Goal: Navigation & Orientation: Find specific page/section

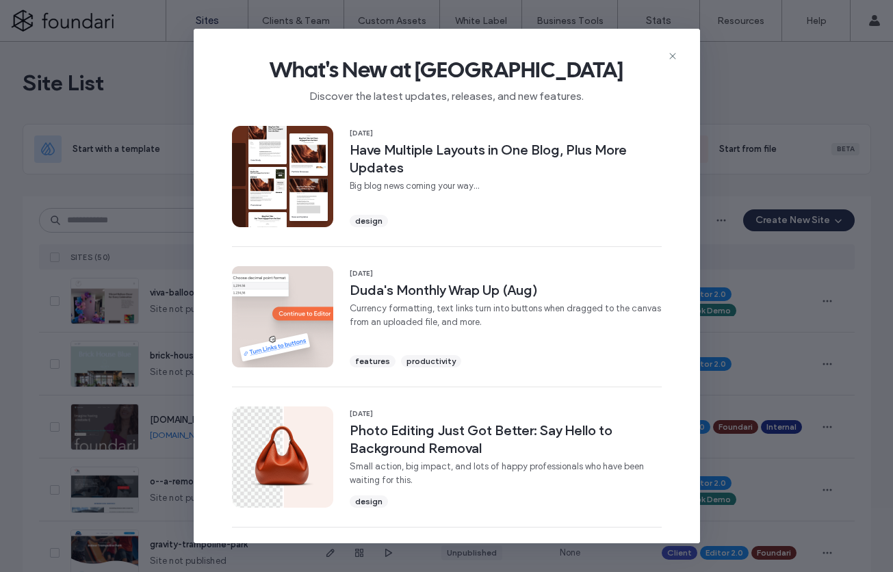
click at [673, 52] on icon at bounding box center [672, 56] width 11 height 11
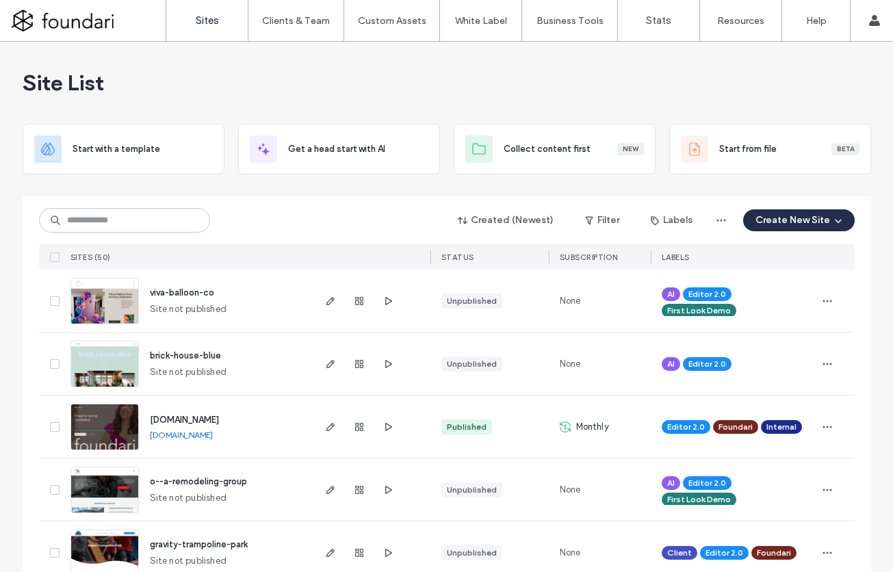
click at [187, 421] on span "[DOMAIN_NAME]" at bounding box center [184, 420] width 69 height 10
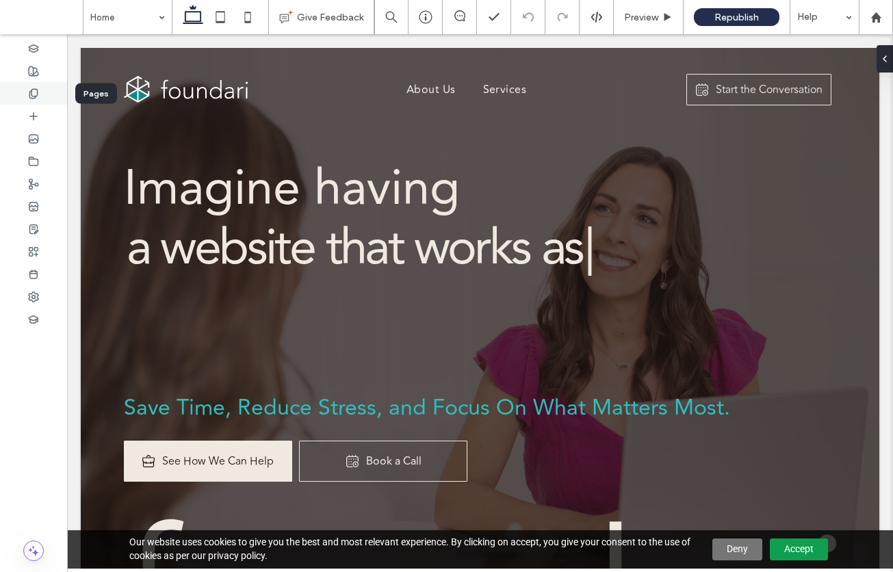
click at [34, 90] on icon at bounding box center [33, 93] width 11 height 11
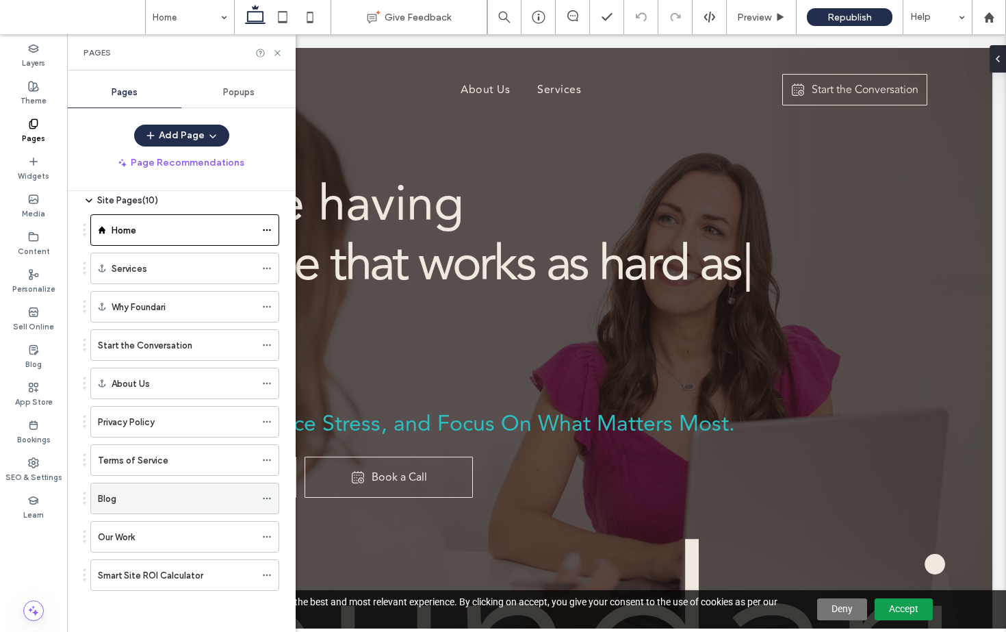
scroll to position [44, 0]
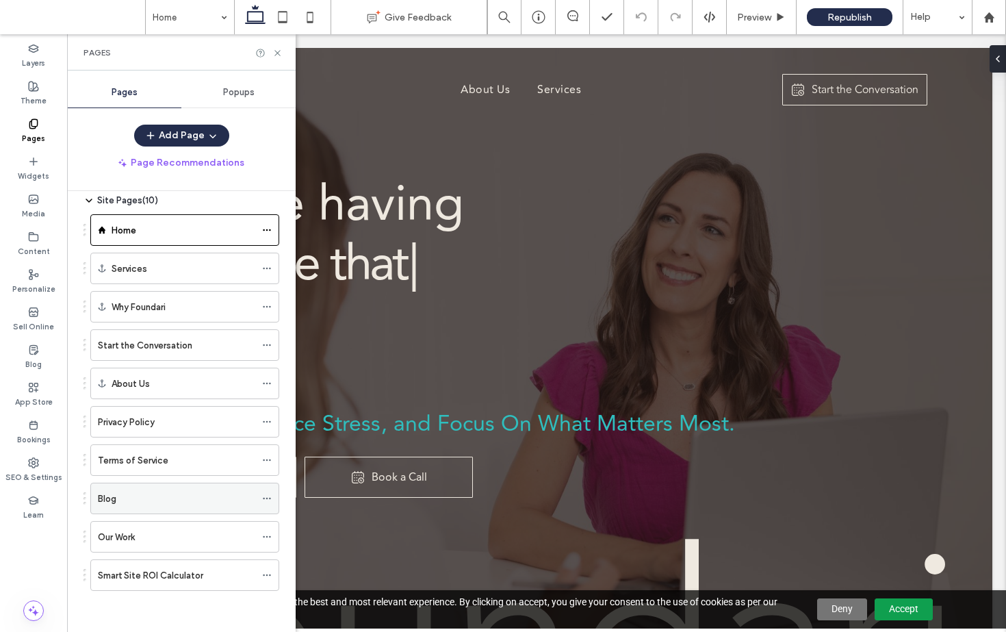
click at [232, 505] on div "Blog" at bounding box center [176, 499] width 157 height 14
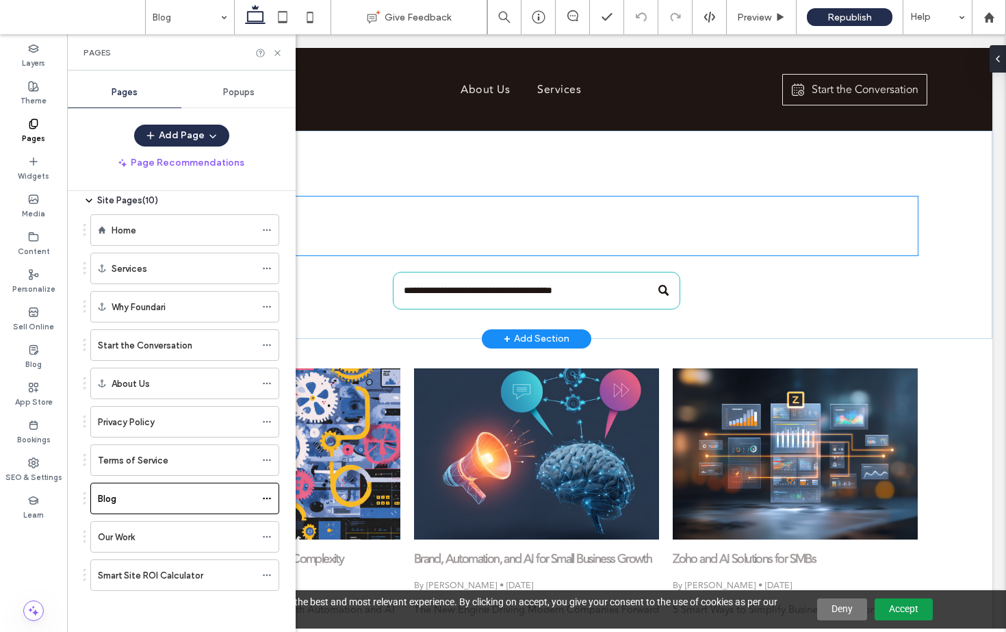
click at [512, 225] on h1 "Blog" at bounding box center [536, 225] width 763 height 59
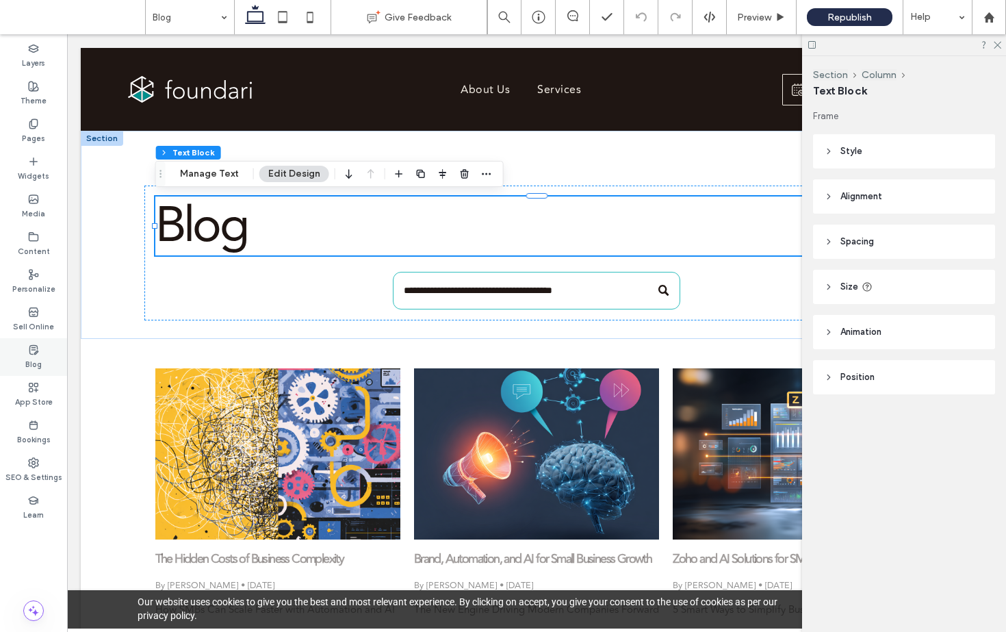
click at [36, 348] on icon at bounding box center [33, 349] width 11 height 11
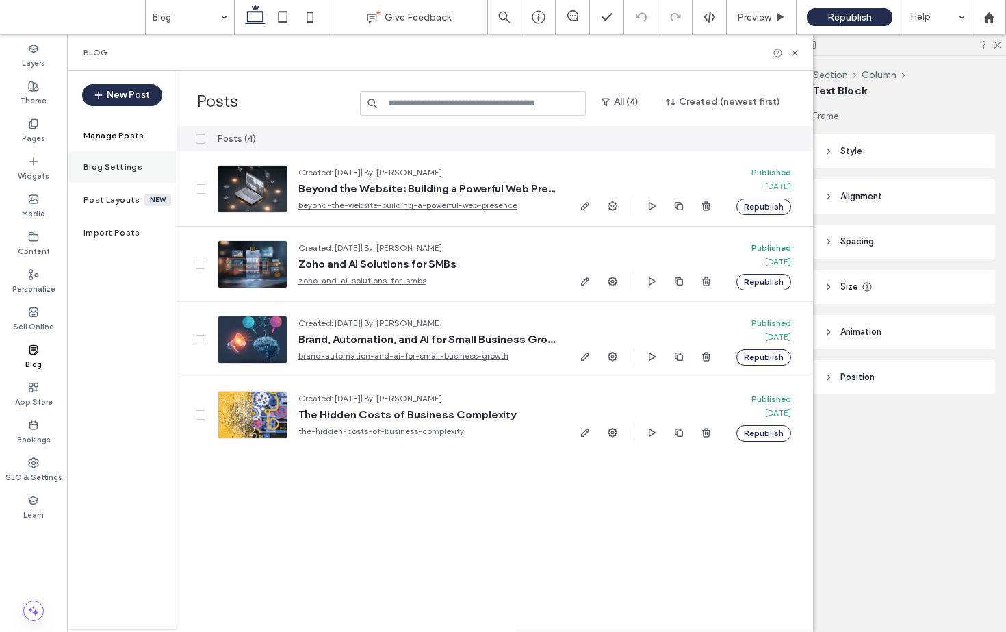
click at [118, 171] on label "Blog Settings" at bounding box center [113, 167] width 59 height 10
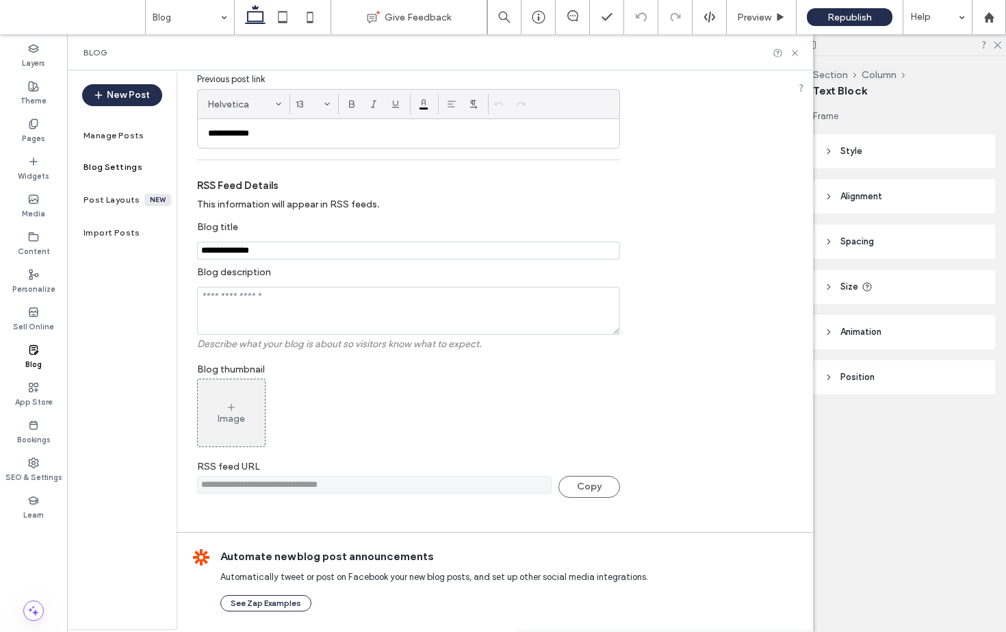
scroll to position [257, 0]
click at [40, 129] on div "Pages" at bounding box center [33, 131] width 67 height 38
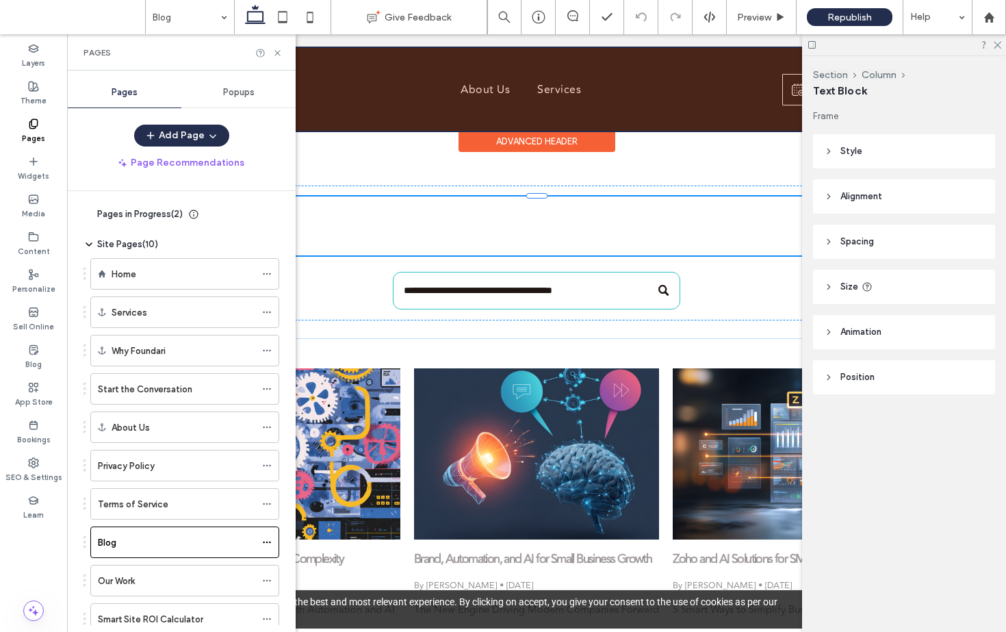
click at [531, 84] on div at bounding box center [537, 89] width 912 height 83
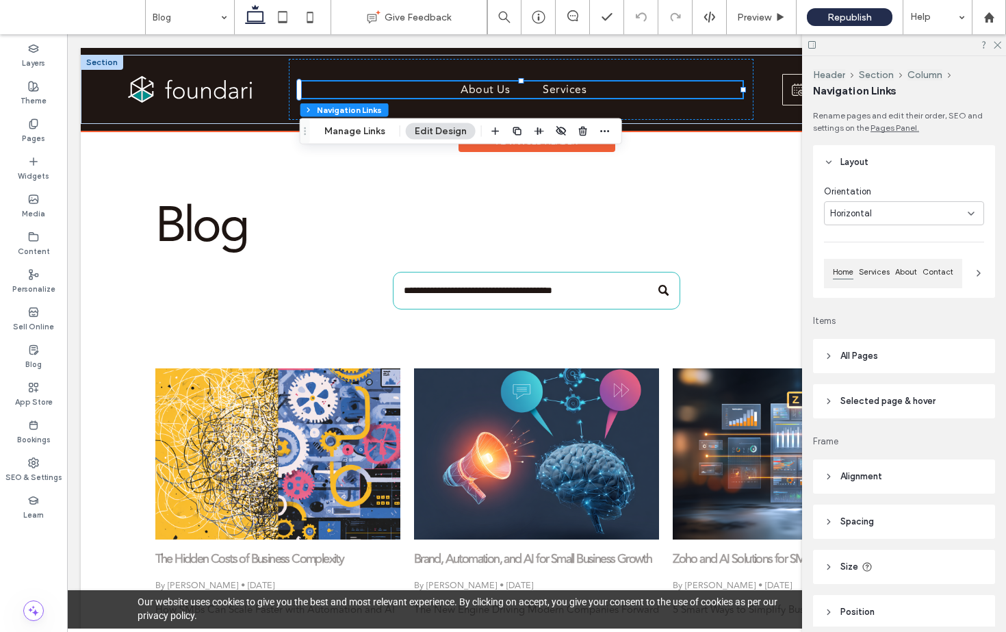
scroll to position [58, 0]
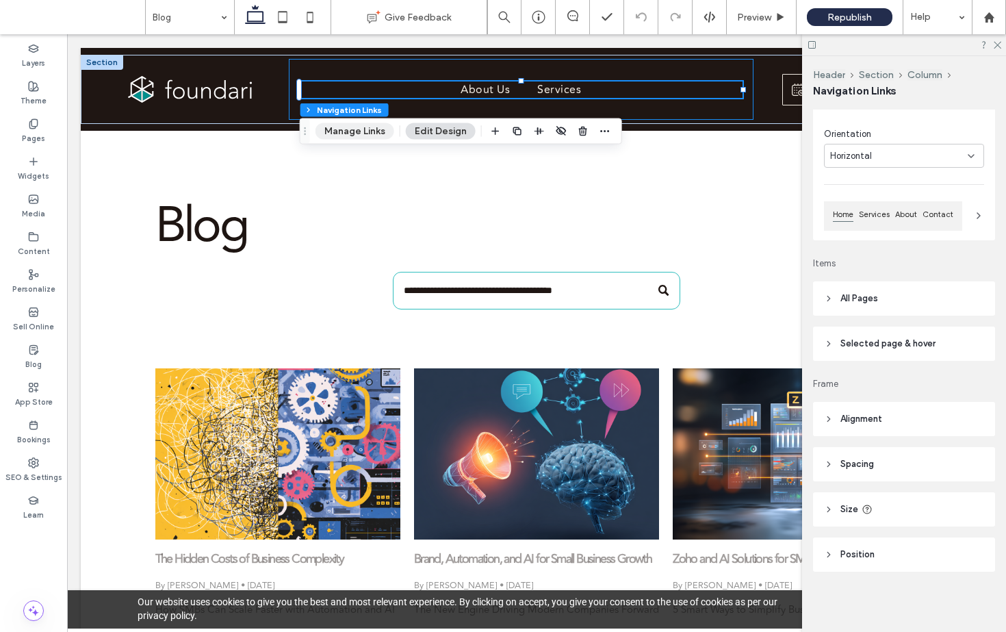
drag, startPoint x: 359, startPoint y: 131, endPoint x: 381, endPoint y: 131, distance: 22.6
click at [359, 131] on button "Manage Links" at bounding box center [355, 131] width 79 height 16
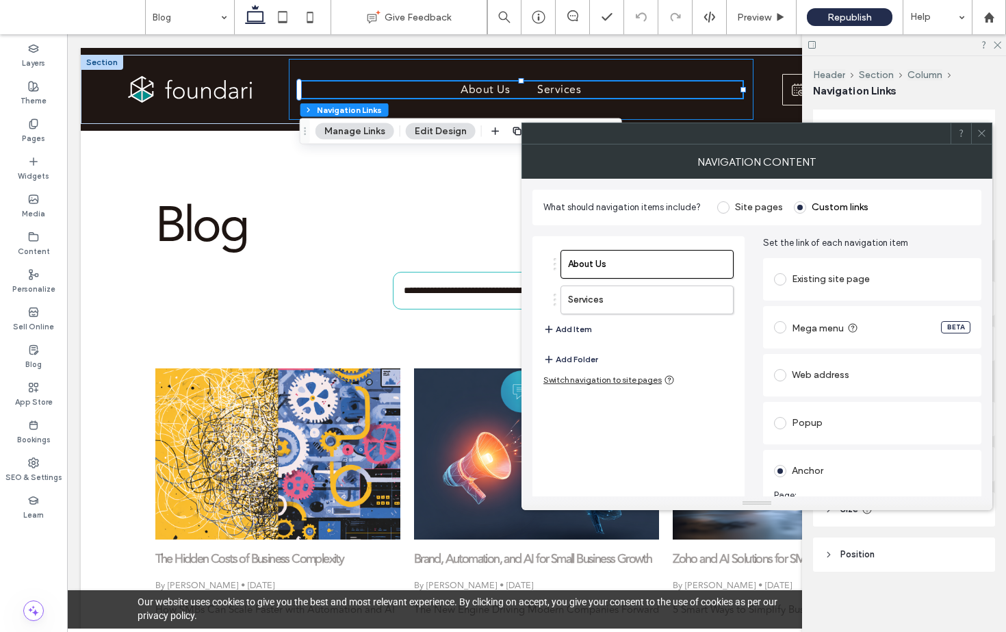
click at [574, 332] on button "Add Item" at bounding box center [568, 329] width 49 height 16
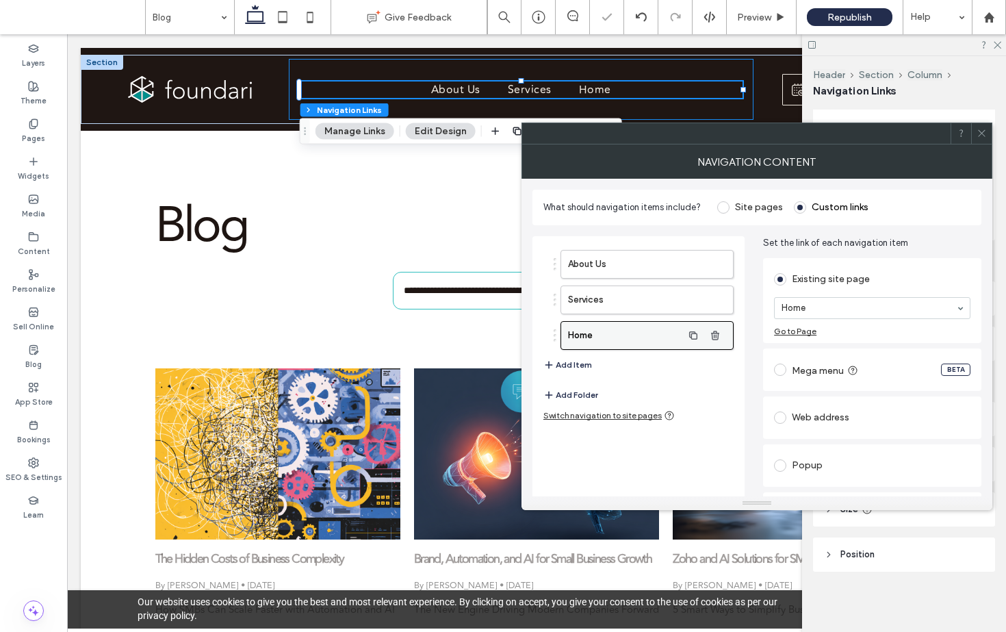
click at [678, 336] on label "Home" at bounding box center [625, 335] width 114 height 27
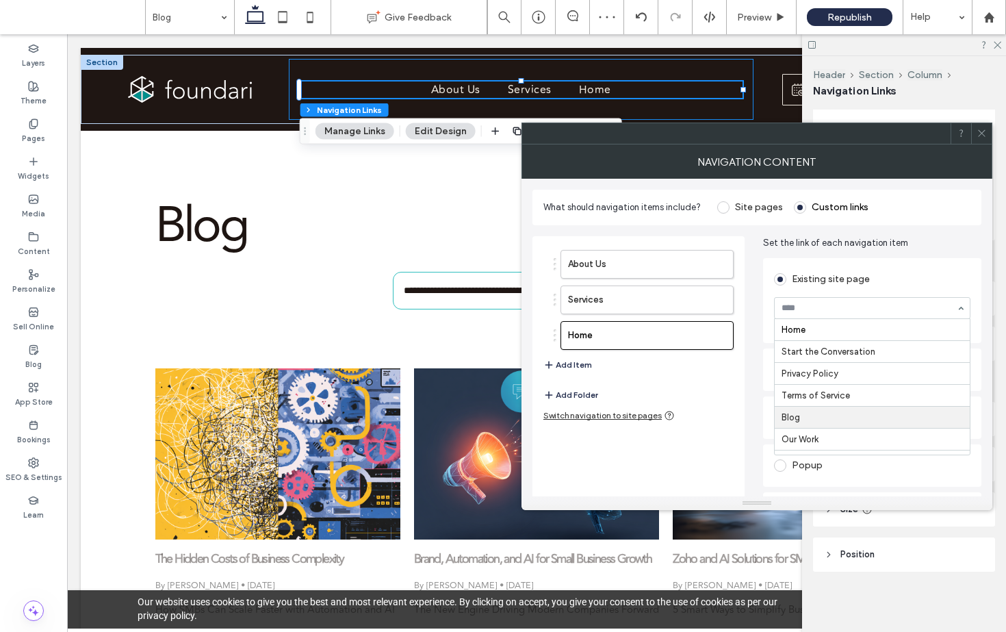
scroll to position [0, 0]
click at [563, 360] on button "Add Item" at bounding box center [568, 365] width 49 height 16
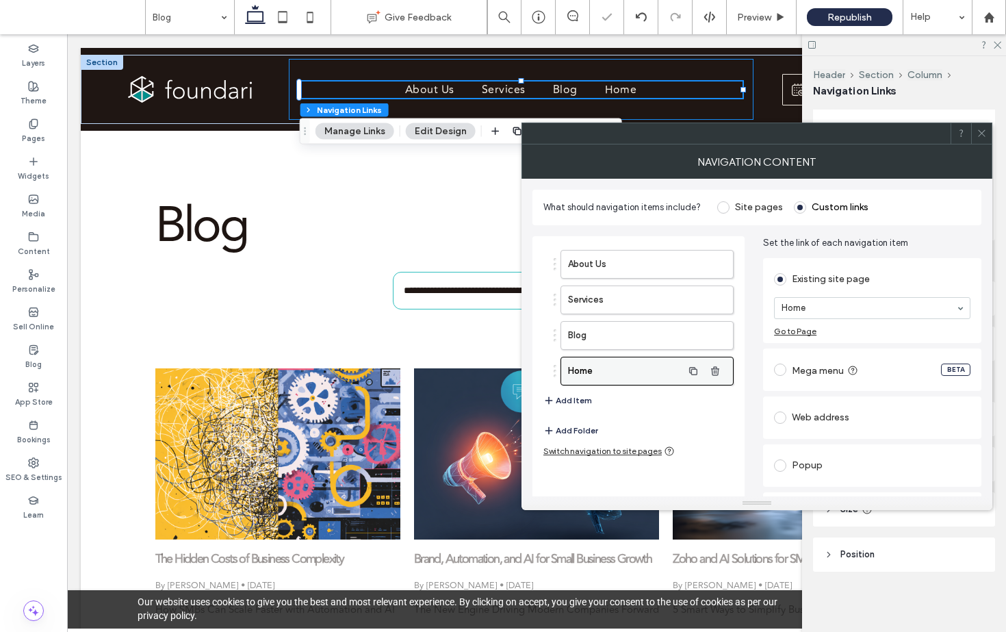
click at [619, 370] on label "Home" at bounding box center [625, 370] width 114 height 27
drag, startPoint x: 652, startPoint y: 374, endPoint x: 687, endPoint y: 375, distance: 35.6
click at [652, 374] on label "Home" at bounding box center [625, 370] width 114 height 27
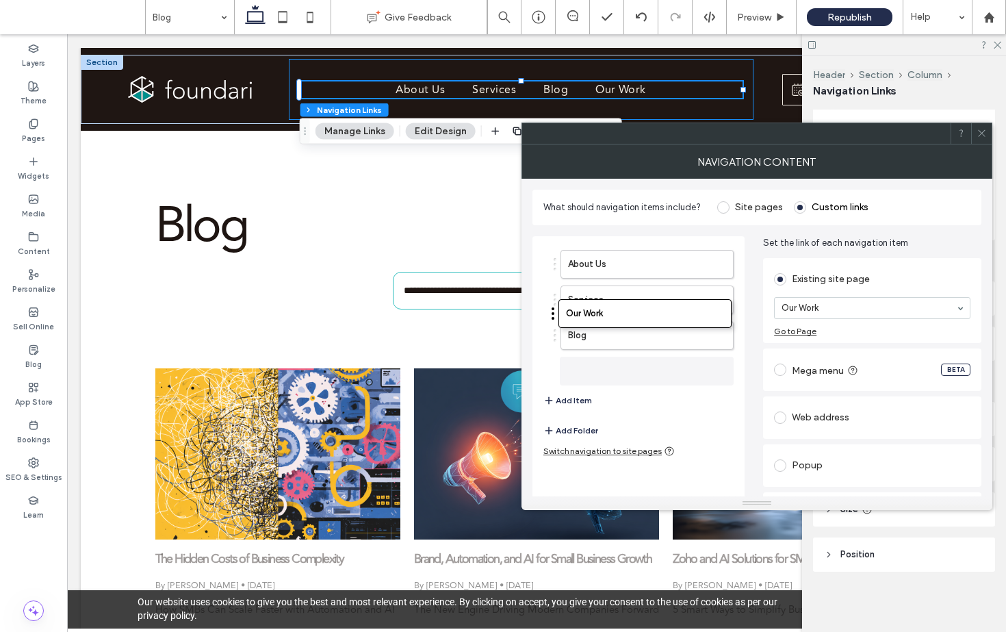
drag, startPoint x: 555, startPoint y: 369, endPoint x: 553, endPoint y: 315, distance: 54.1
click at [718, 370] on use "button" at bounding box center [715, 370] width 8 height 9
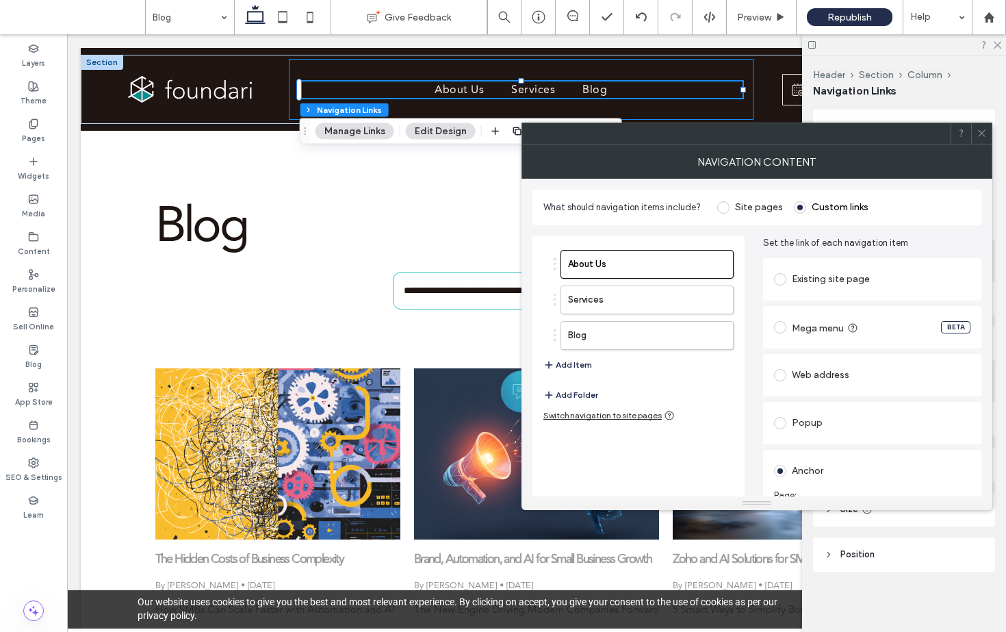
click at [893, 131] on icon at bounding box center [982, 133] width 10 height 10
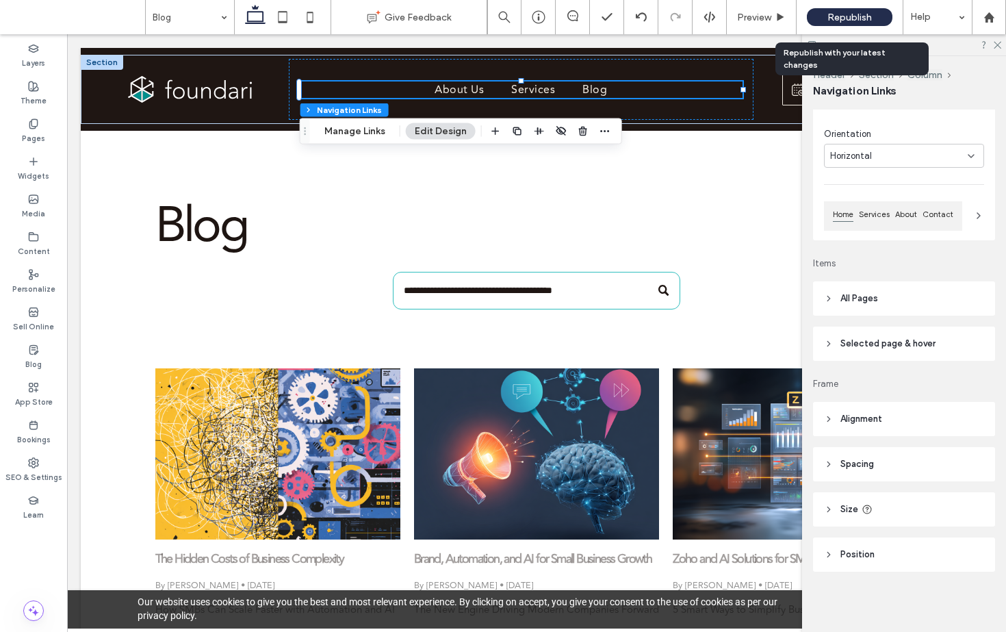
click at [847, 18] on span "Republish" at bounding box center [850, 18] width 44 height 12
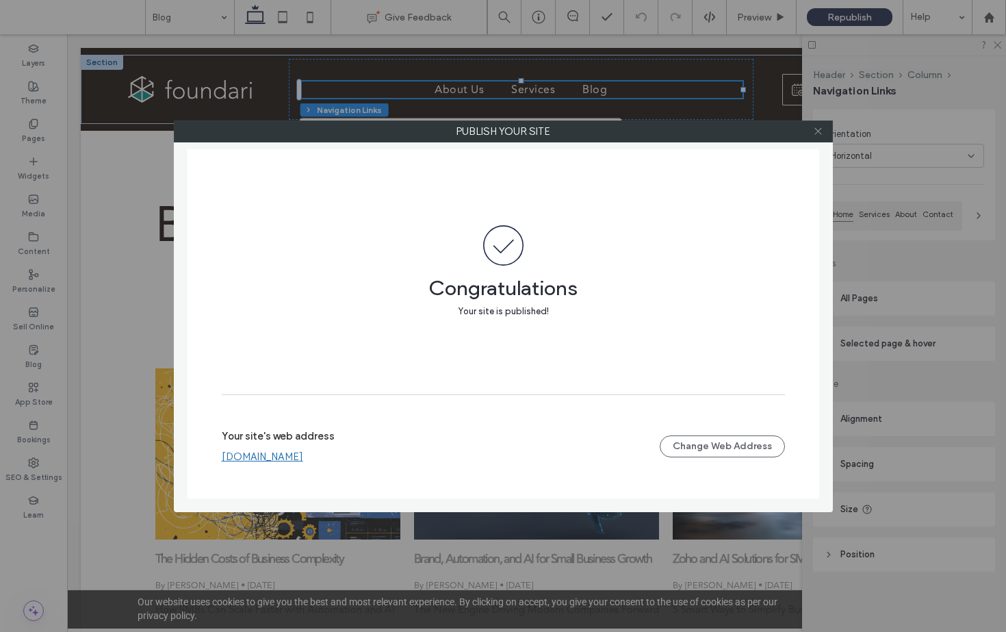
click at [819, 132] on use at bounding box center [818, 131] width 7 height 7
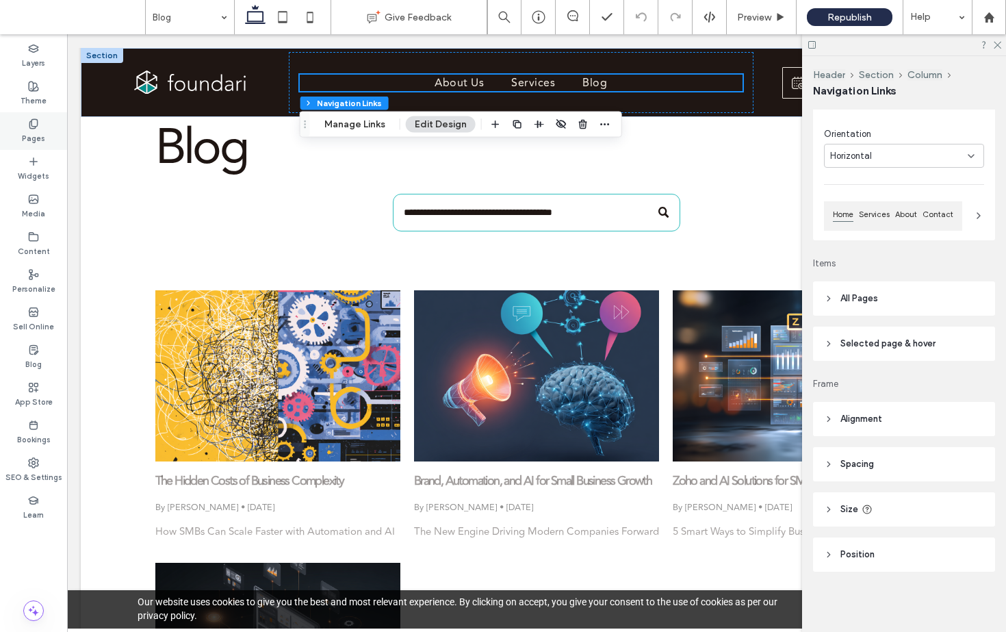
scroll to position [77, 0]
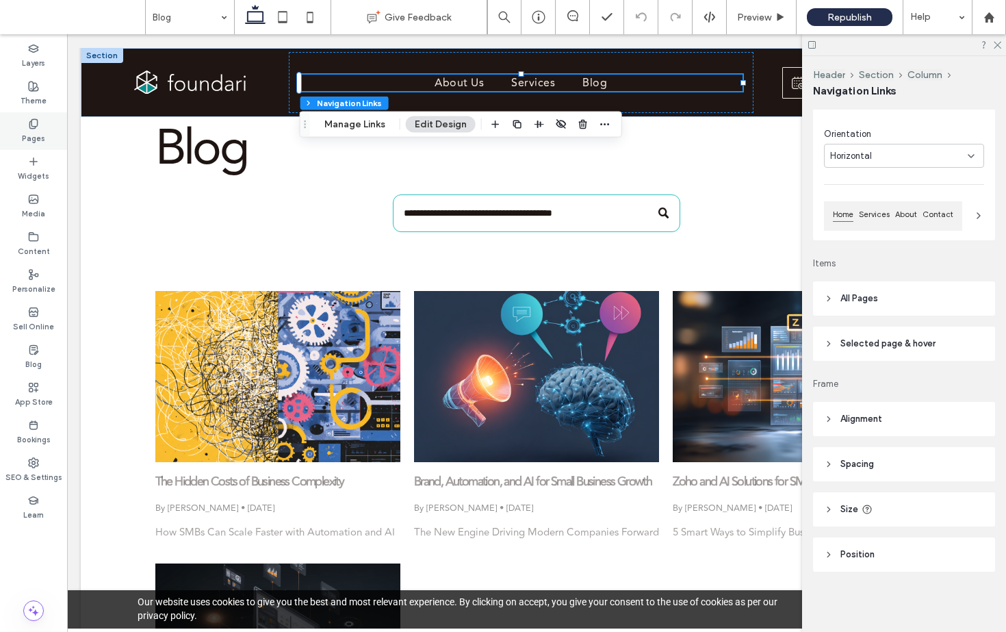
click at [32, 127] on icon at bounding box center [33, 123] width 11 height 11
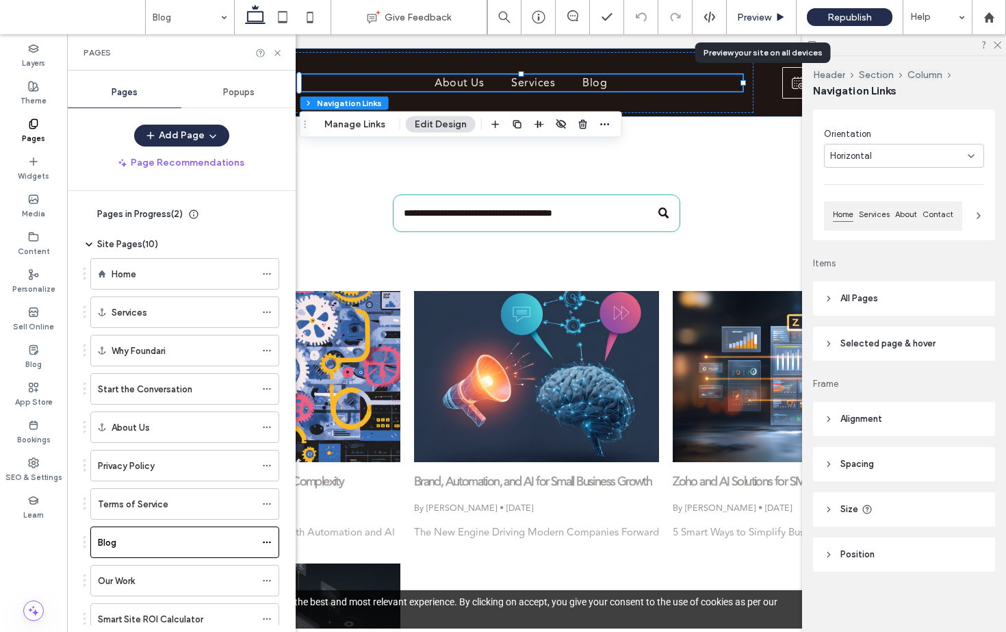
click at [763, 18] on span "Preview" at bounding box center [754, 18] width 34 height 12
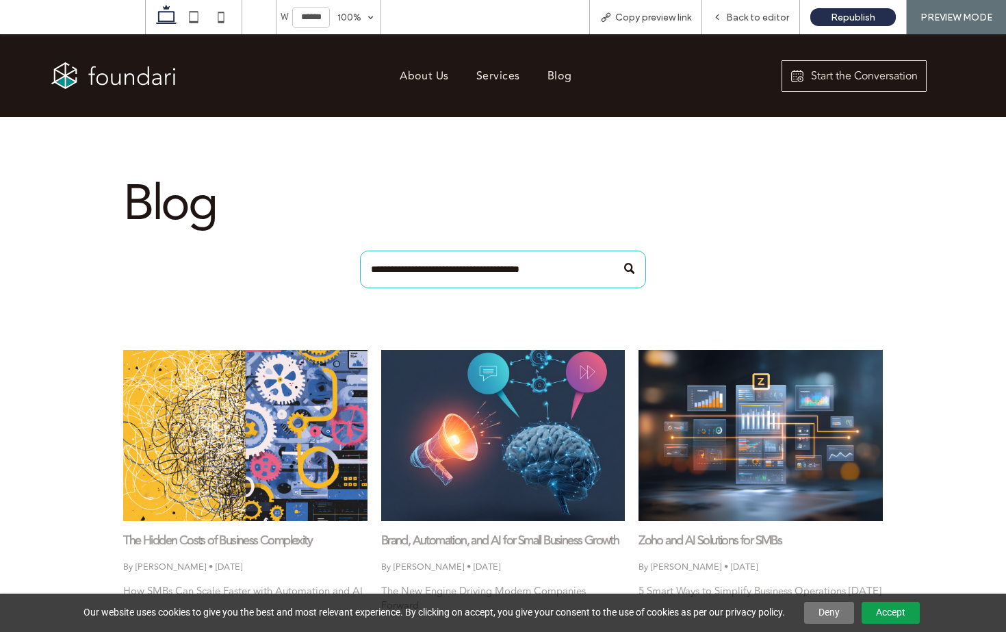
click at [140, 73] on img at bounding box center [113, 75] width 124 height 26
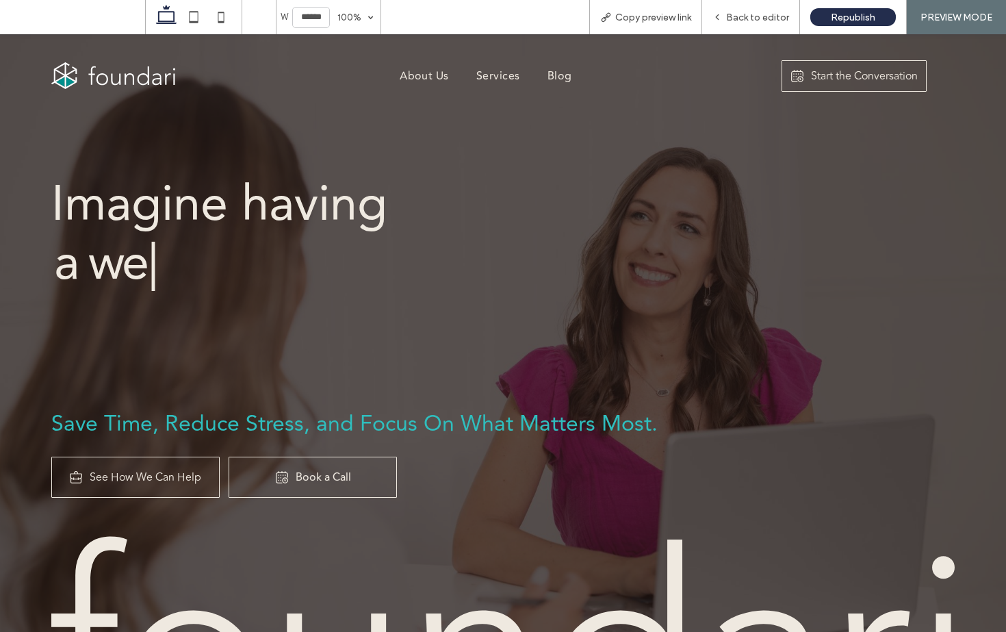
click at [160, 476] on span "See How We Can Help" at bounding box center [146, 477] width 112 height 16
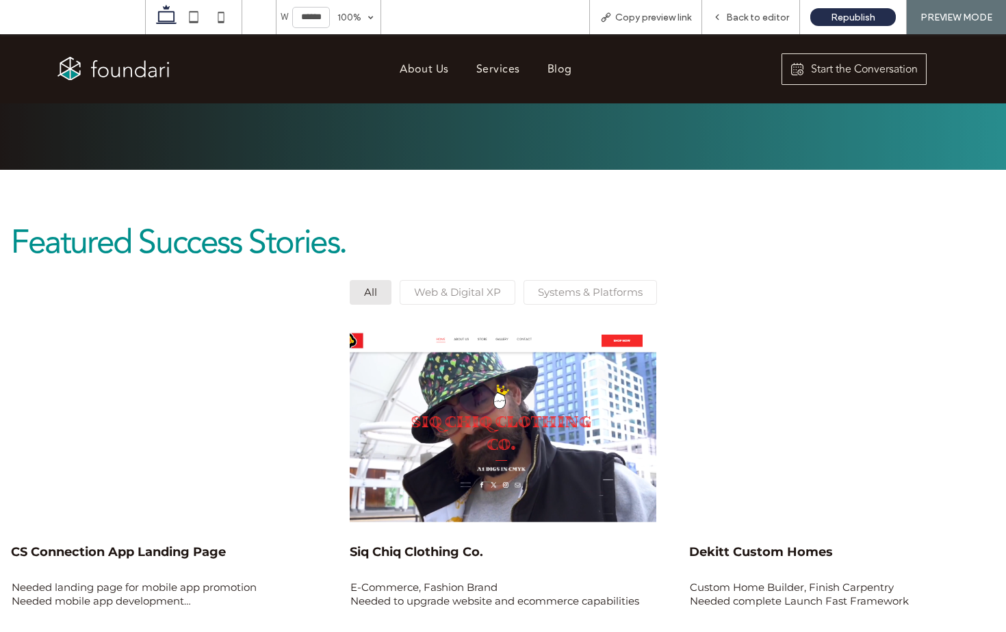
scroll to position [222, 0]
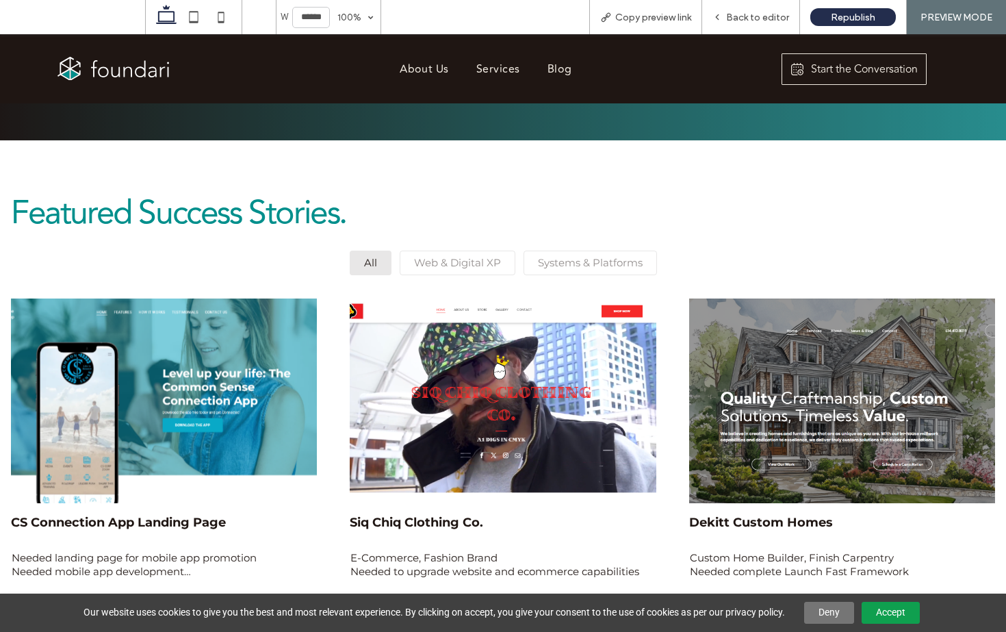
click at [307, 507] on div "CS Connection App Landing Page Needed landing page for mobile app promotion Nee…" at bounding box center [164, 546] width 306 height 87
click at [307, 507] on div "Book Discovery Call to Talk About Your Project CS Connection App Landing Page N…" at bounding box center [503, 364] width 1006 height 661
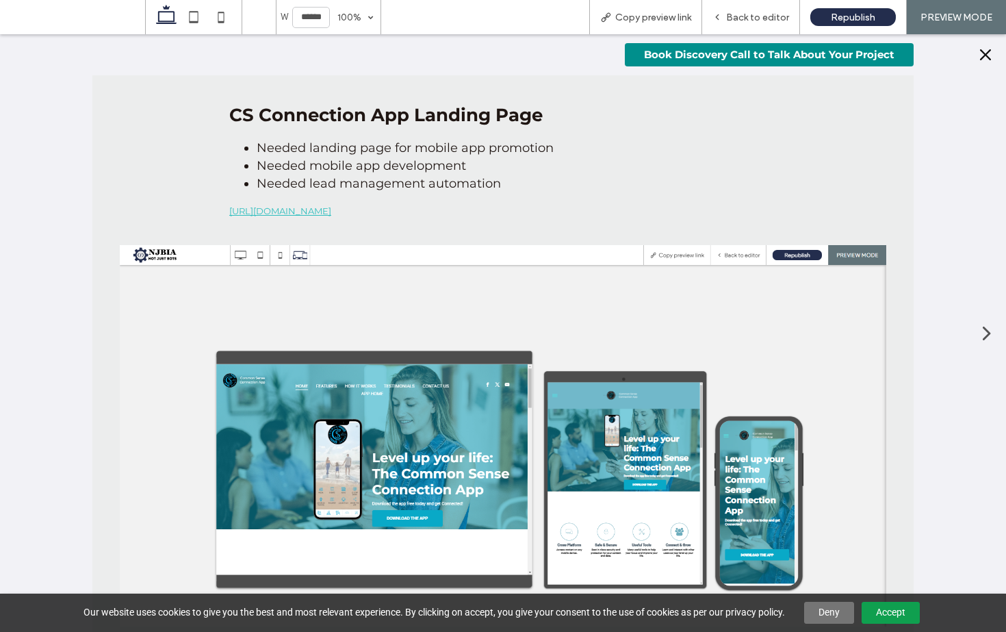
click at [893, 62] on div at bounding box center [985, 54] width 41 height 41
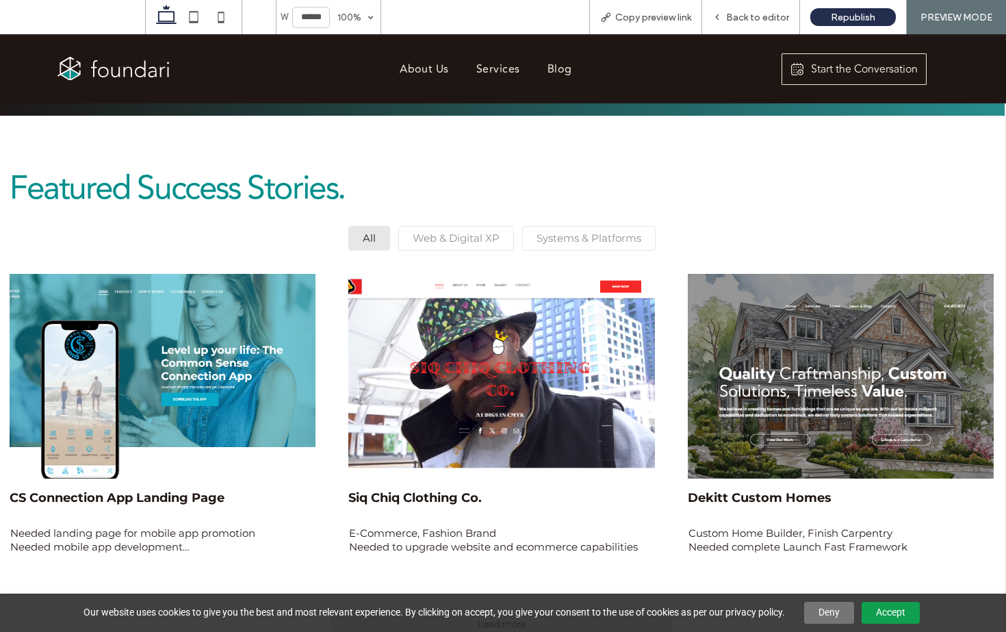
scroll to position [248, 1]
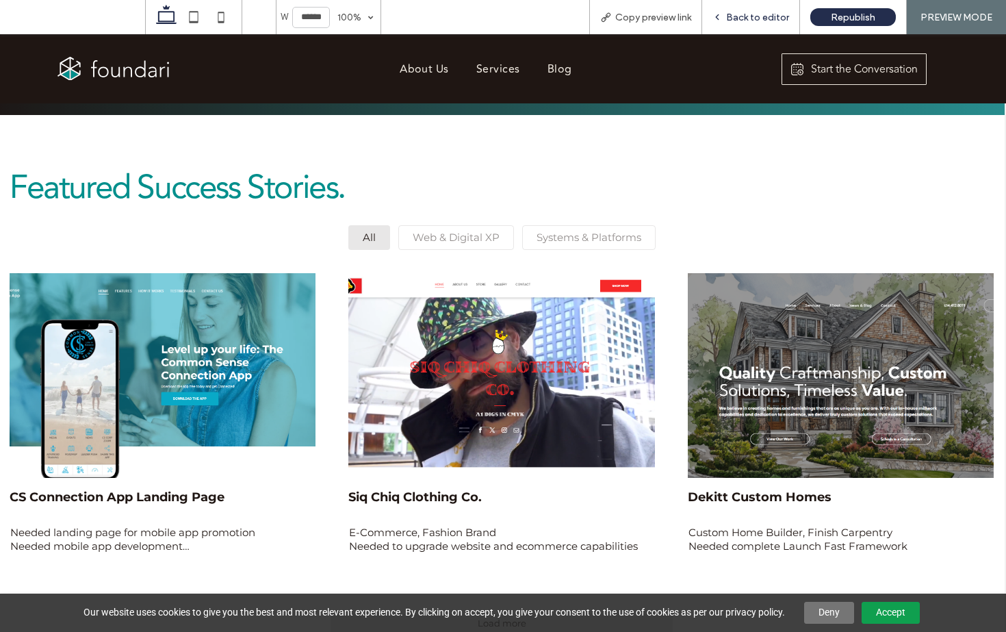
click at [750, 14] on span "Back to editor" at bounding box center [757, 18] width 63 height 12
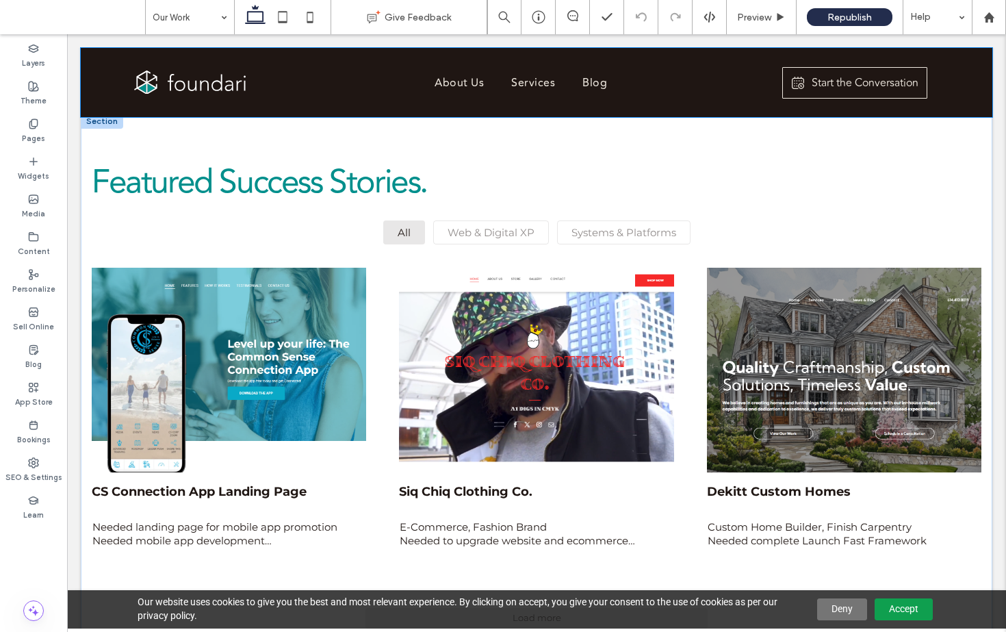
scroll to position [248, 0]
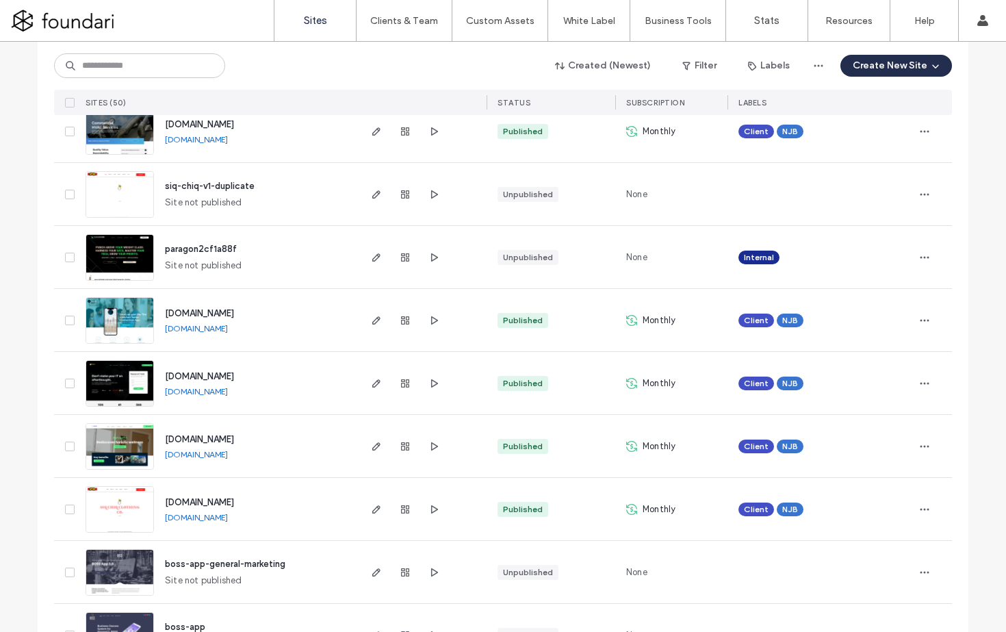
scroll to position [2653, 0]
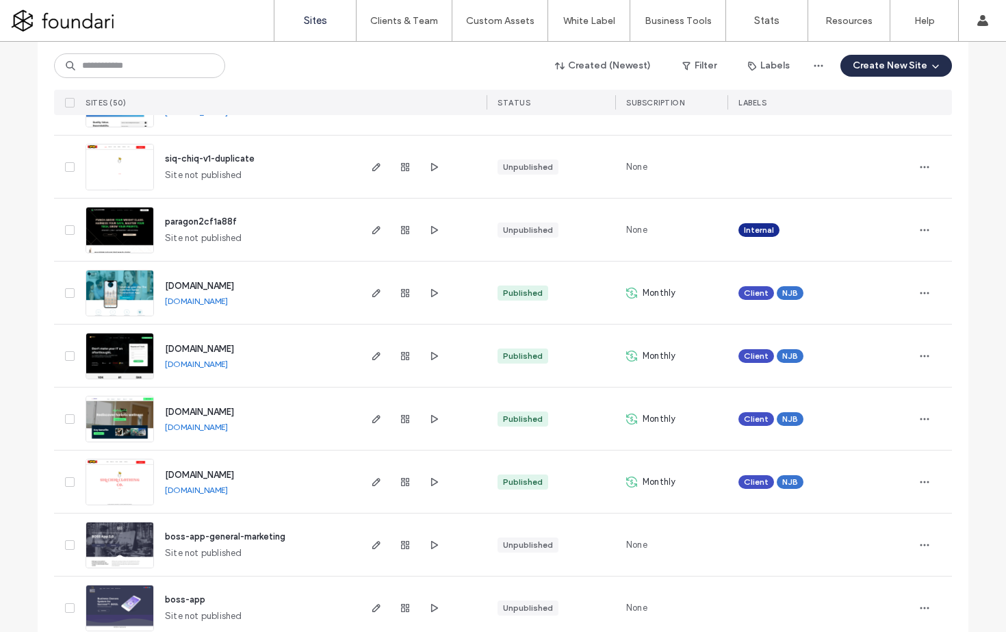
click at [234, 285] on span "www.commonsenseconnection.app" at bounding box center [199, 286] width 69 height 10
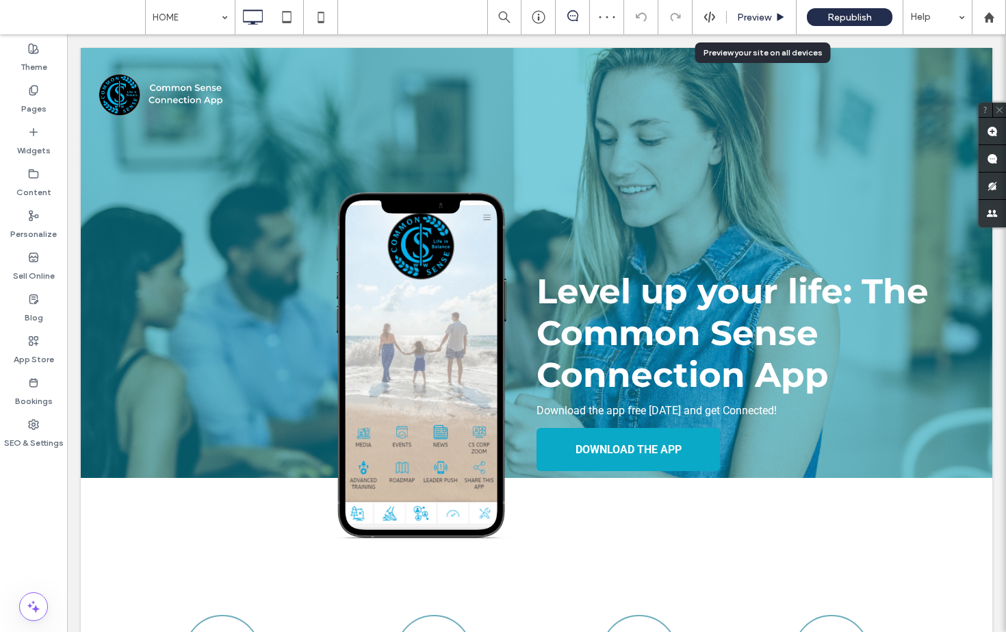
click at [754, 18] on span "Preview" at bounding box center [754, 18] width 34 height 12
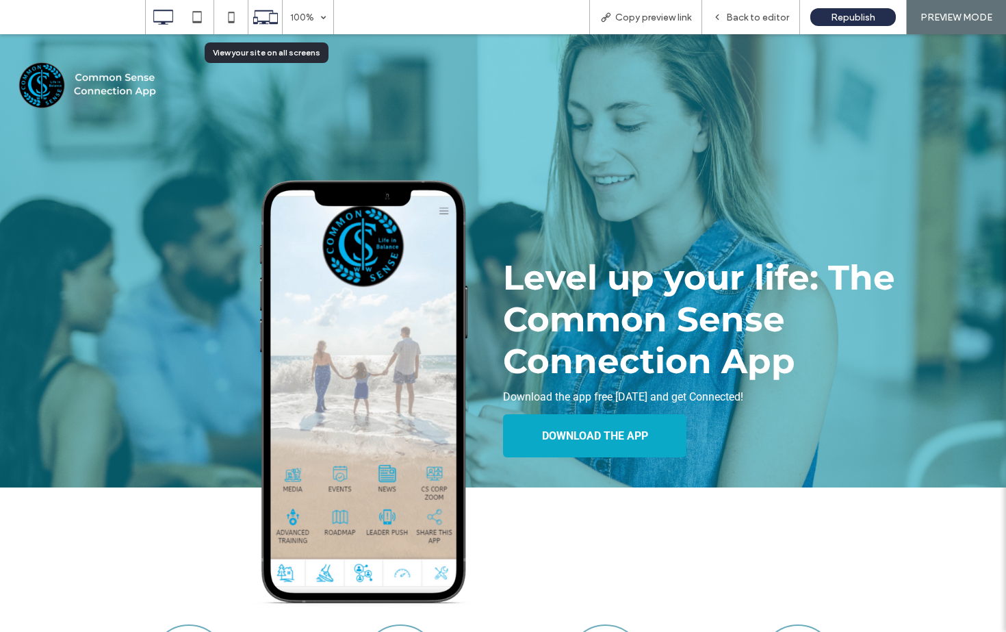
click at [272, 20] on icon at bounding box center [266, 17] width 26 height 26
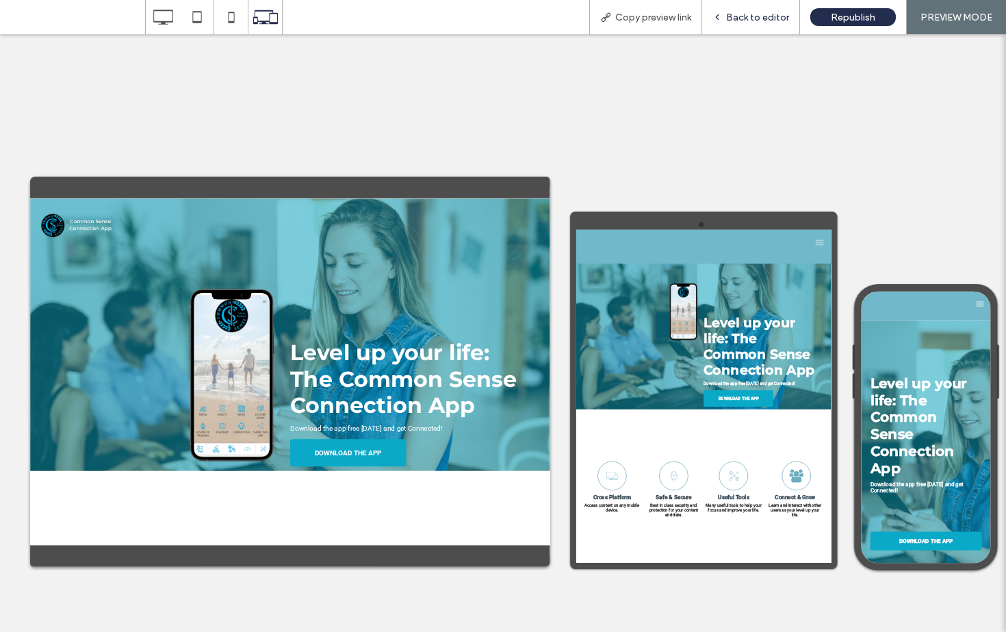
click at [756, 16] on span "Back to editor" at bounding box center [757, 18] width 63 height 12
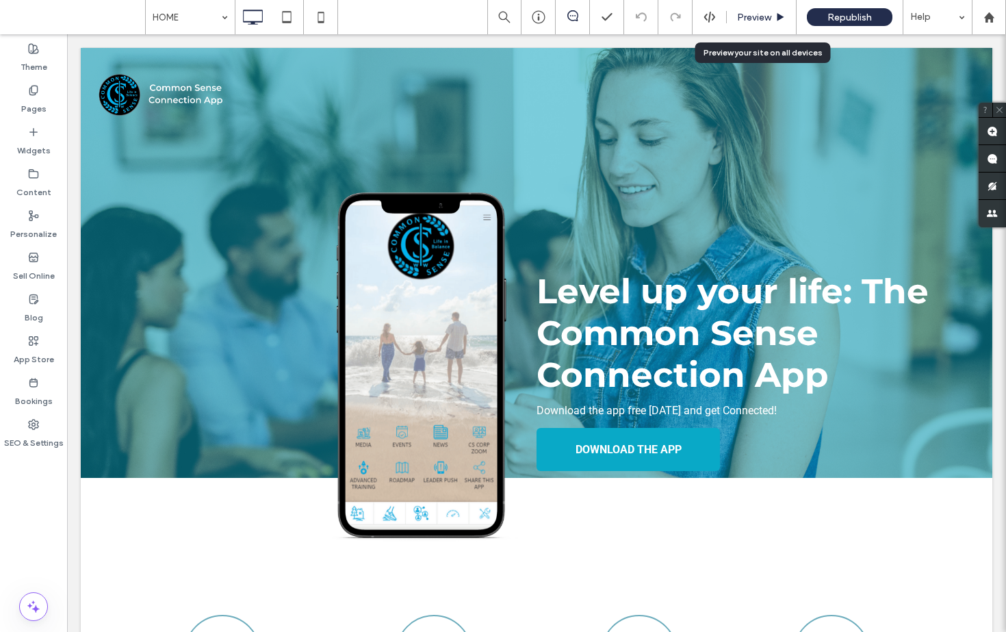
click at [763, 16] on span "Preview" at bounding box center [754, 18] width 34 height 12
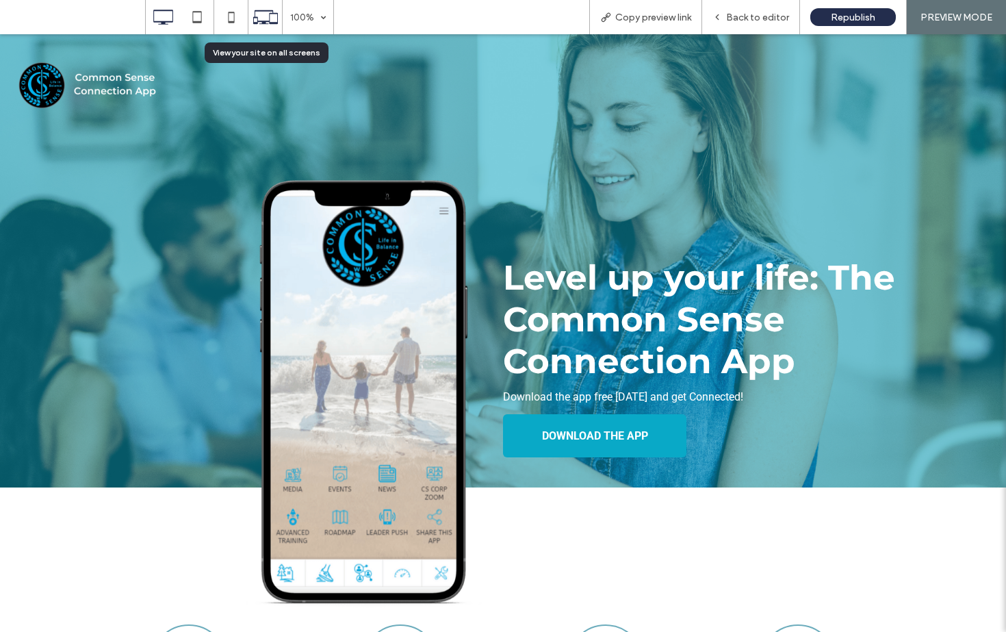
click at [261, 13] on icon at bounding box center [266, 17] width 26 height 26
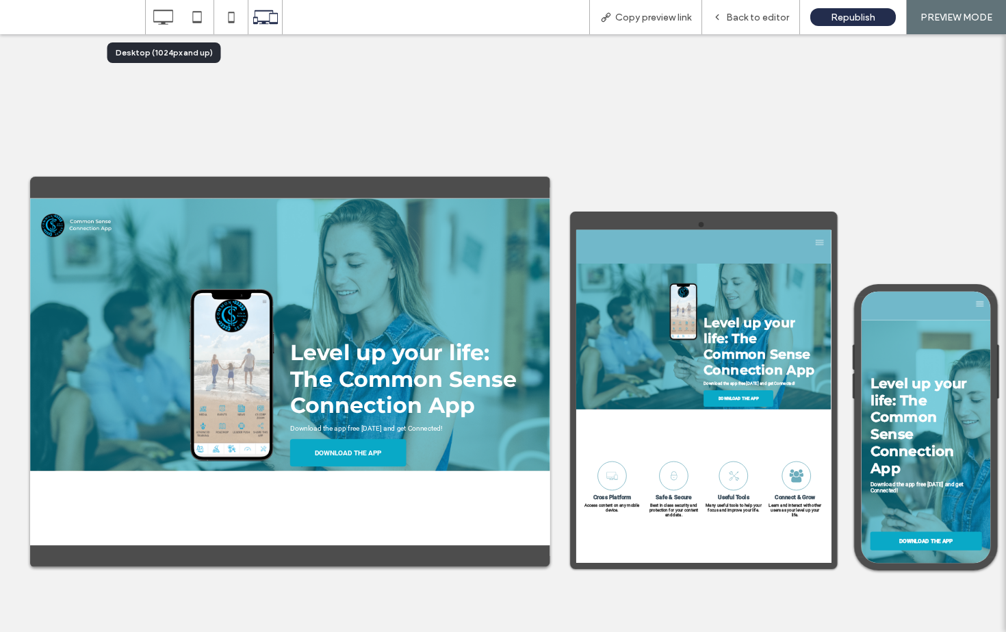
drag, startPoint x: 176, startPoint y: 18, endPoint x: 196, endPoint y: 18, distance: 20.5
click at [176, 18] on icon at bounding box center [162, 16] width 27 height 27
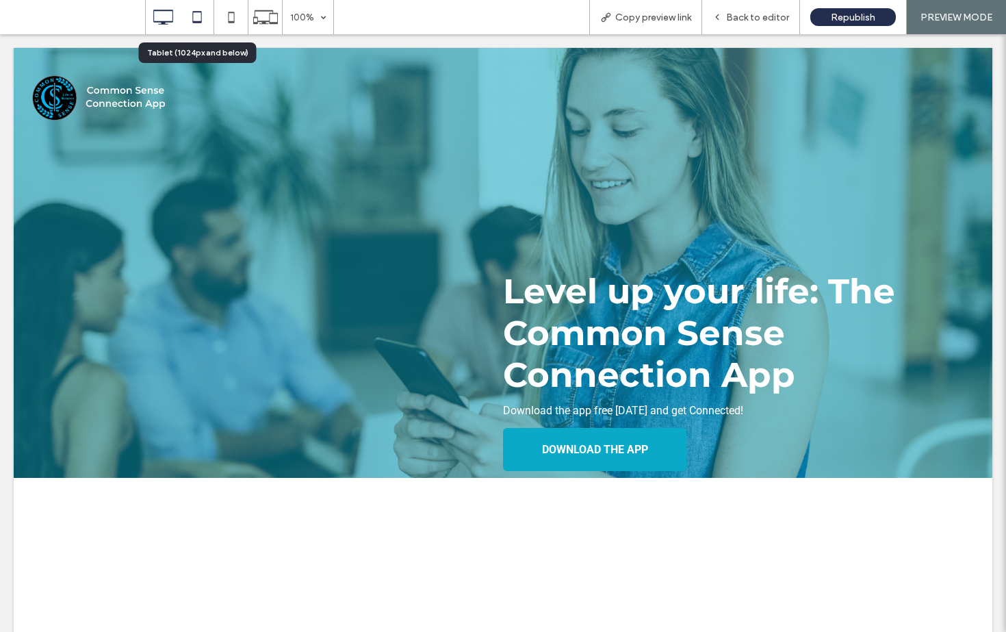
click at [202, 18] on icon at bounding box center [196, 16] width 27 height 27
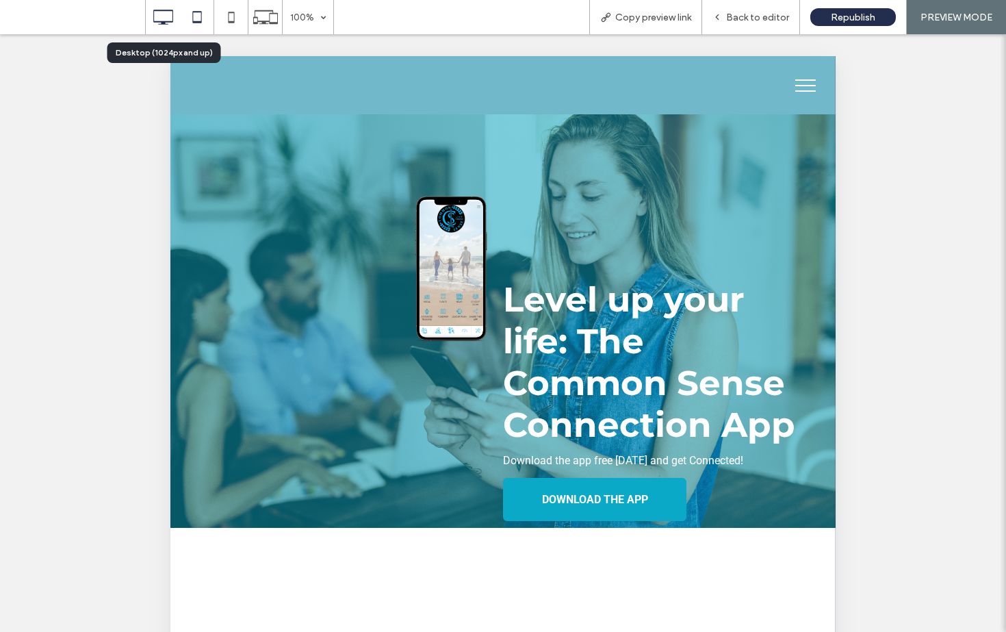
click at [163, 14] on icon at bounding box center [162, 16] width 27 height 27
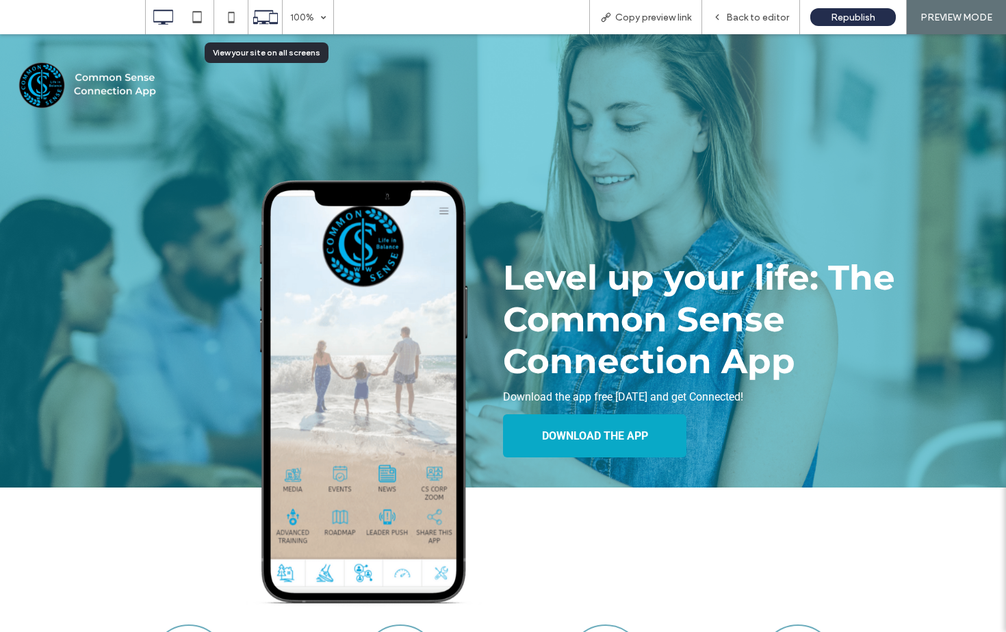
click at [267, 17] on icon at bounding box center [266, 17] width 26 height 26
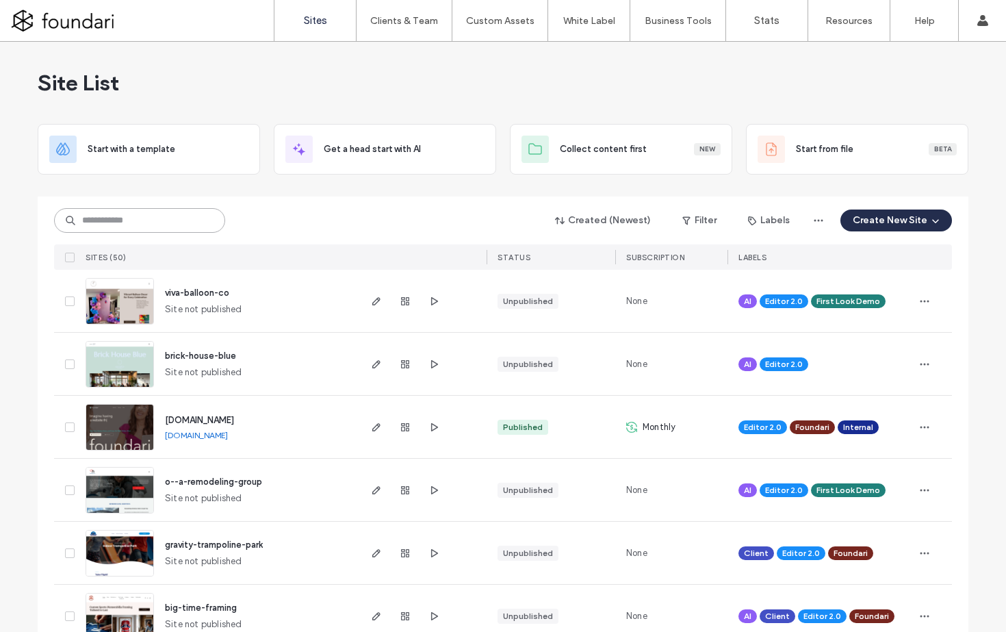
click at [114, 222] on input at bounding box center [139, 220] width 171 height 25
type input "***"
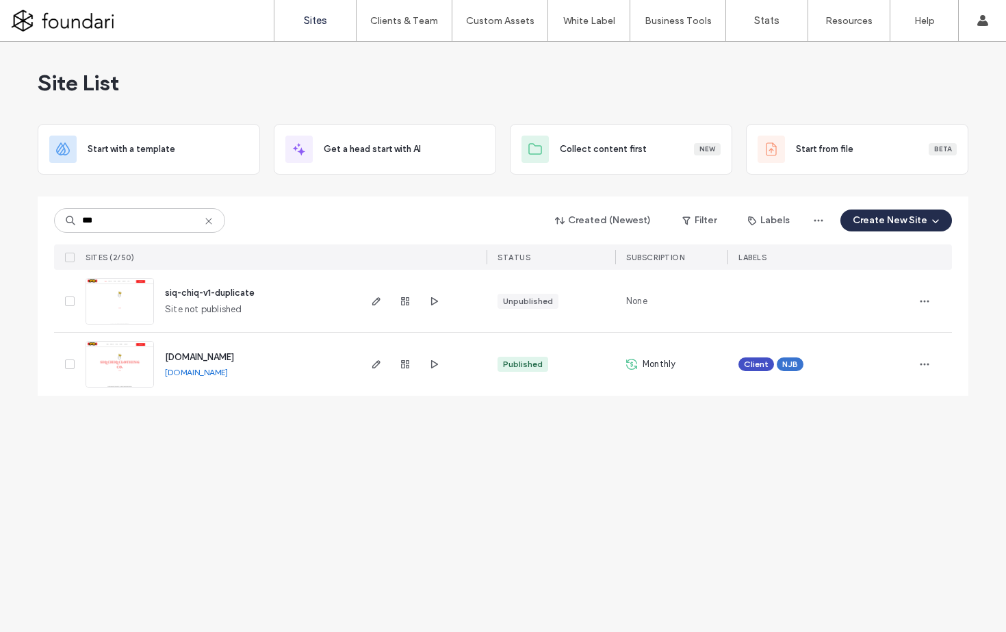
click at [234, 359] on span "www.siqchiqclothing.com" at bounding box center [199, 357] width 69 height 10
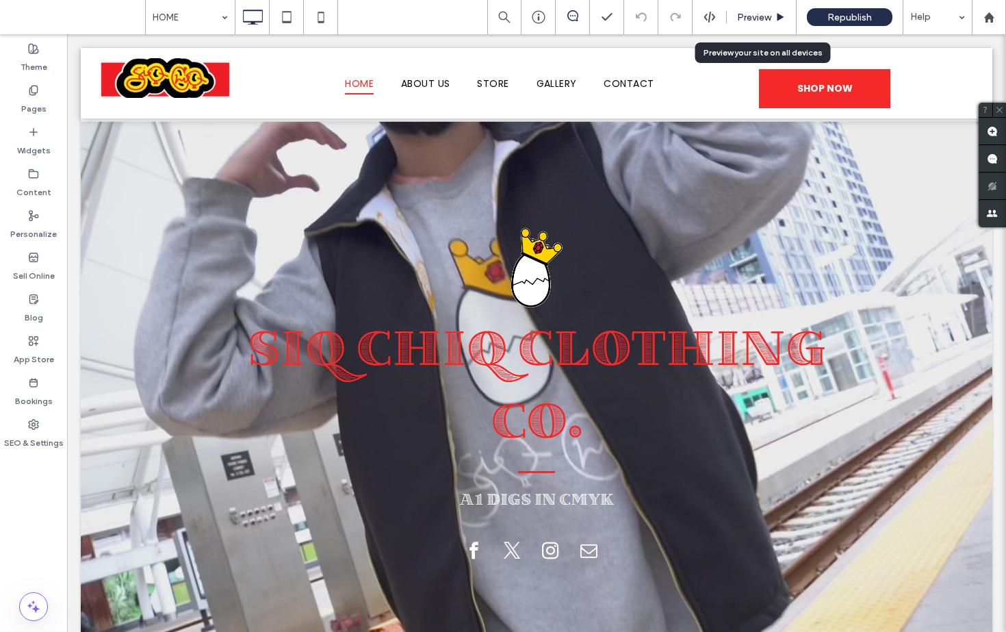
click at [772, 21] on span "Preview" at bounding box center [754, 18] width 34 height 12
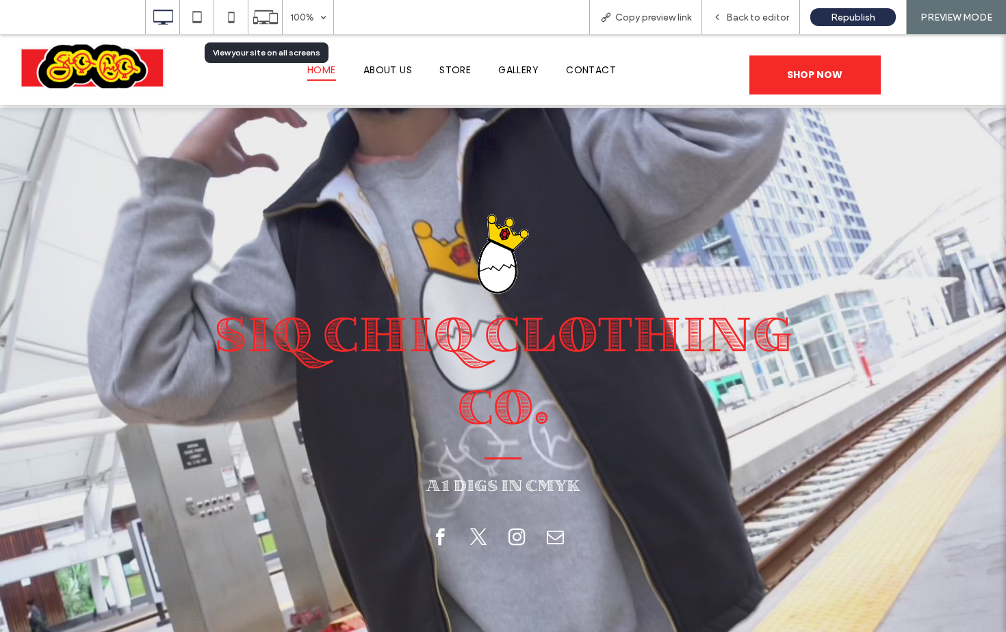
click at [269, 21] on use at bounding box center [265, 17] width 25 height 14
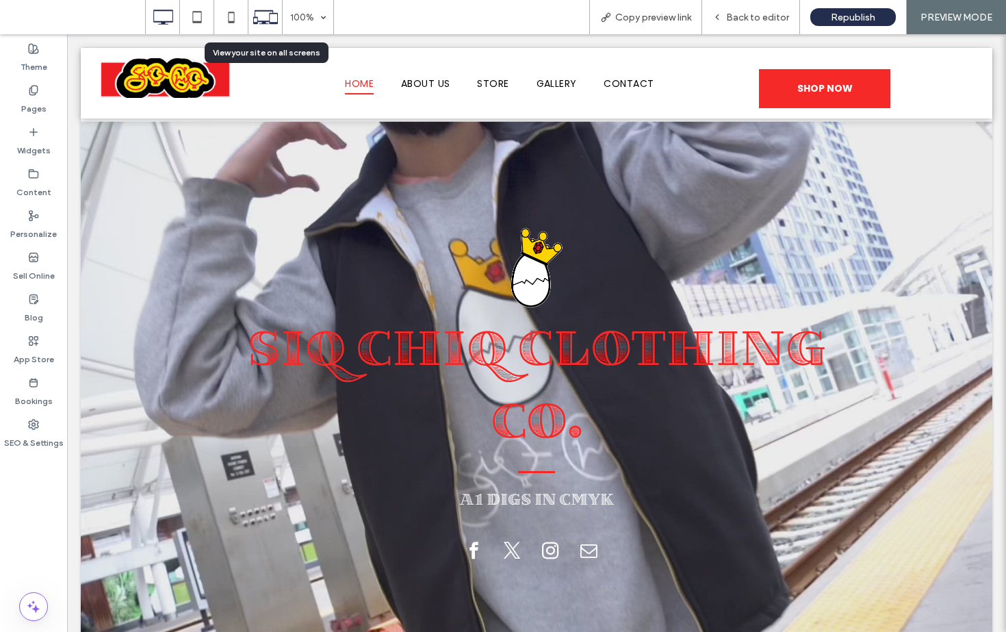
click at [277, 18] on use at bounding box center [265, 17] width 25 height 14
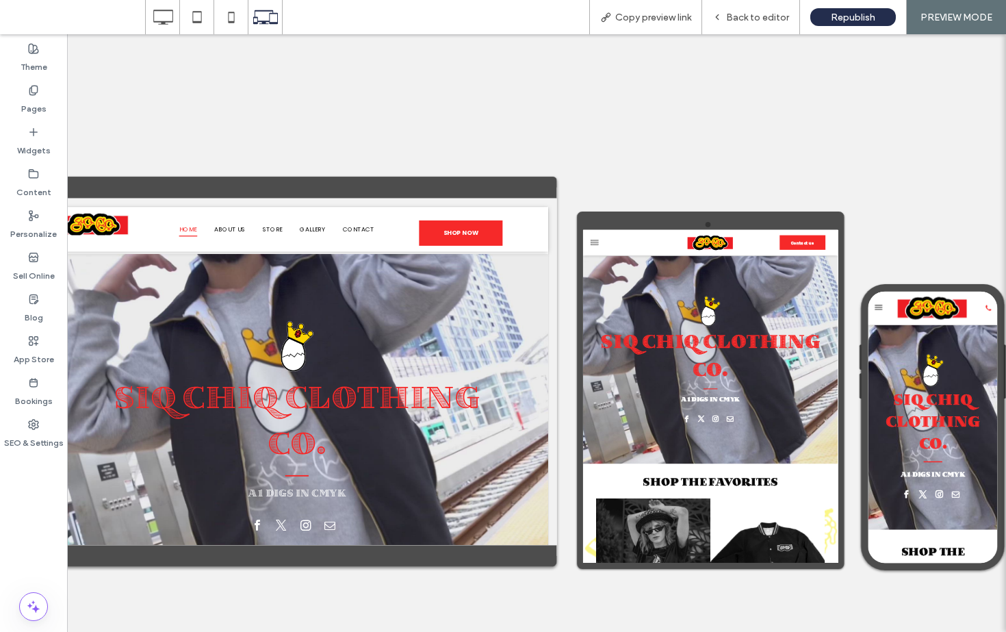
scroll to position [0, 60]
click at [750, 109] on div at bounding box center [476, 333] width 939 height 598
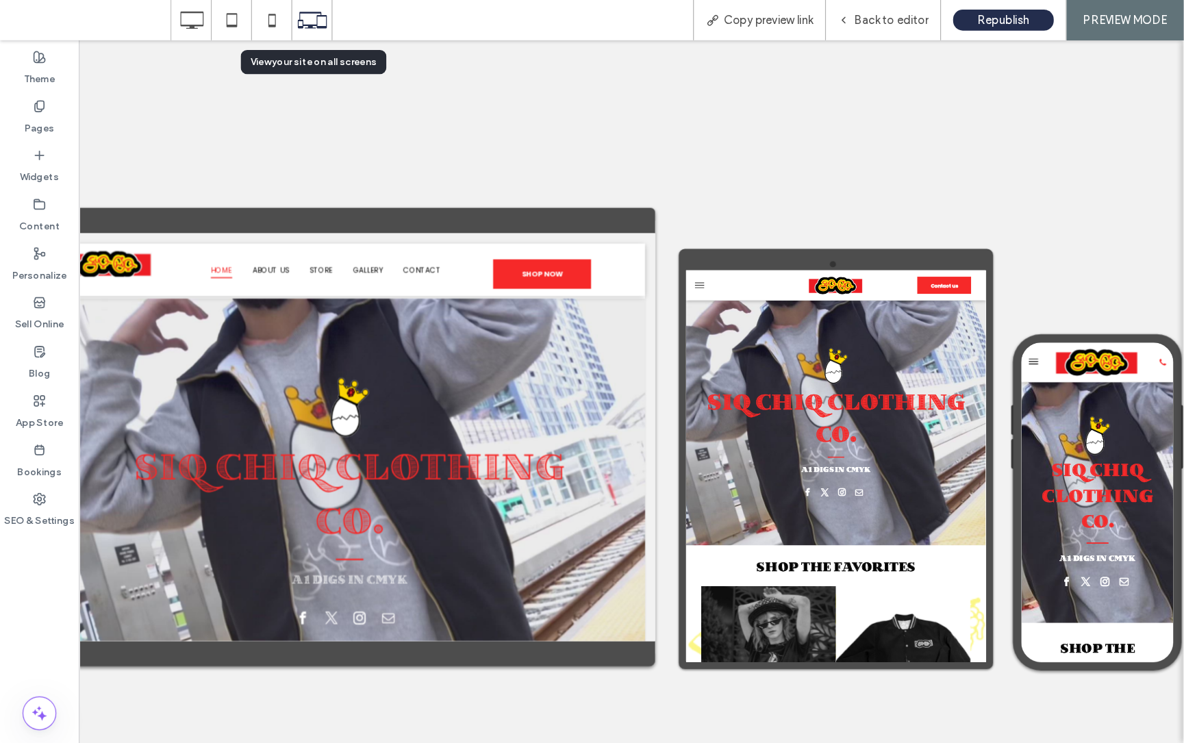
scroll to position [0, 0]
click at [257, 17] on use at bounding box center [265, 17] width 25 height 14
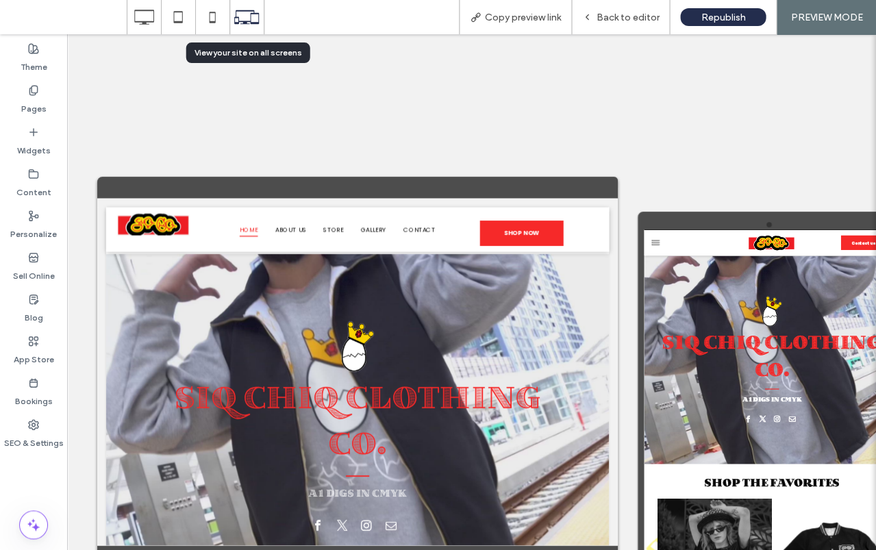
click at [253, 18] on icon at bounding box center [246, 17] width 26 height 26
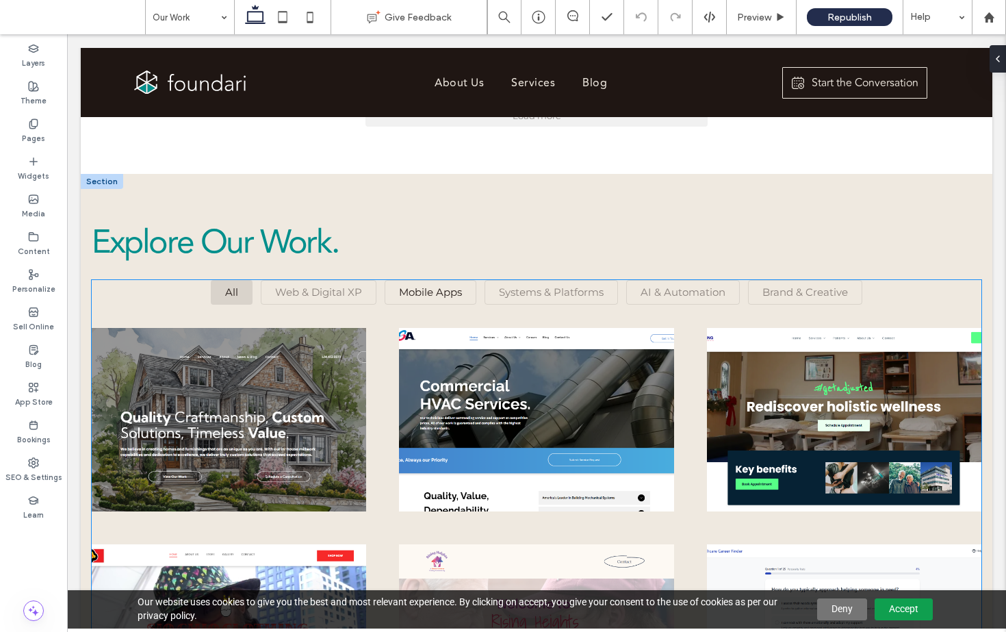
scroll to position [731, 0]
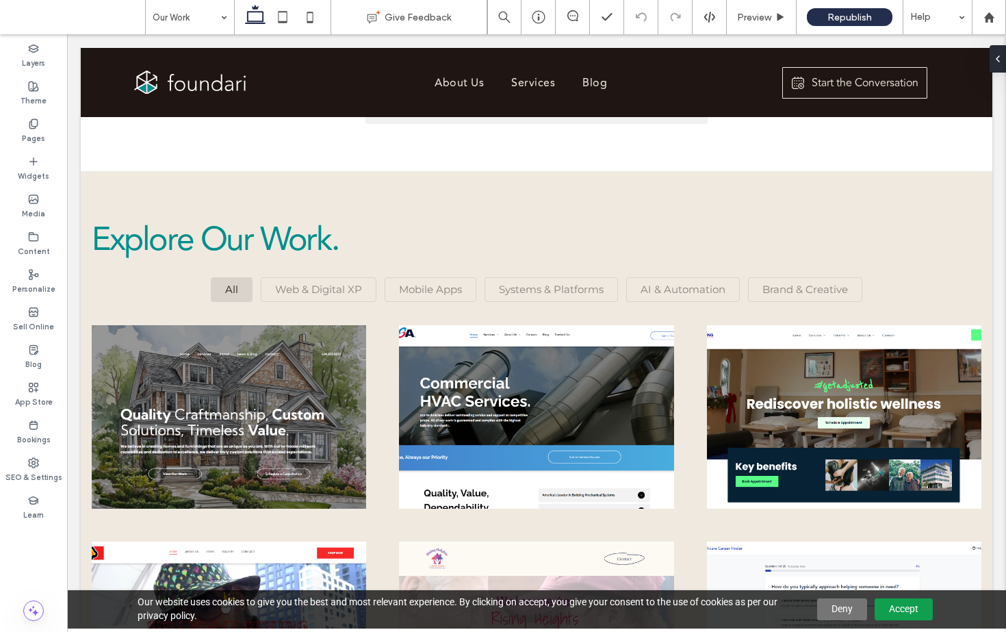
drag, startPoint x: 822, startPoint y: 44, endPoint x: 819, endPoint y: 34, distance: 10.2
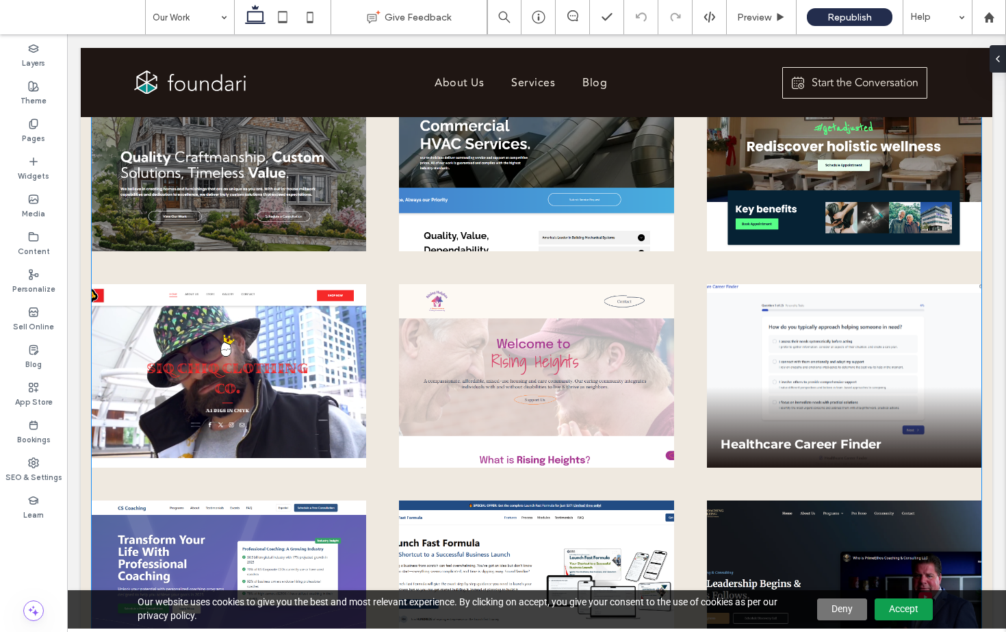
scroll to position [990, 0]
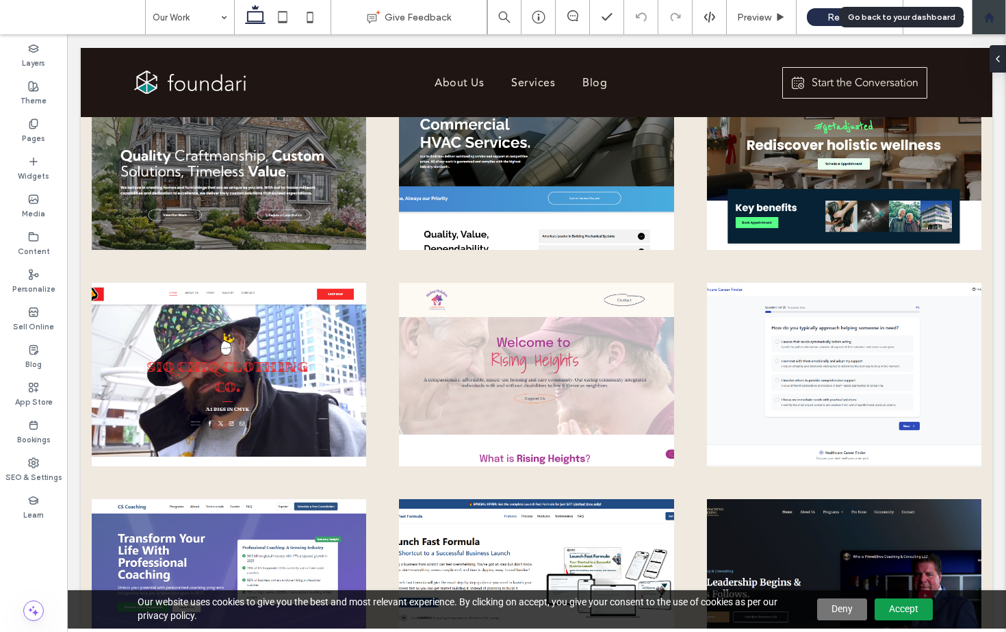
click at [993, 23] on icon at bounding box center [990, 18] width 12 height 12
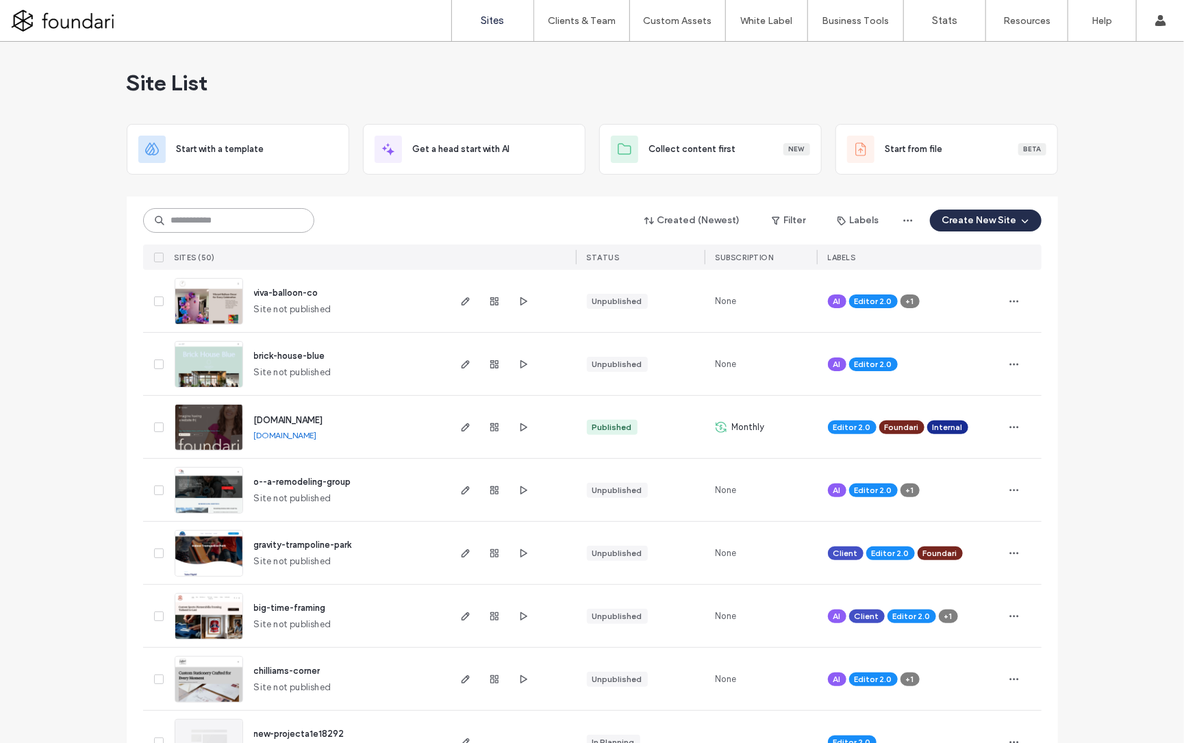
click at [205, 220] on input at bounding box center [228, 220] width 171 height 25
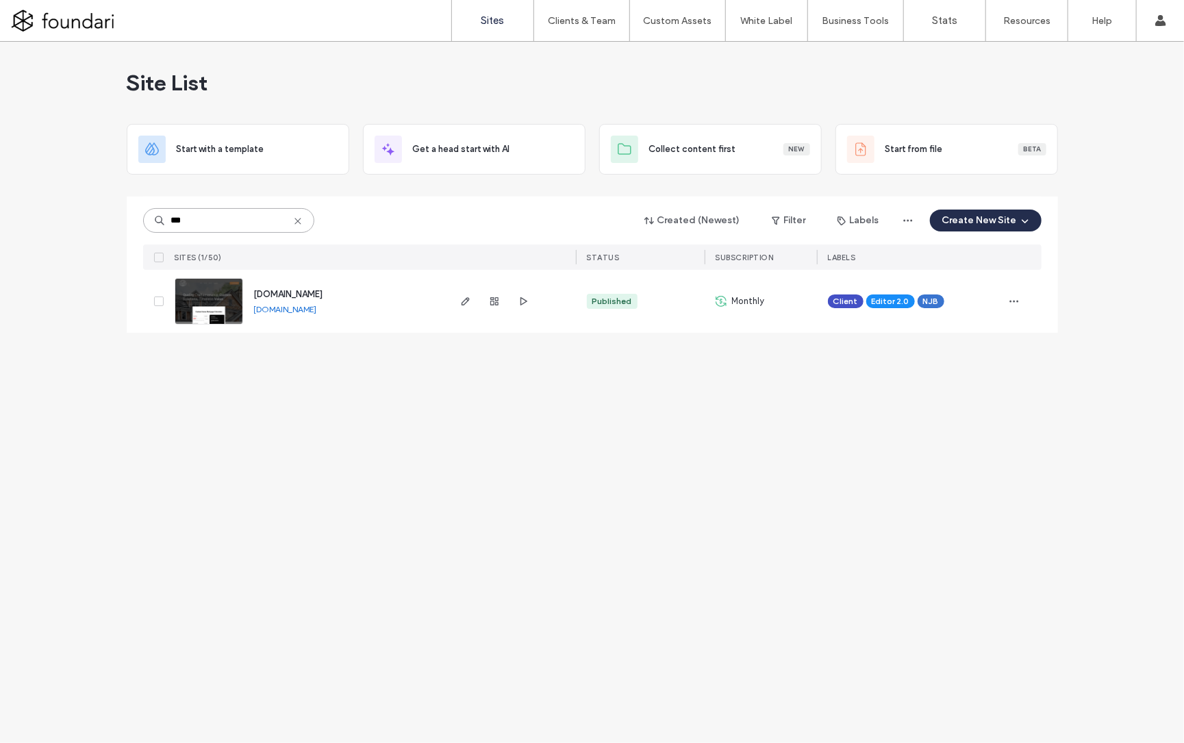
type input "***"
click at [318, 296] on span "www.dekitthomes.com" at bounding box center [288, 294] width 69 height 10
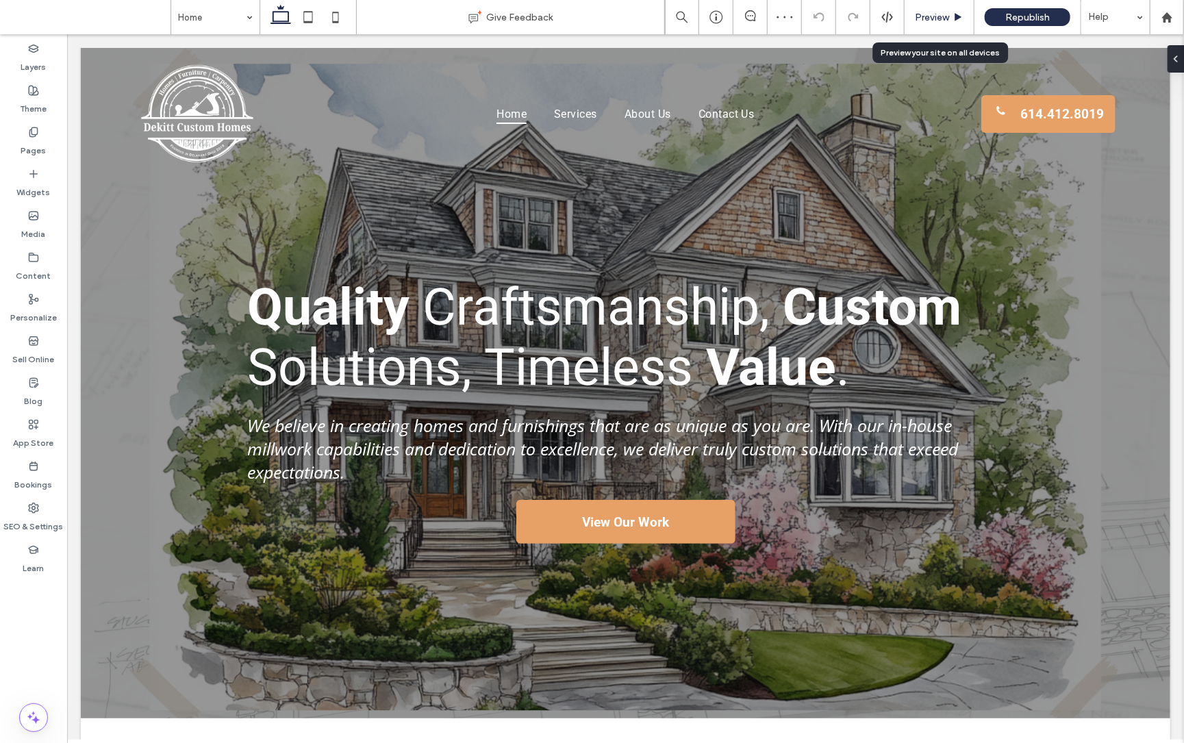
click at [937, 13] on span "Preview" at bounding box center [932, 18] width 34 height 12
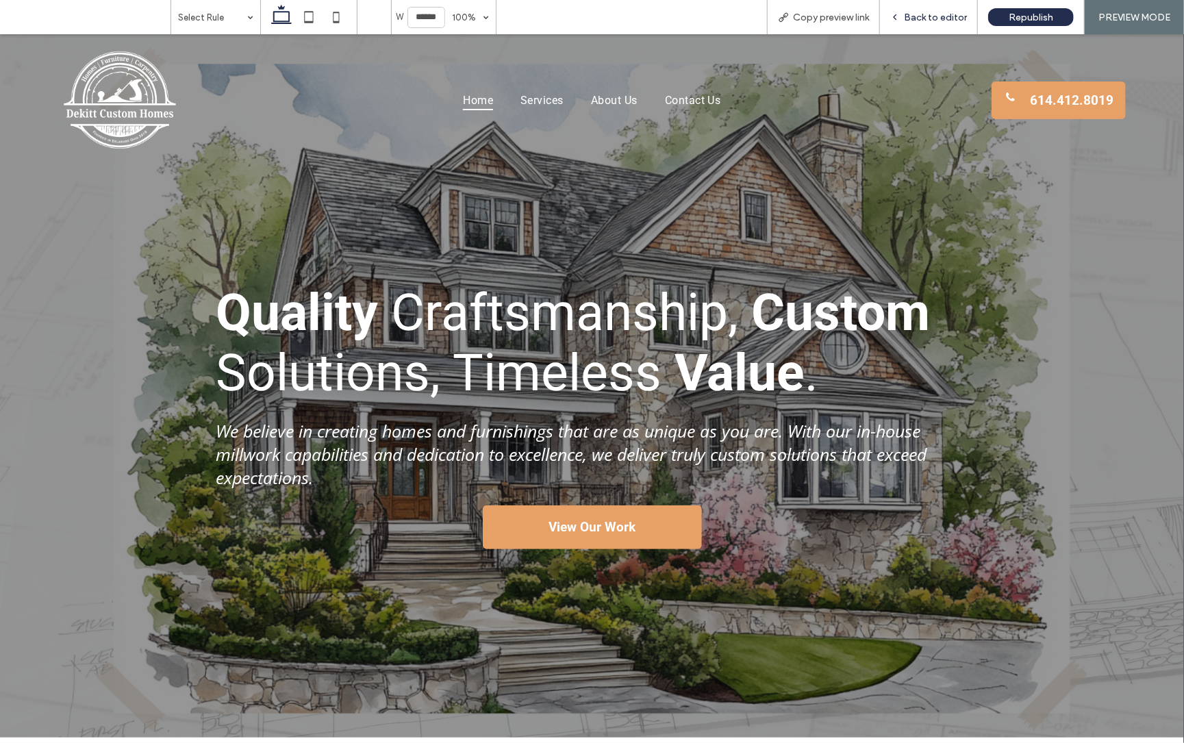
click at [942, 16] on span "Back to editor" at bounding box center [935, 18] width 63 height 12
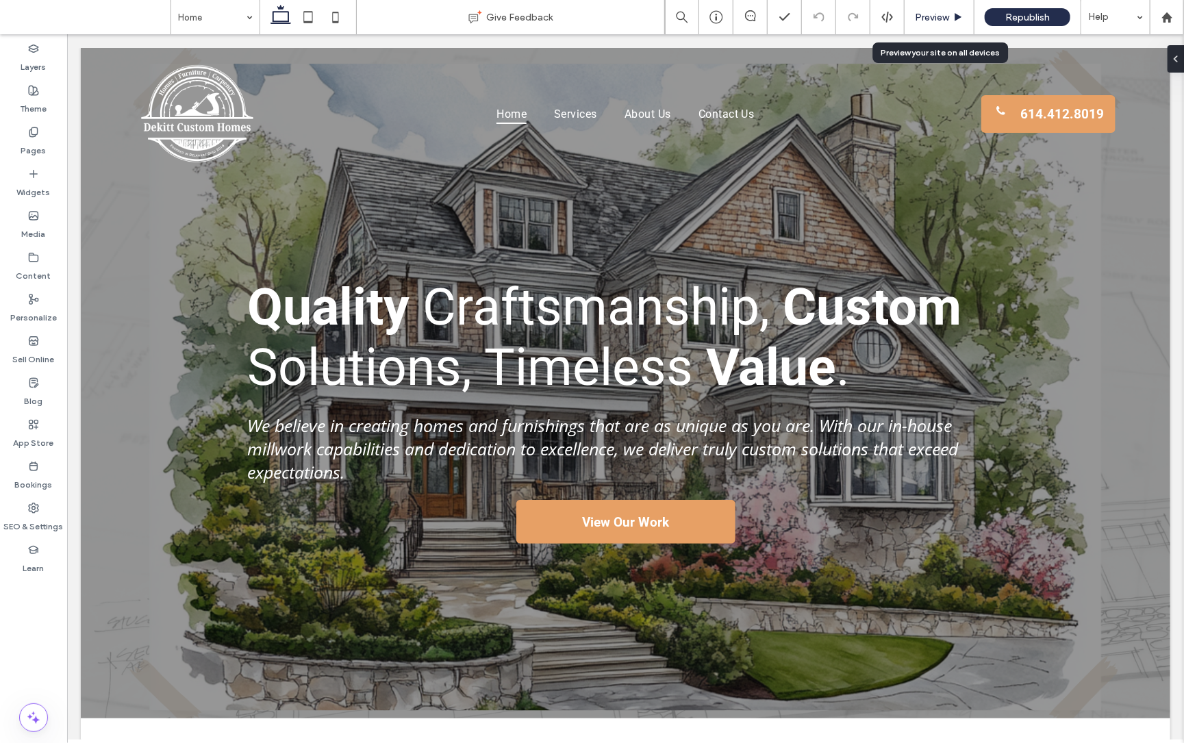
click at [952, 17] on div "Preview" at bounding box center [938, 18] width 69 height 12
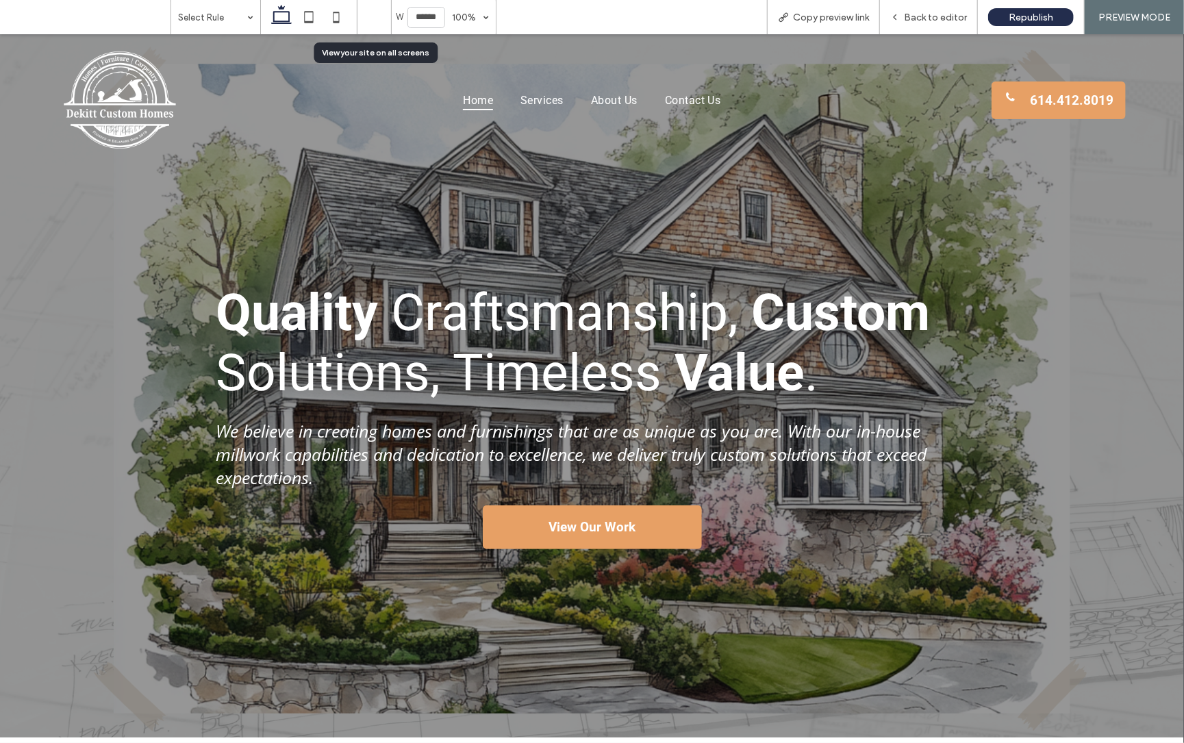
click at [377, 14] on icon at bounding box center [374, 17] width 26 height 26
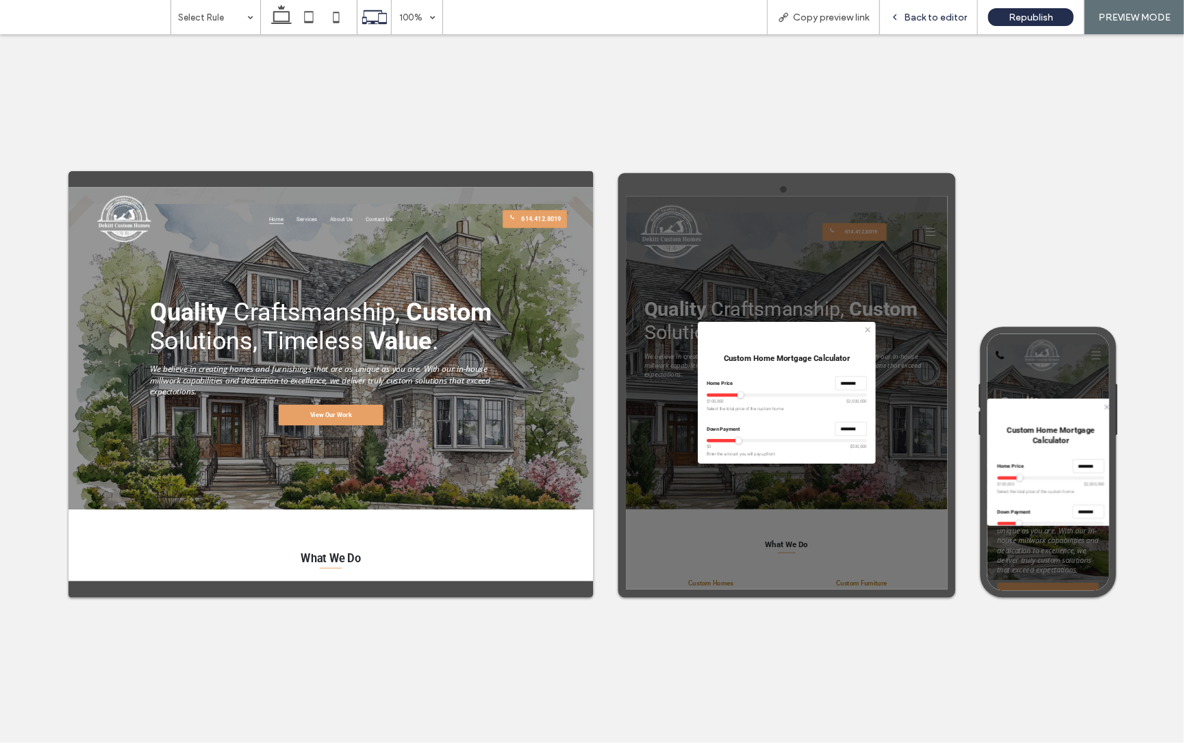
click at [927, 18] on span "Back to editor" at bounding box center [935, 18] width 63 height 12
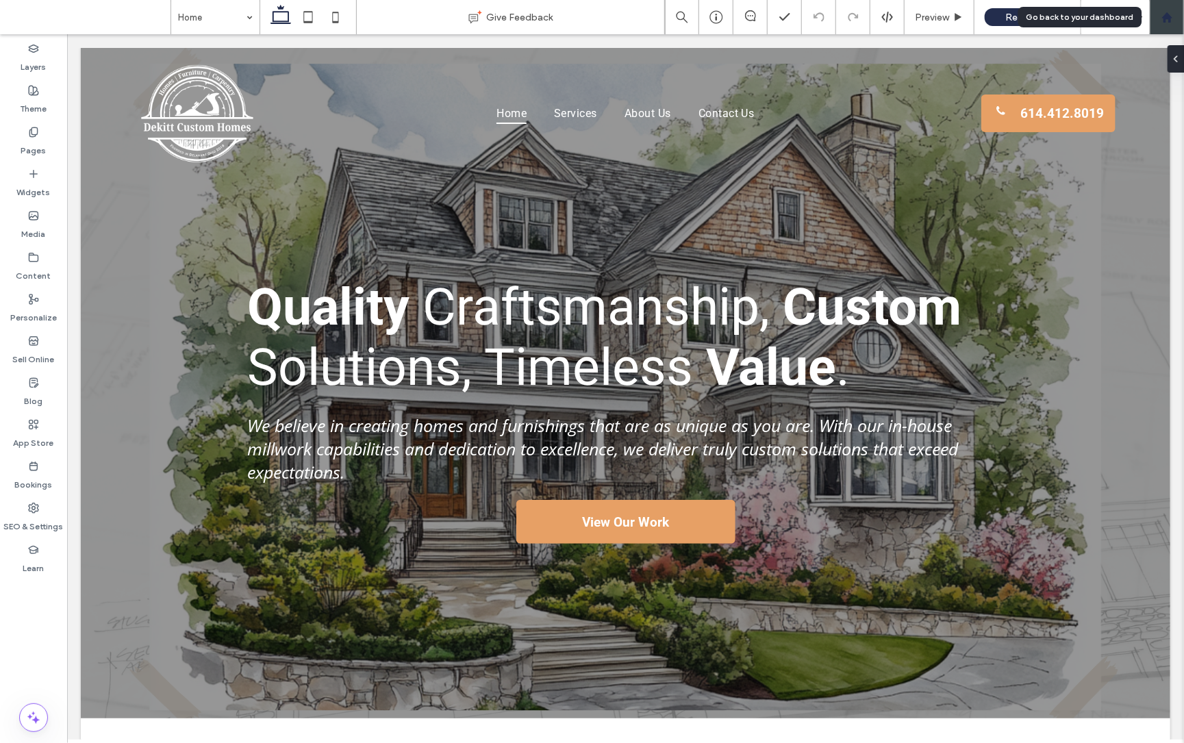
click at [1166, 15] on use at bounding box center [1166, 17] width 10 height 10
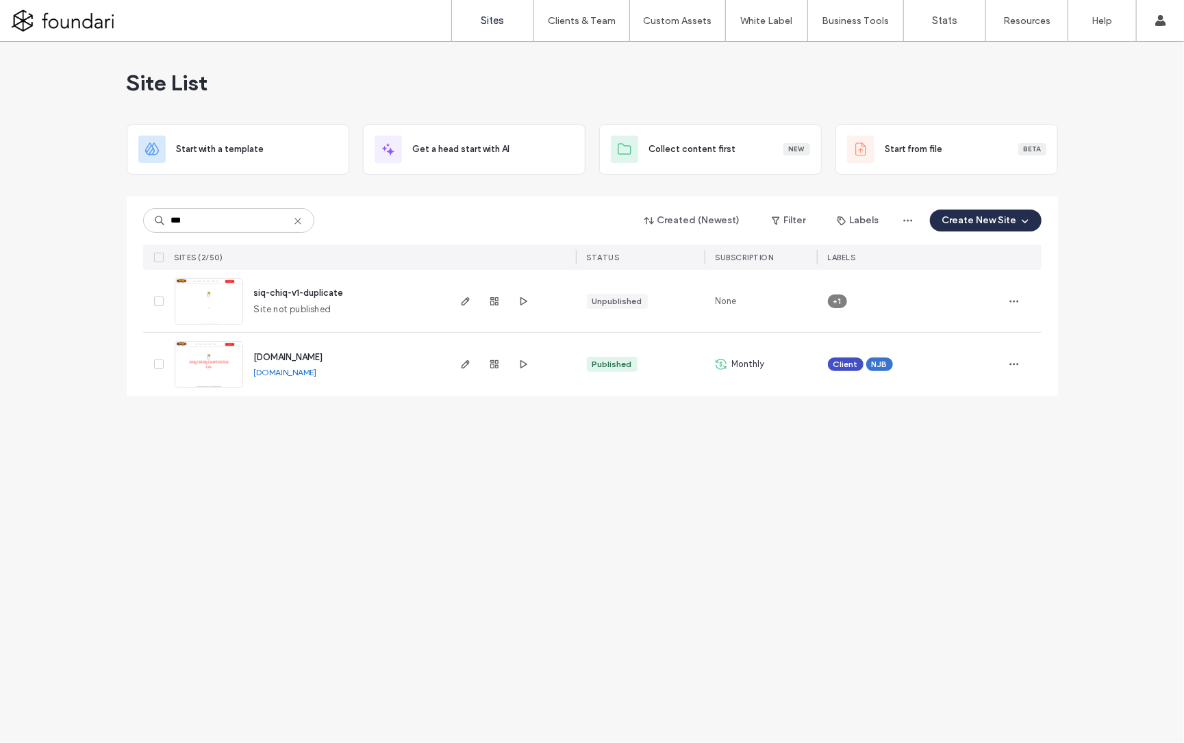
type input "***"
drag, startPoint x: 0, startPoint y: 0, endPoint x: 214, endPoint y: 371, distance: 428.1
click at [214, 371] on img at bounding box center [208, 388] width 67 height 93
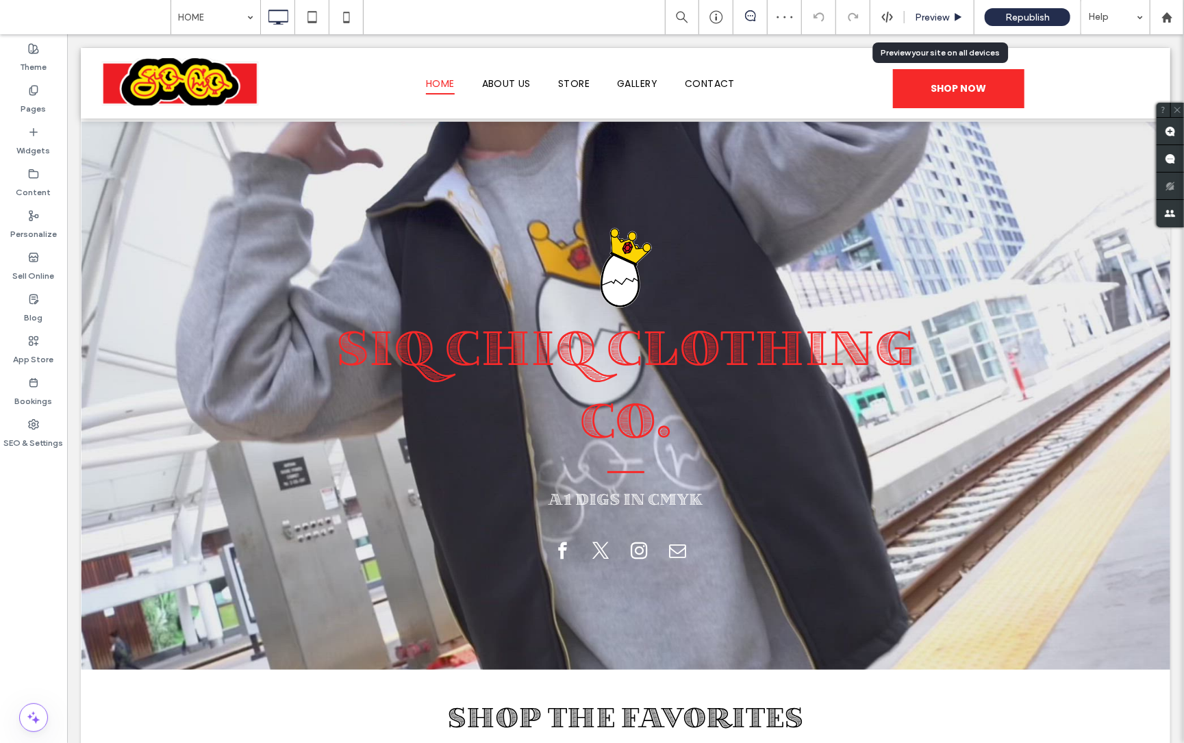
click at [929, 18] on span "Preview" at bounding box center [932, 18] width 34 height 12
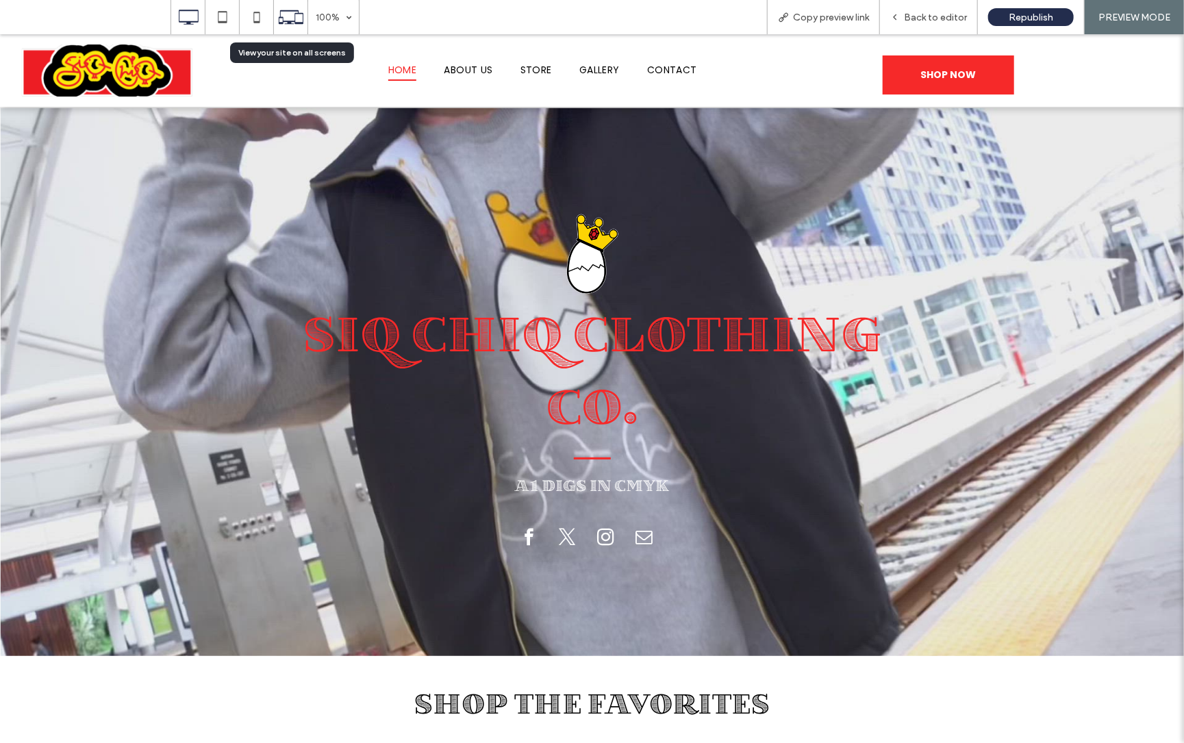
click at [283, 21] on use at bounding box center [291, 17] width 25 height 14
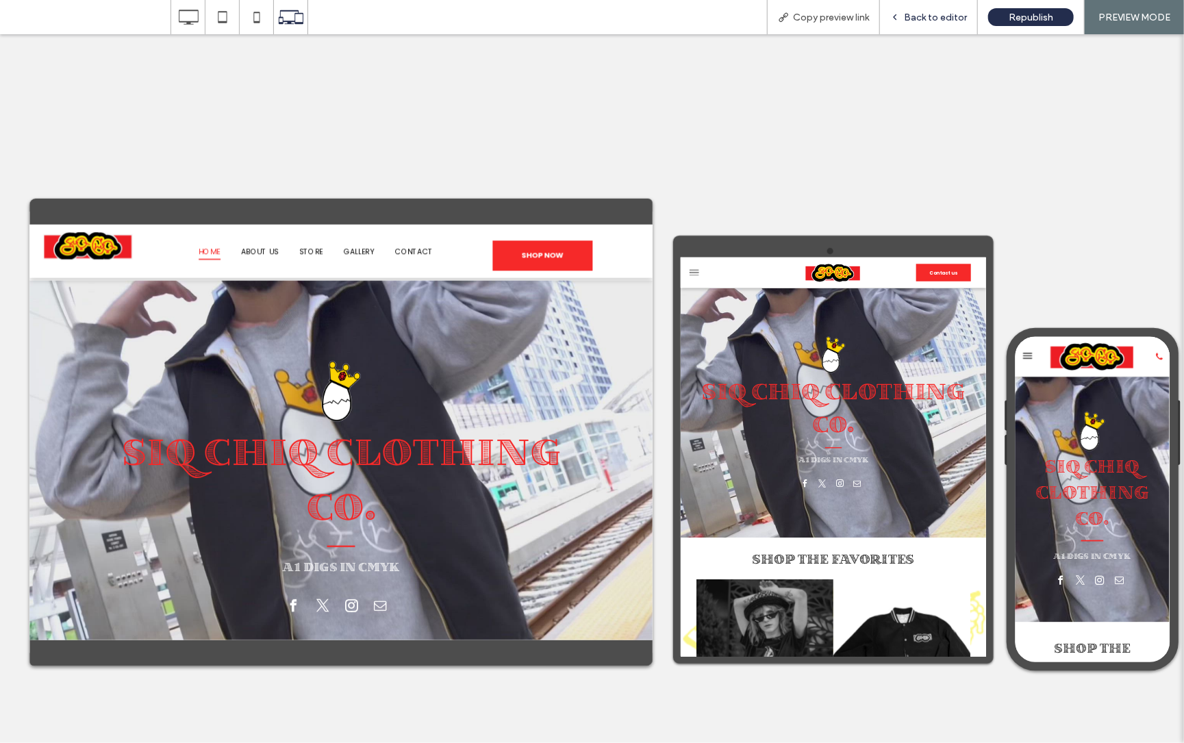
click at [924, 14] on span "Back to editor" at bounding box center [935, 18] width 63 height 12
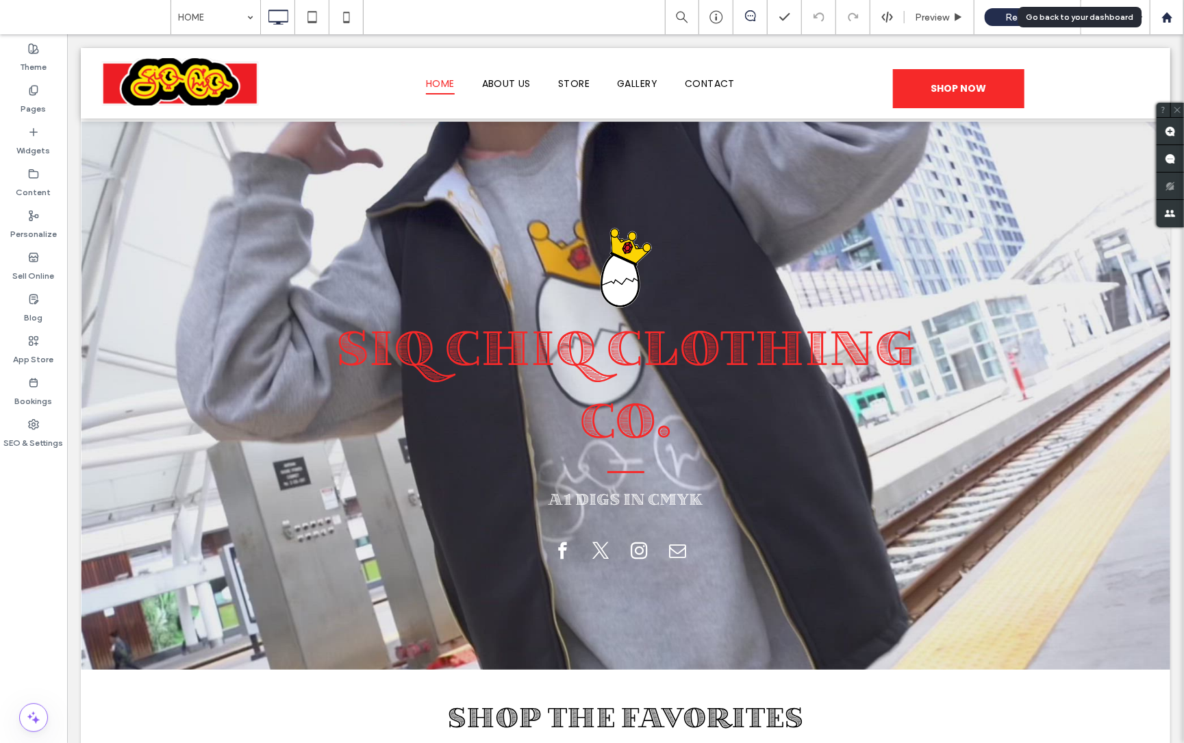
click at [1167, 16] on use at bounding box center [1166, 17] width 10 height 10
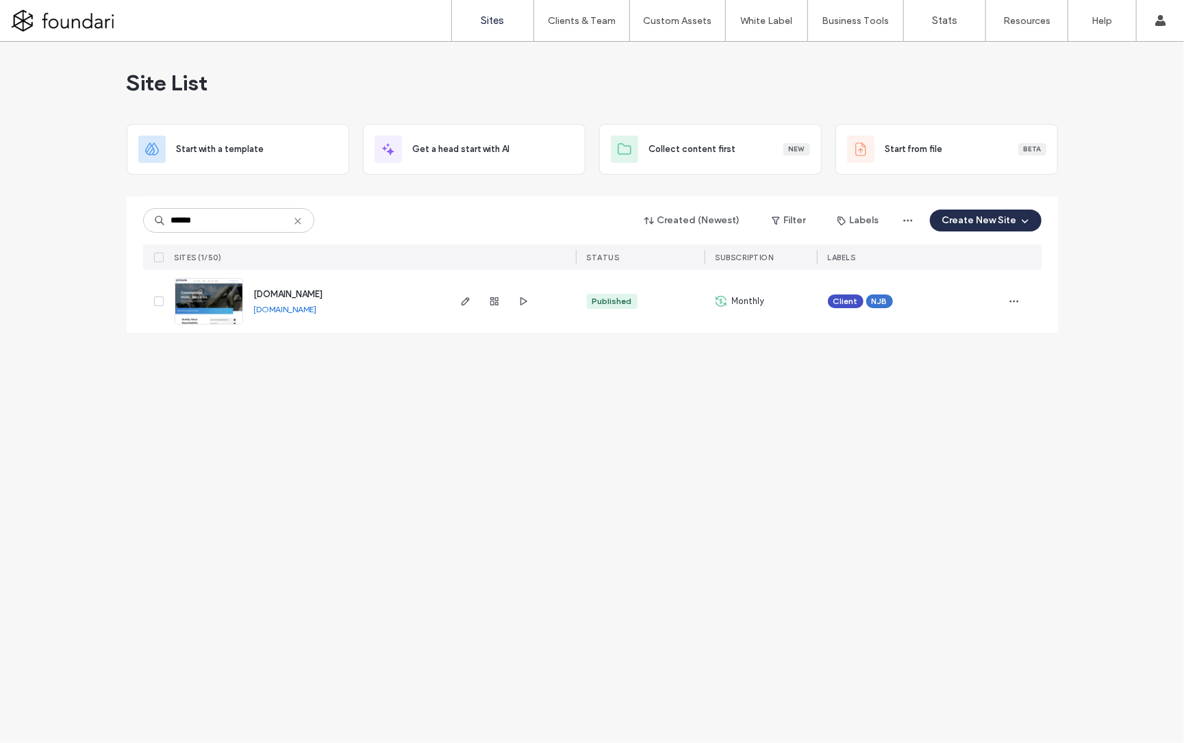
type input "******"
drag, startPoint x: 235, startPoint y: 214, endPoint x: 292, endPoint y: 292, distance: 97.5
click at [292, 292] on span "[DOMAIN_NAME]" at bounding box center [288, 294] width 69 height 10
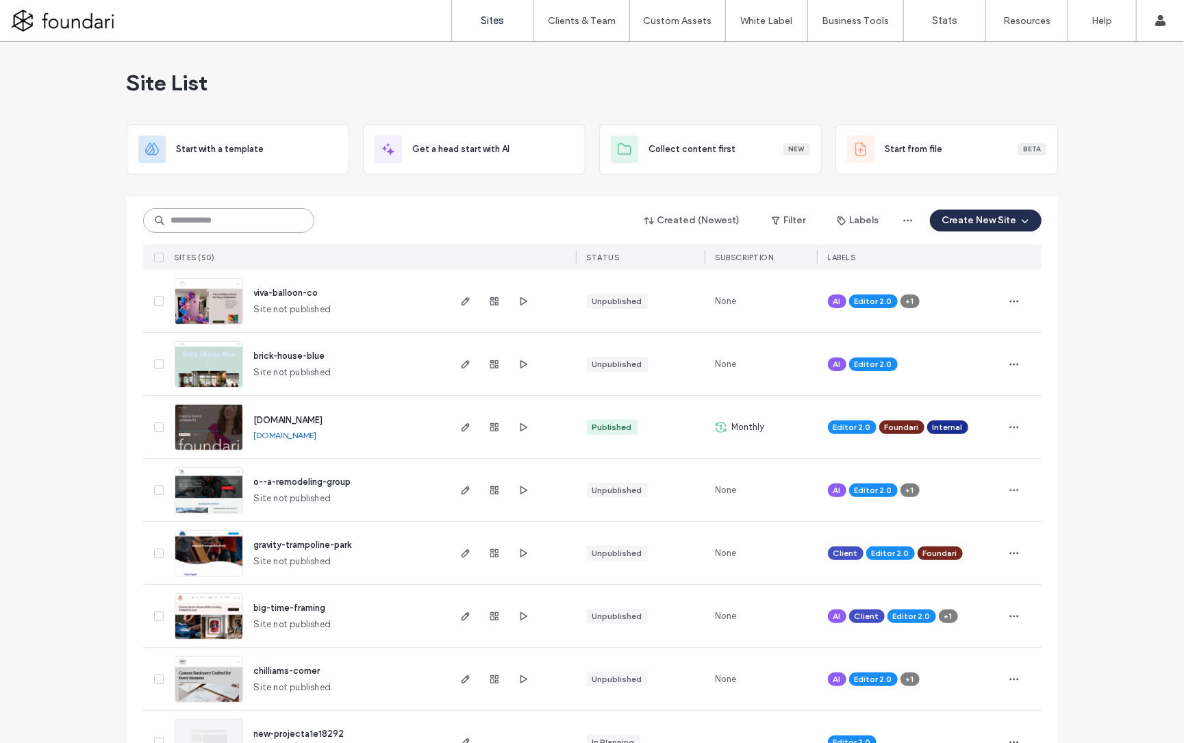
click at [231, 225] on input at bounding box center [228, 220] width 171 height 25
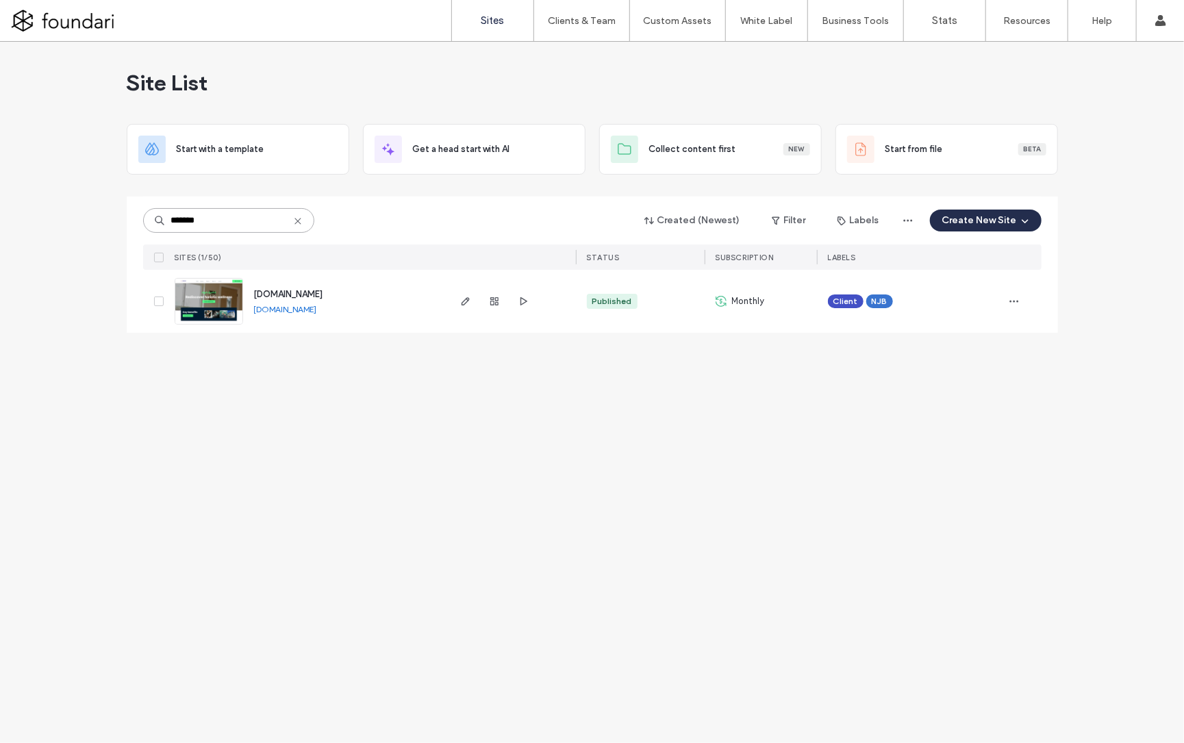
type input "*******"
click at [323, 297] on span "www.bowlingchiropractic.net" at bounding box center [288, 294] width 69 height 10
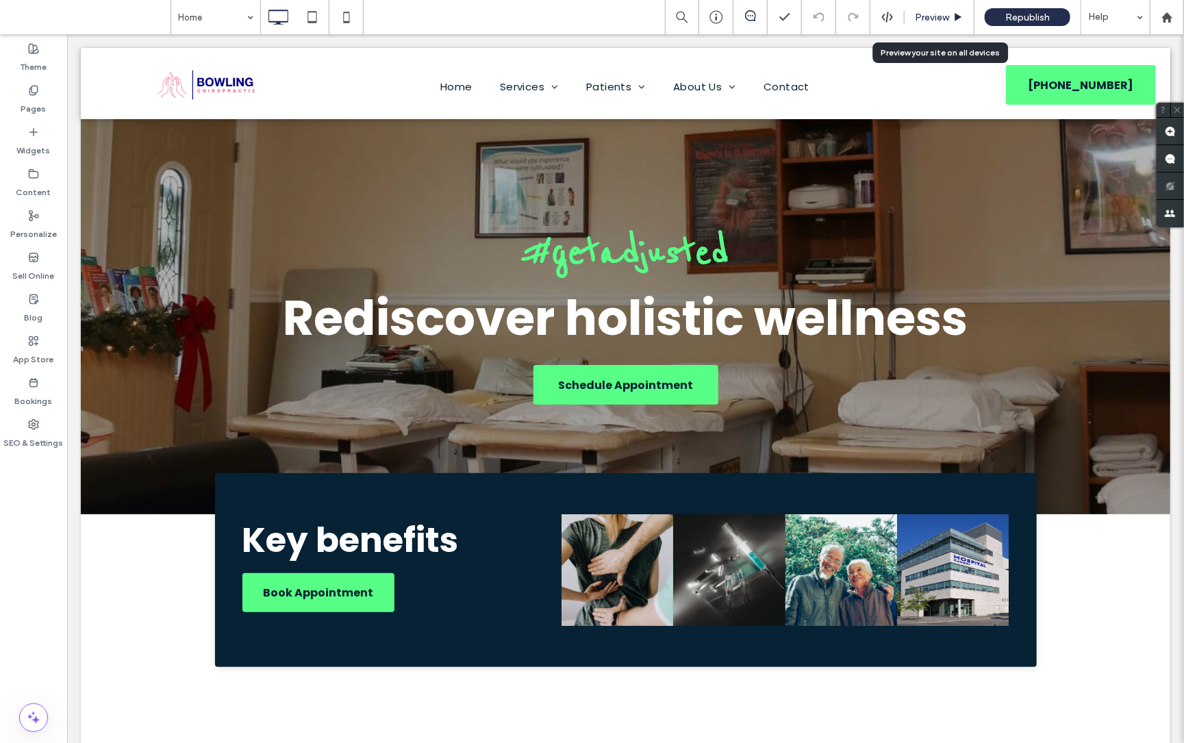
click at [939, 22] on span "Preview" at bounding box center [932, 18] width 34 height 12
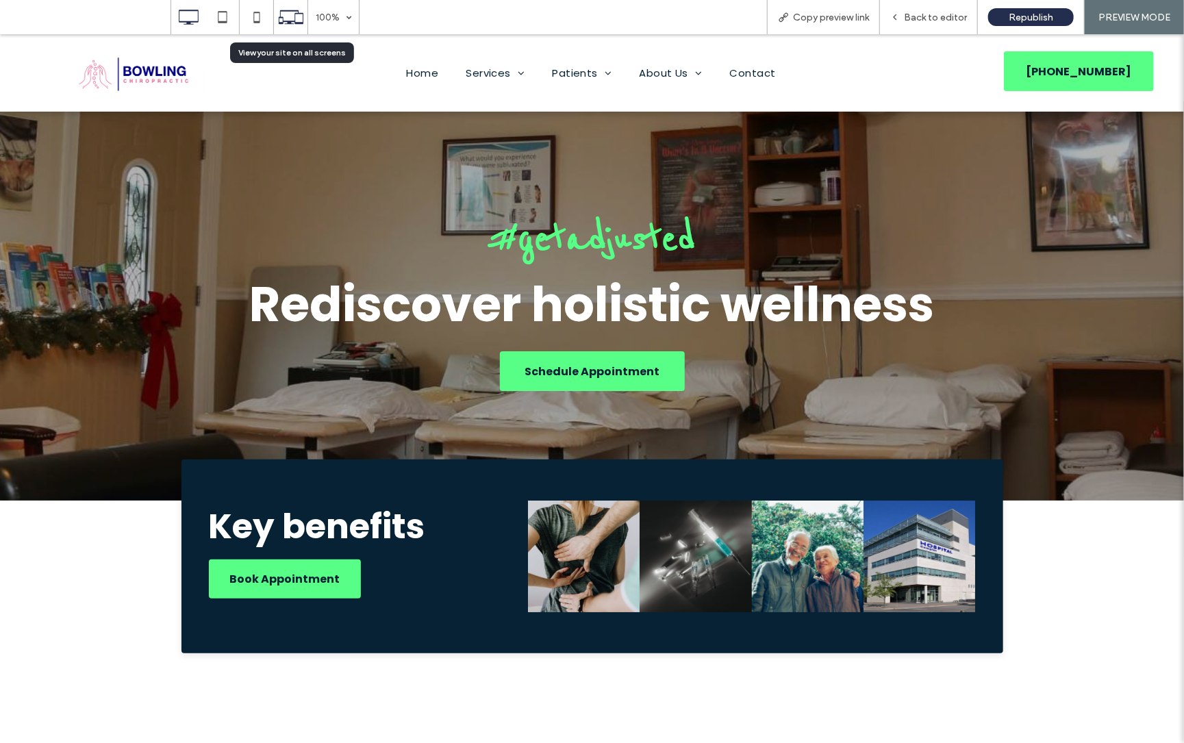
click at [279, 13] on div at bounding box center [291, 17] width 34 height 26
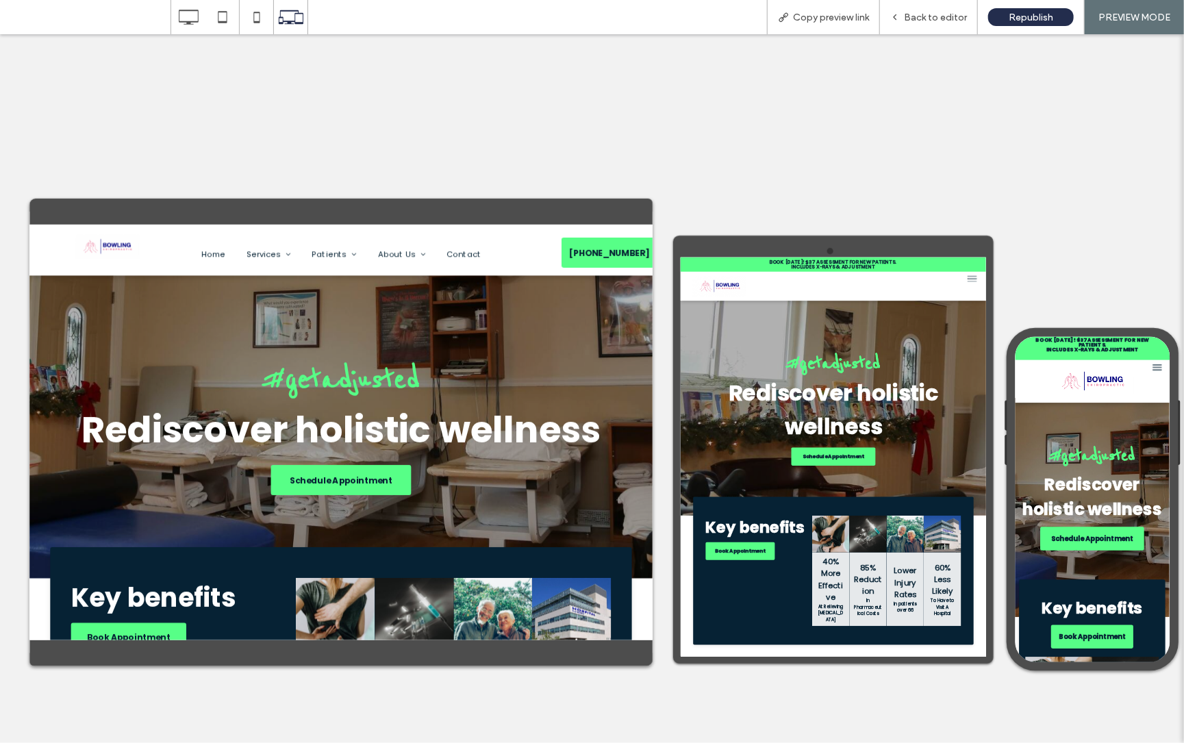
drag, startPoint x: 1034, startPoint y: 147, endPoint x: 1121, endPoint y: 75, distance: 112.8
click at [1034, 147] on div at bounding box center [592, 388] width 1184 height 709
click at [909, 16] on span "Back to editor" at bounding box center [935, 18] width 63 height 12
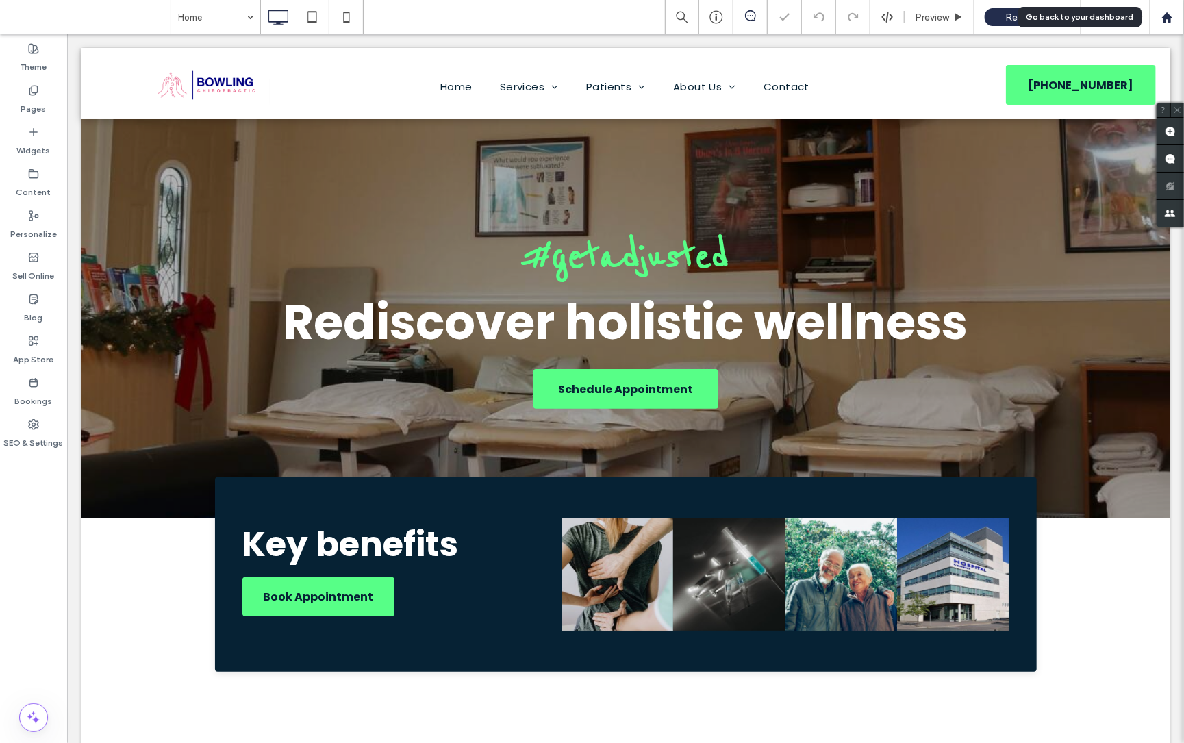
click at [1175, 20] on div at bounding box center [1166, 18] width 33 height 12
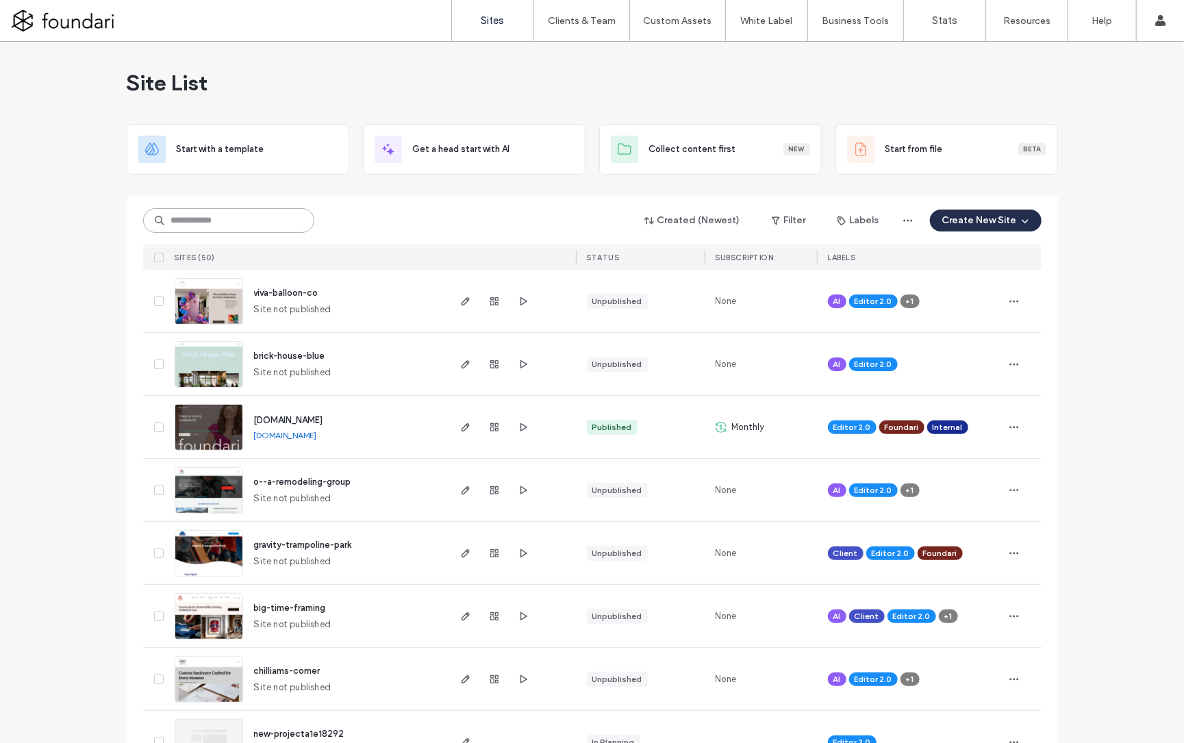
click at [199, 222] on input at bounding box center [228, 220] width 171 height 25
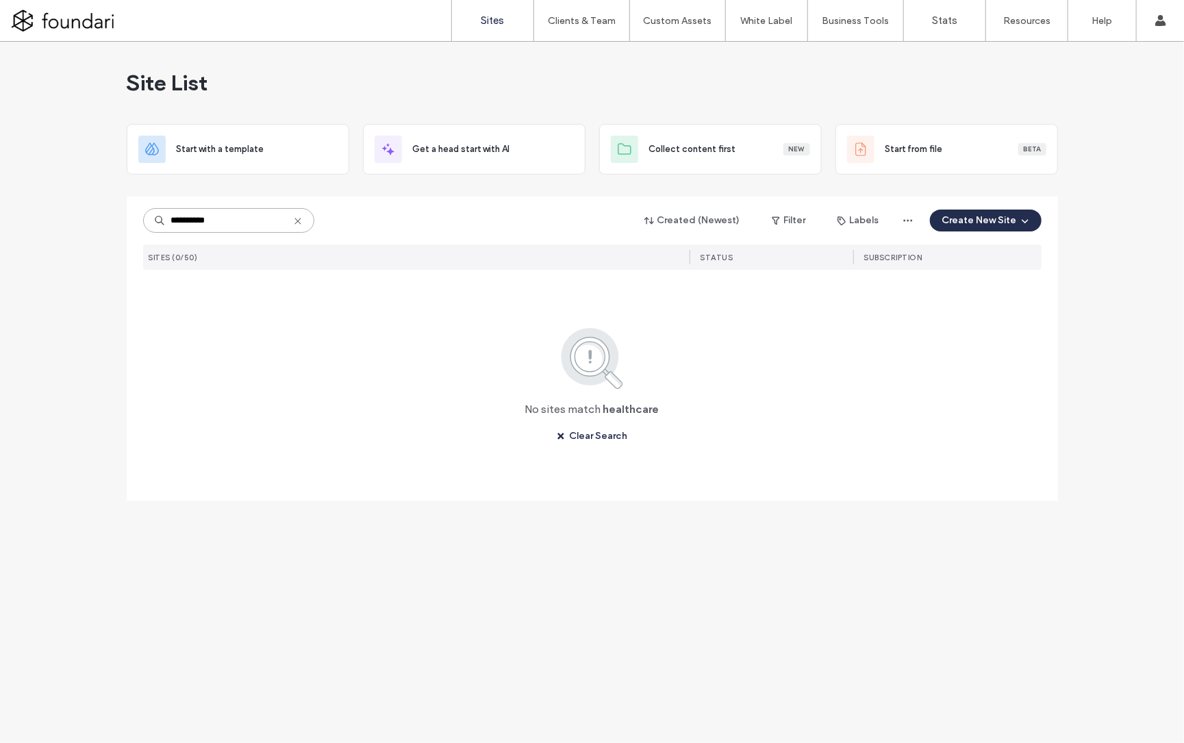
click at [244, 222] on input "**********" at bounding box center [228, 220] width 171 height 25
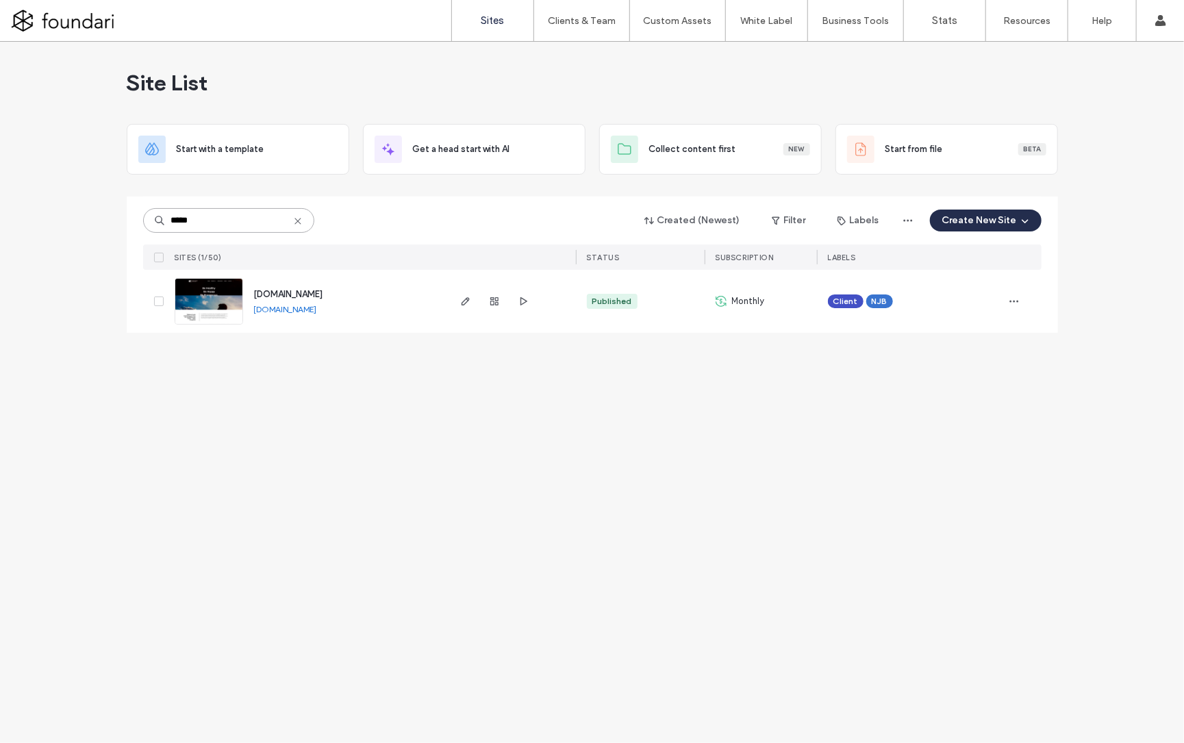
type input "*****"
click at [285, 294] on span "[DOMAIN_NAME]" at bounding box center [288, 294] width 69 height 10
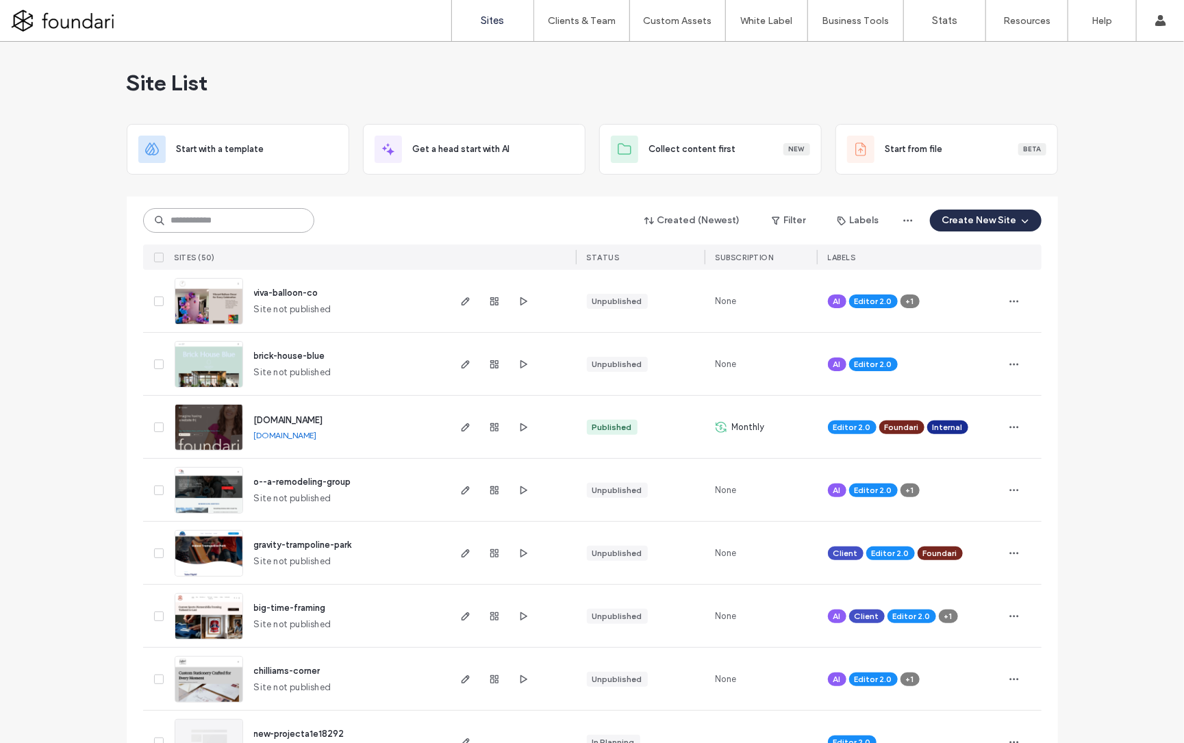
click at [213, 218] on input at bounding box center [228, 220] width 171 height 25
type input "******"
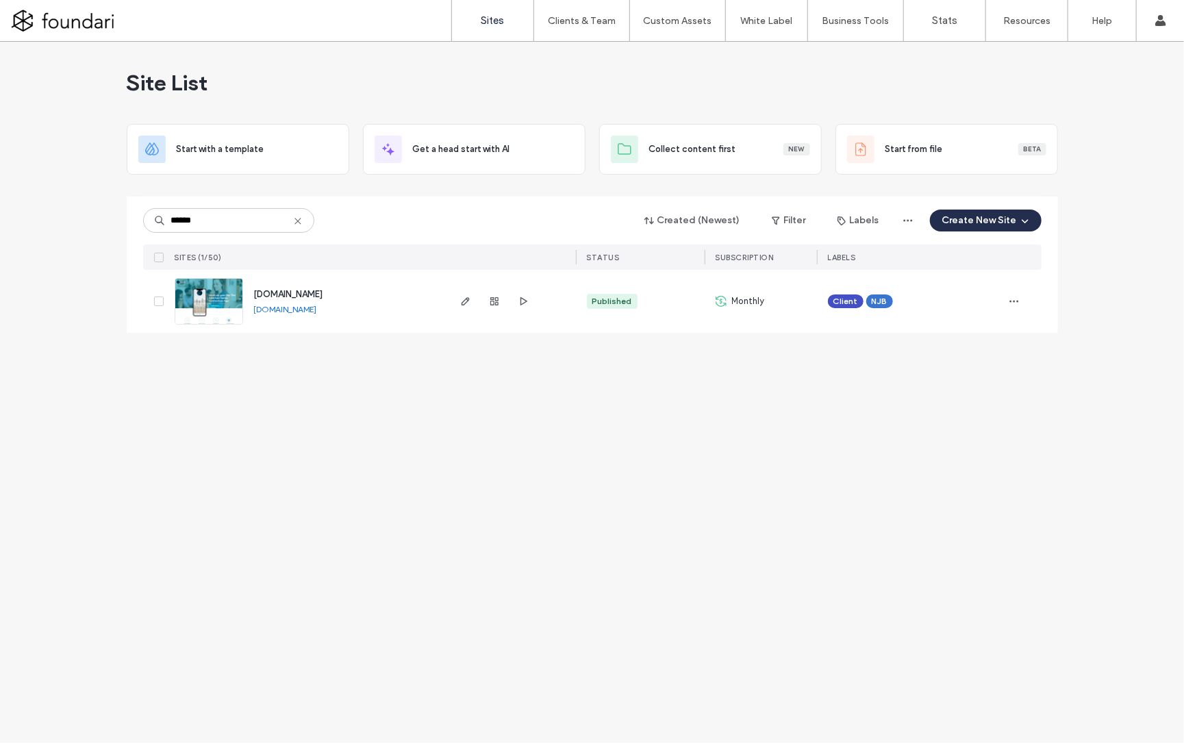
click at [323, 294] on span "www.commonsenseconnection.app" at bounding box center [288, 294] width 69 height 10
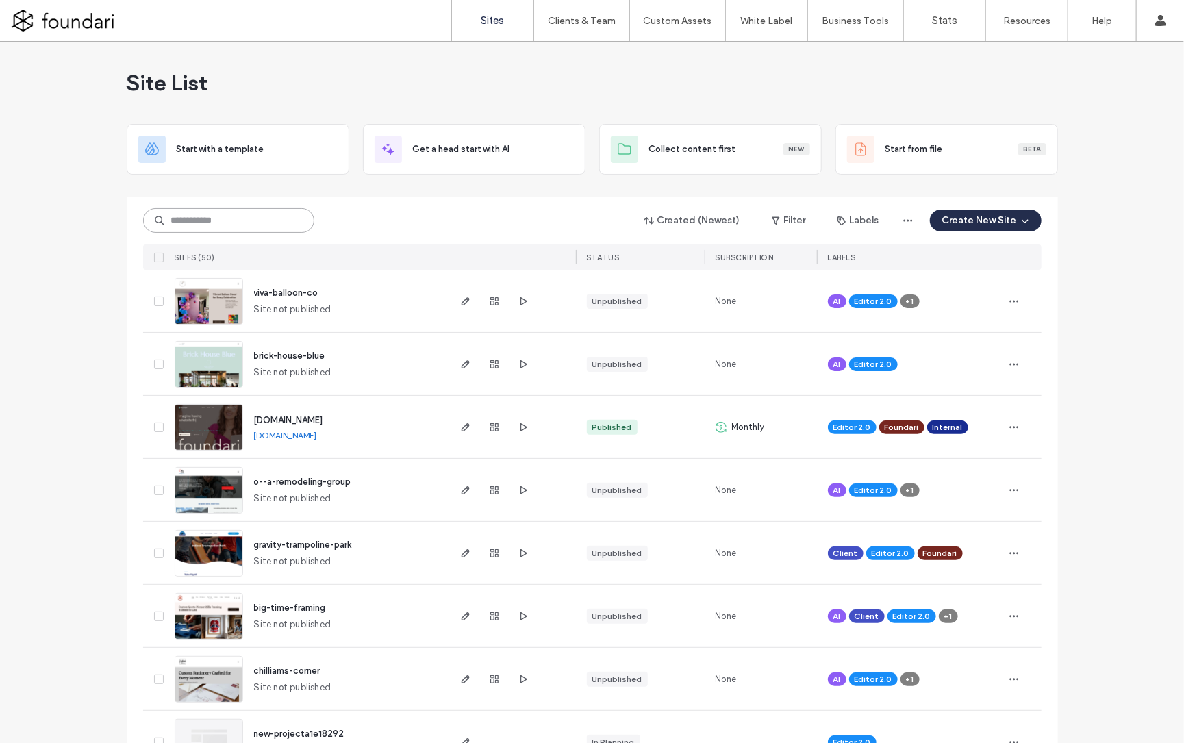
click at [194, 217] on input at bounding box center [228, 220] width 171 height 25
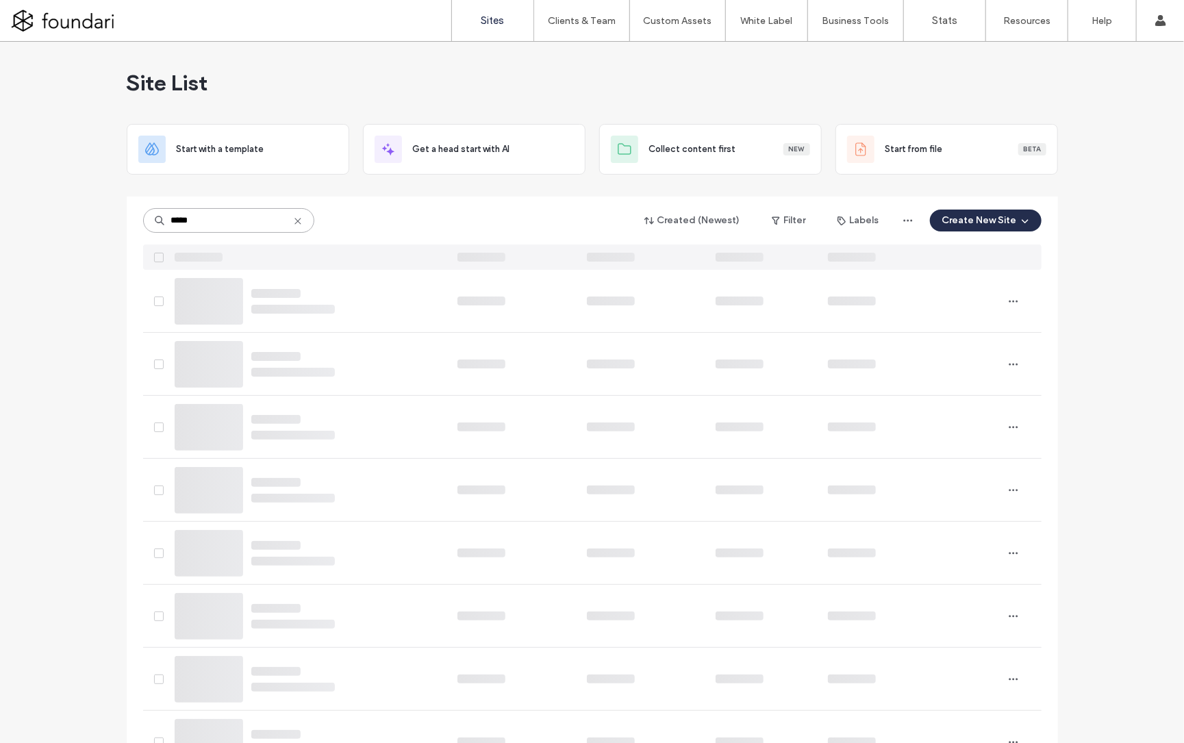
type input "*****"
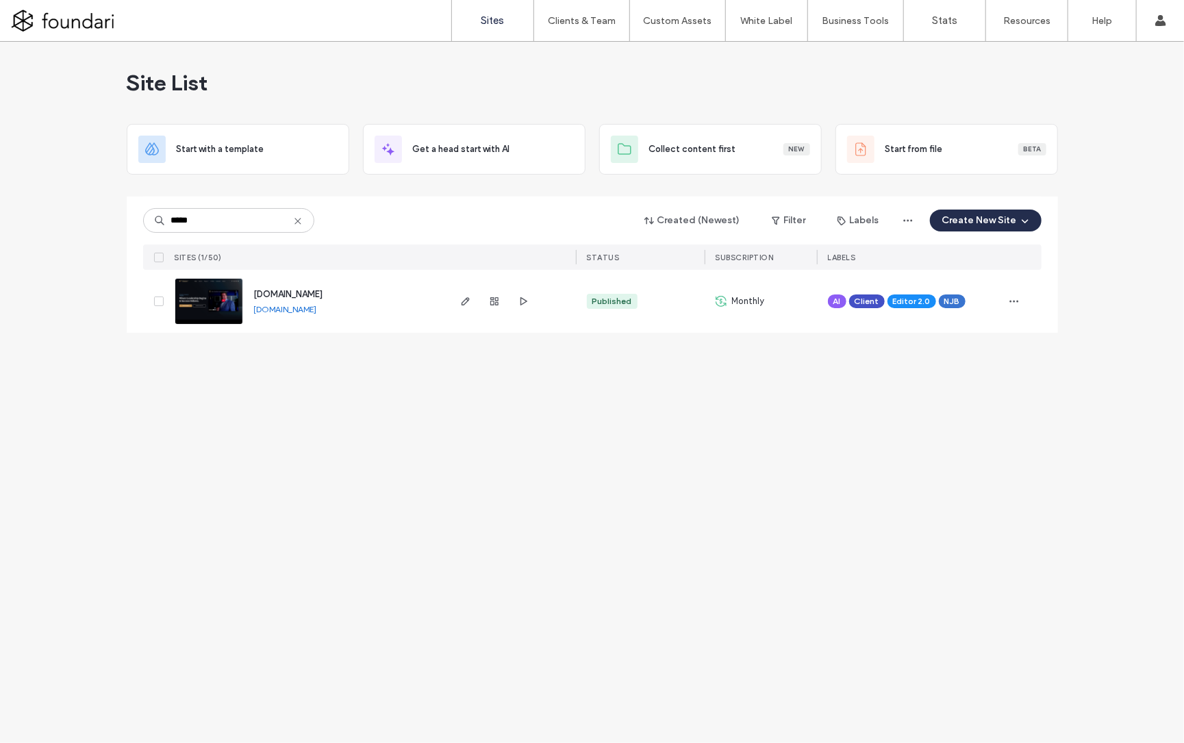
click at [312, 293] on span "www.primeethoscc.com" at bounding box center [288, 294] width 69 height 10
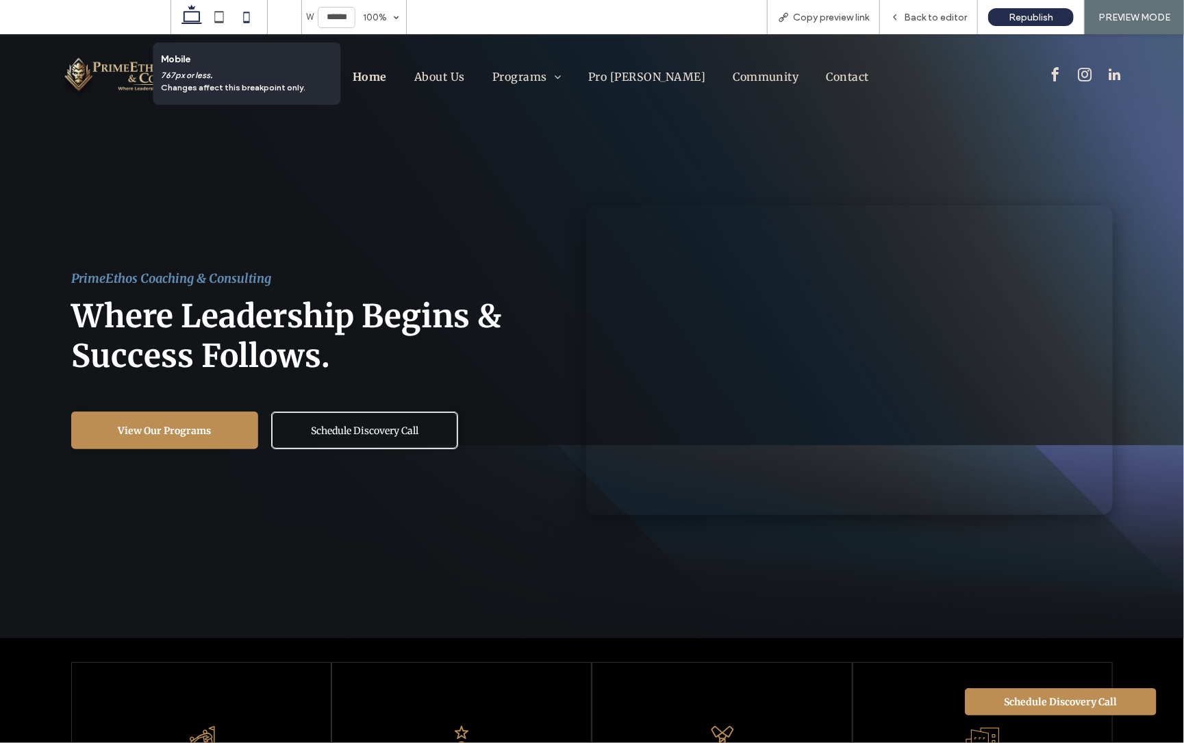
click at [247, 14] on icon at bounding box center [246, 16] width 27 height 27
type input "*****"
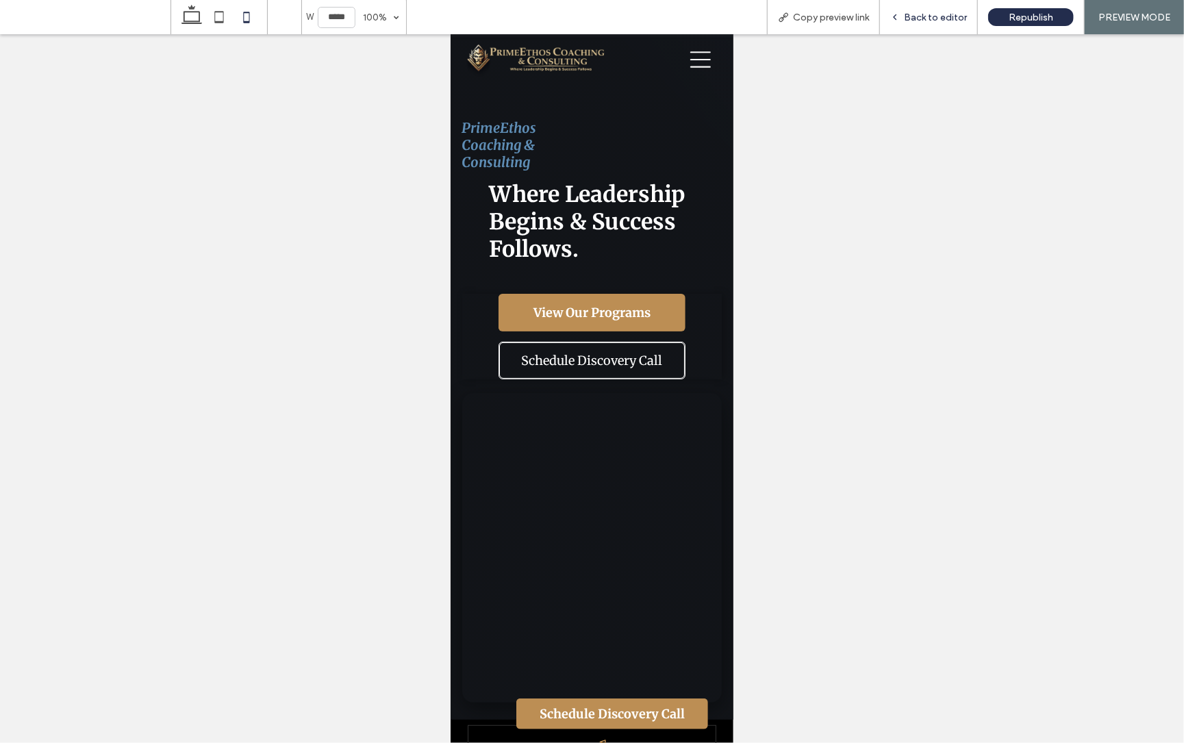
click at [937, 16] on span "Back to editor" at bounding box center [935, 18] width 63 height 12
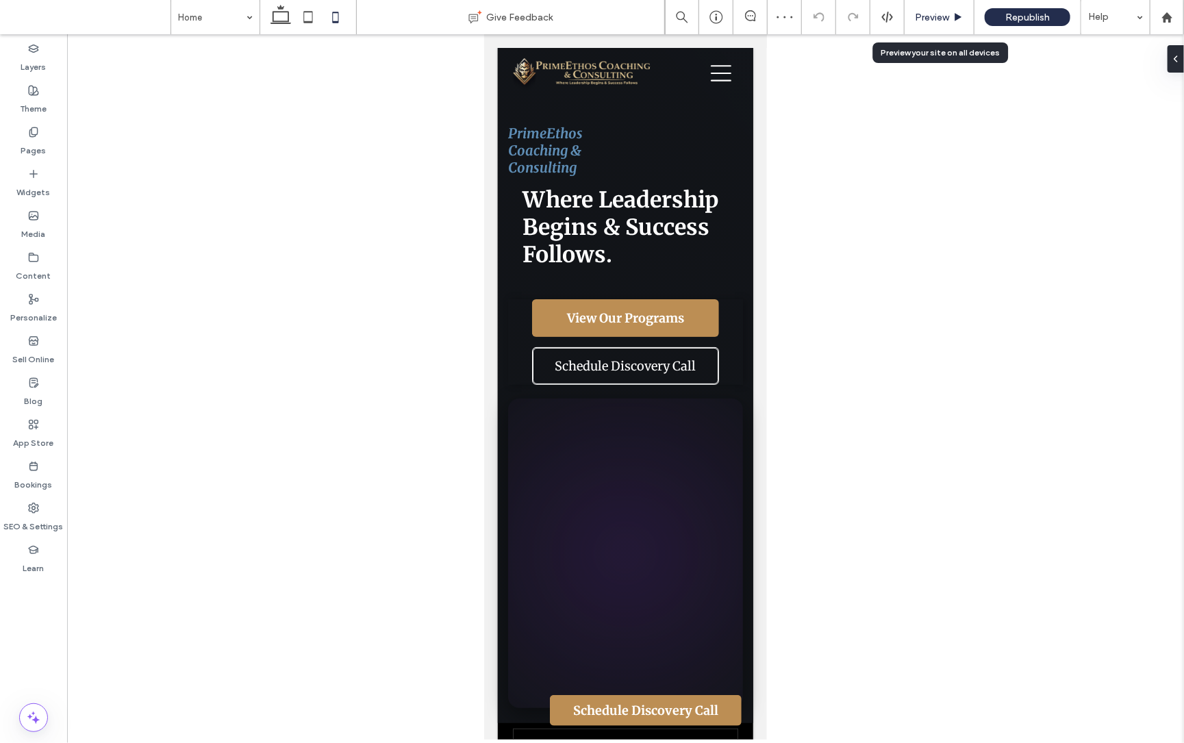
click at [928, 18] on span "Preview" at bounding box center [932, 18] width 34 height 12
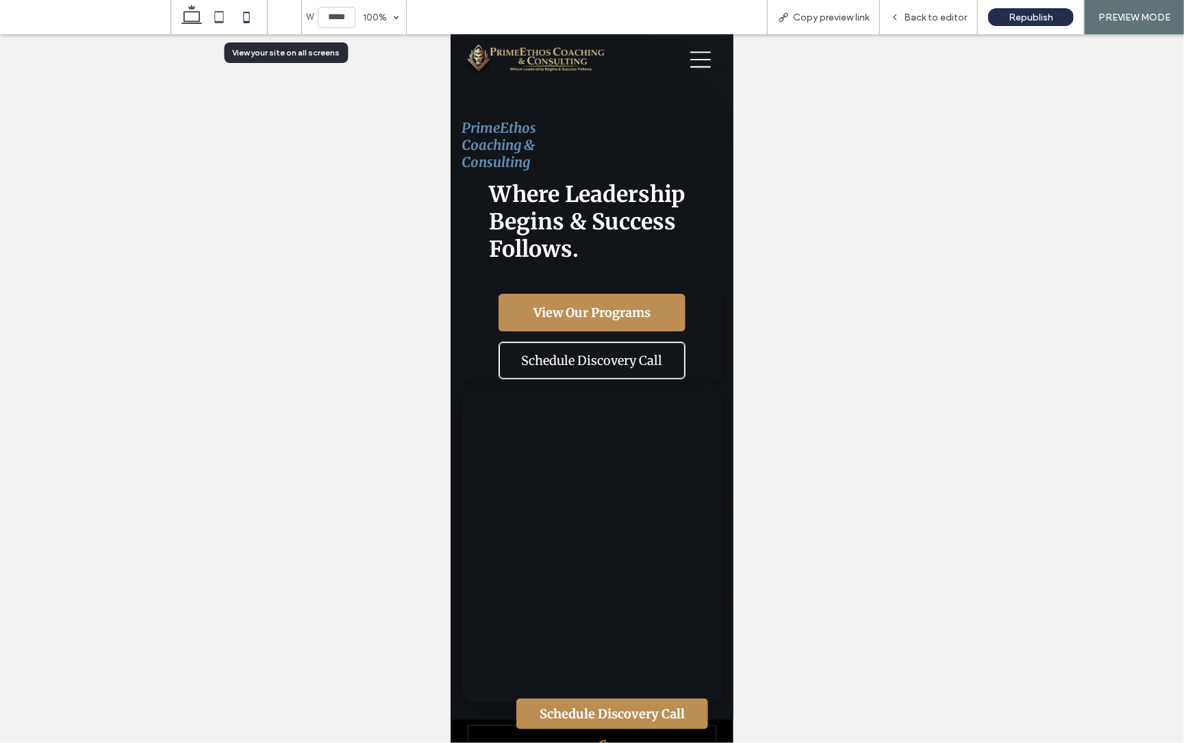
click at [280, 20] on icon at bounding box center [285, 17] width 26 height 26
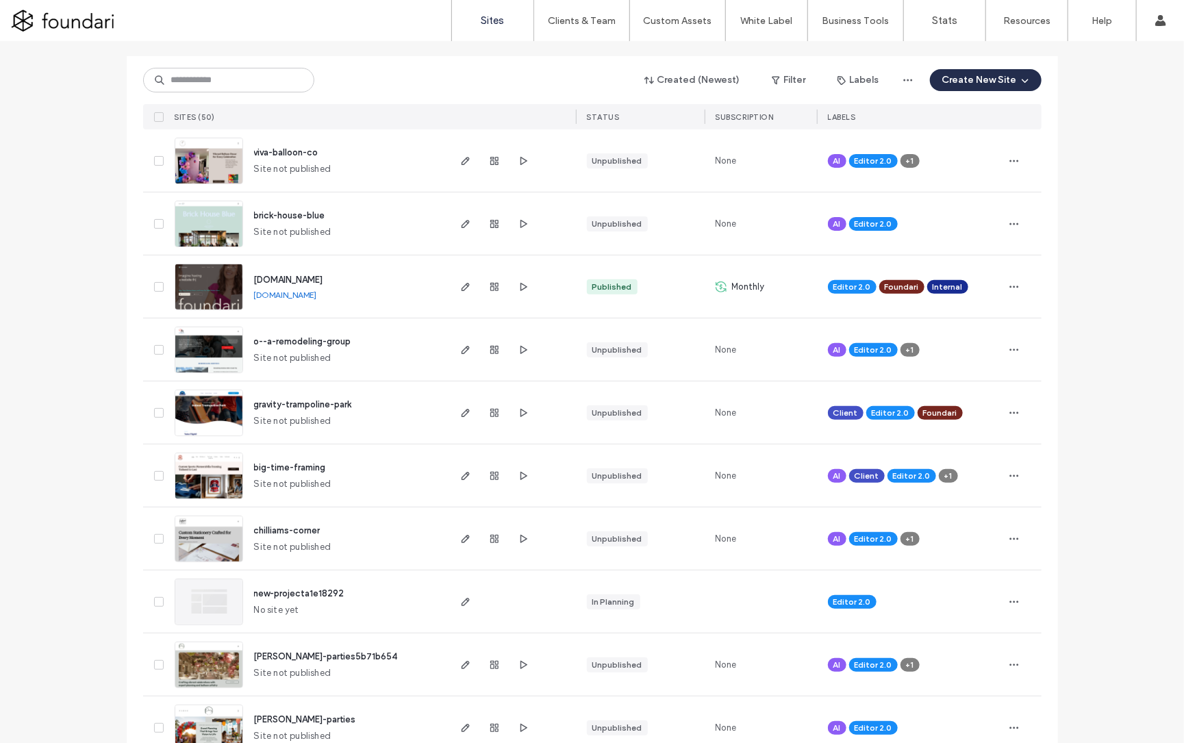
scroll to position [142, 0]
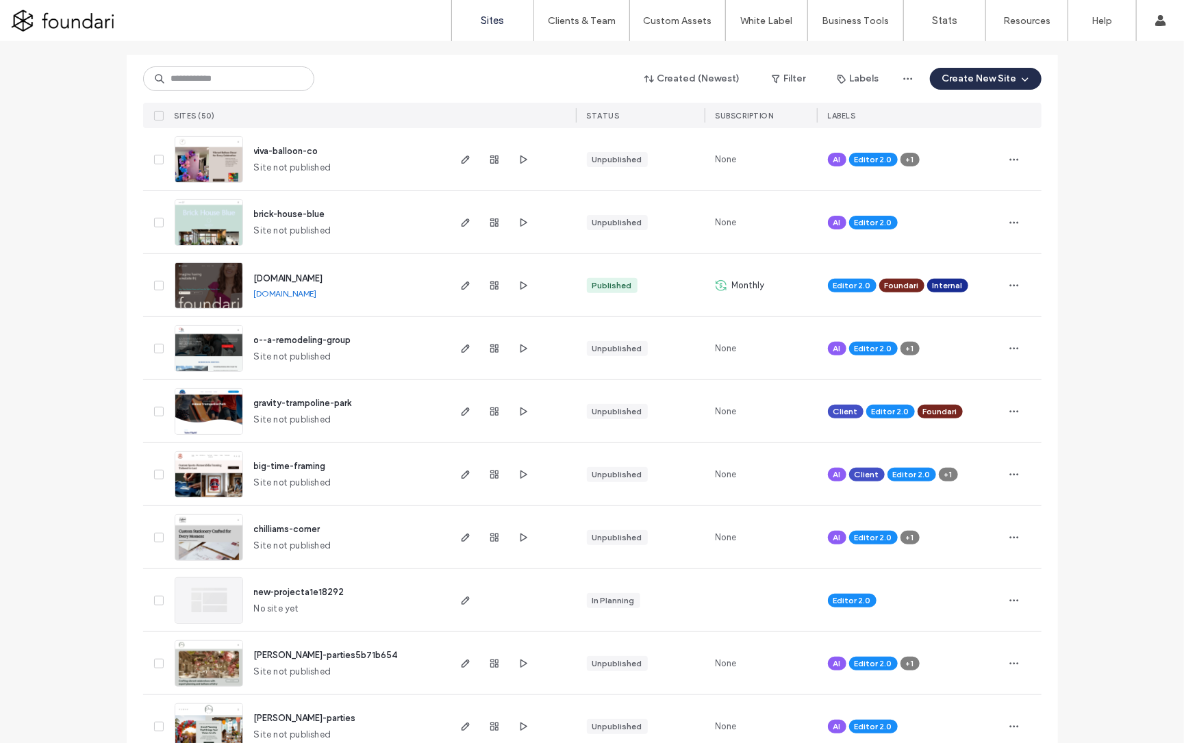
click at [290, 526] on span "chilliams-corner" at bounding box center [287, 529] width 66 height 10
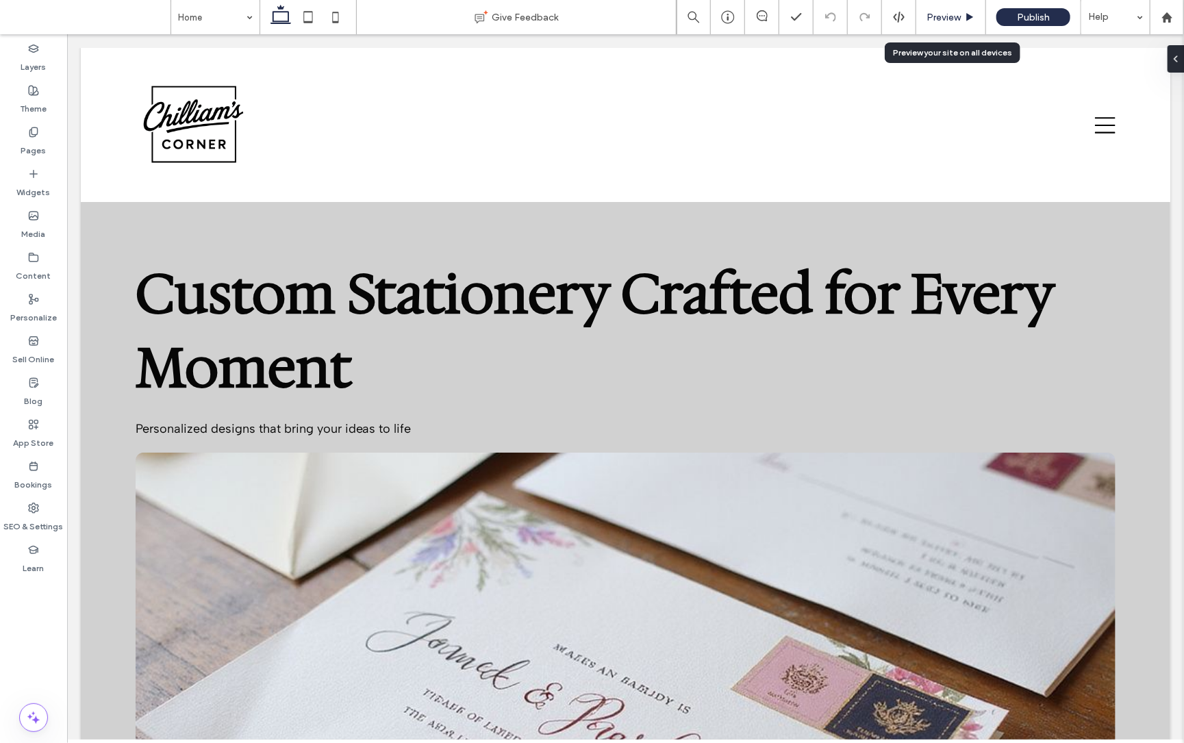
click at [959, 16] on span "Preview" at bounding box center [943, 18] width 34 height 12
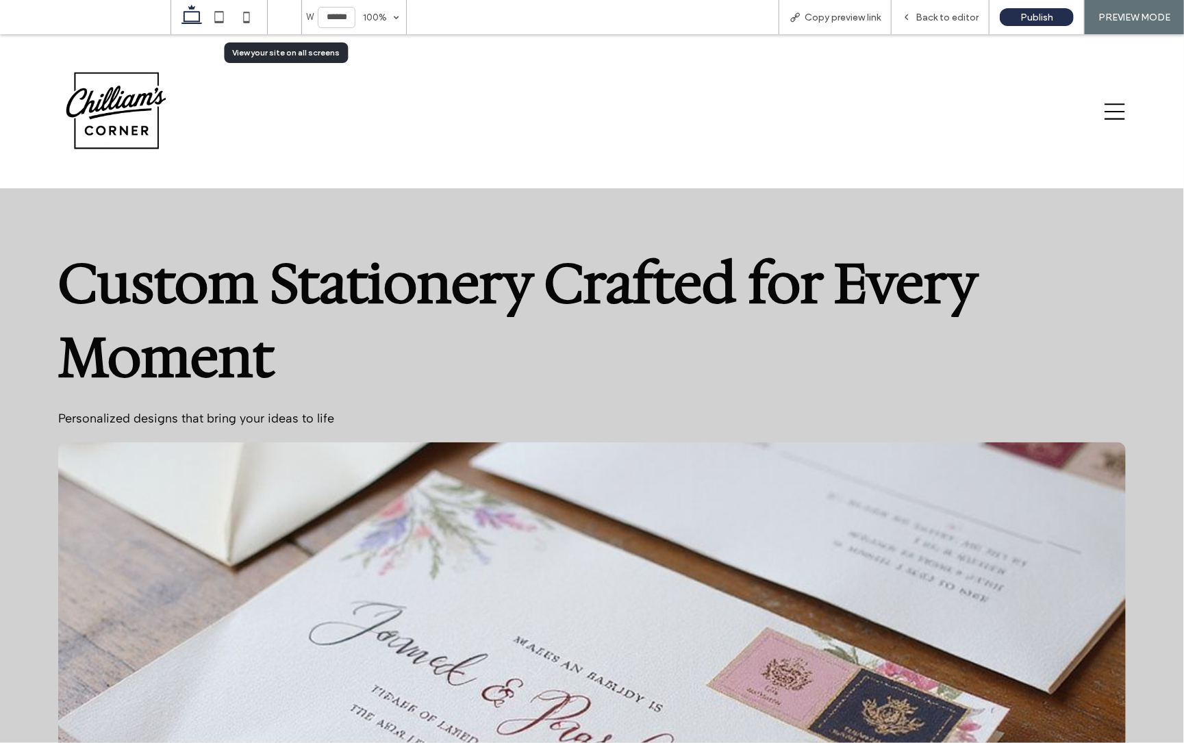
click at [277, 18] on use at bounding box center [284, 17] width 25 height 14
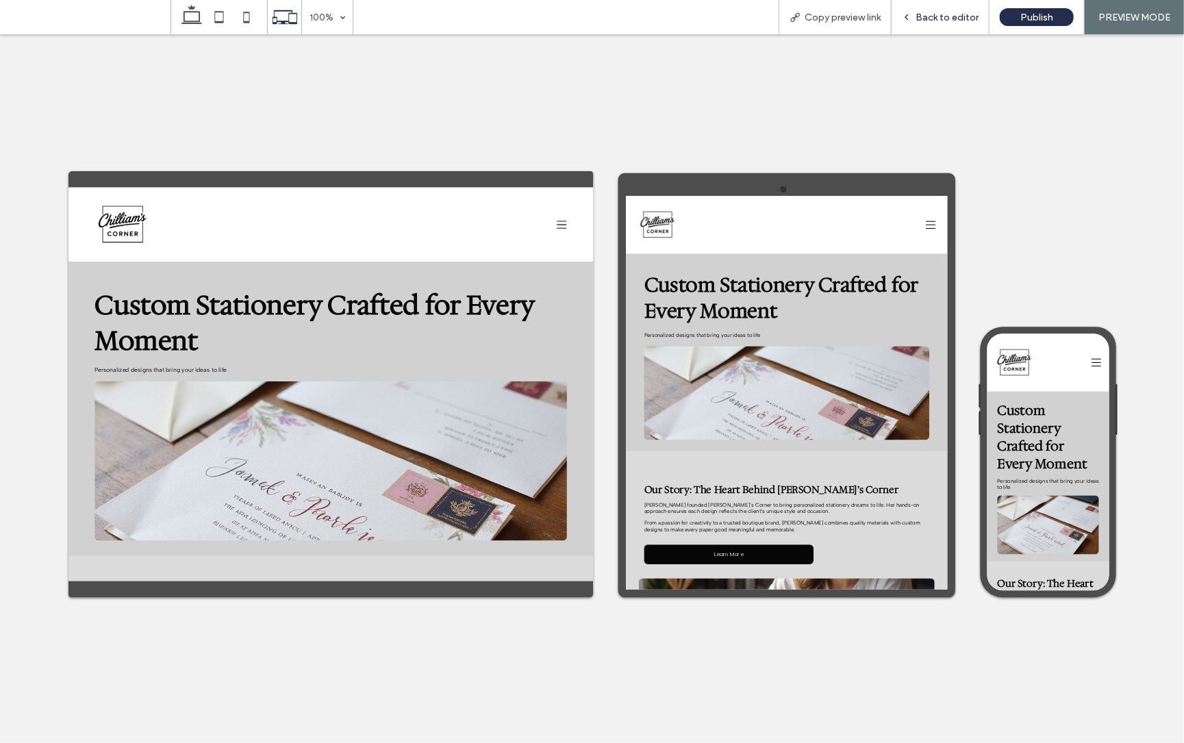
click at [936, 13] on span "Back to editor" at bounding box center [946, 18] width 63 height 12
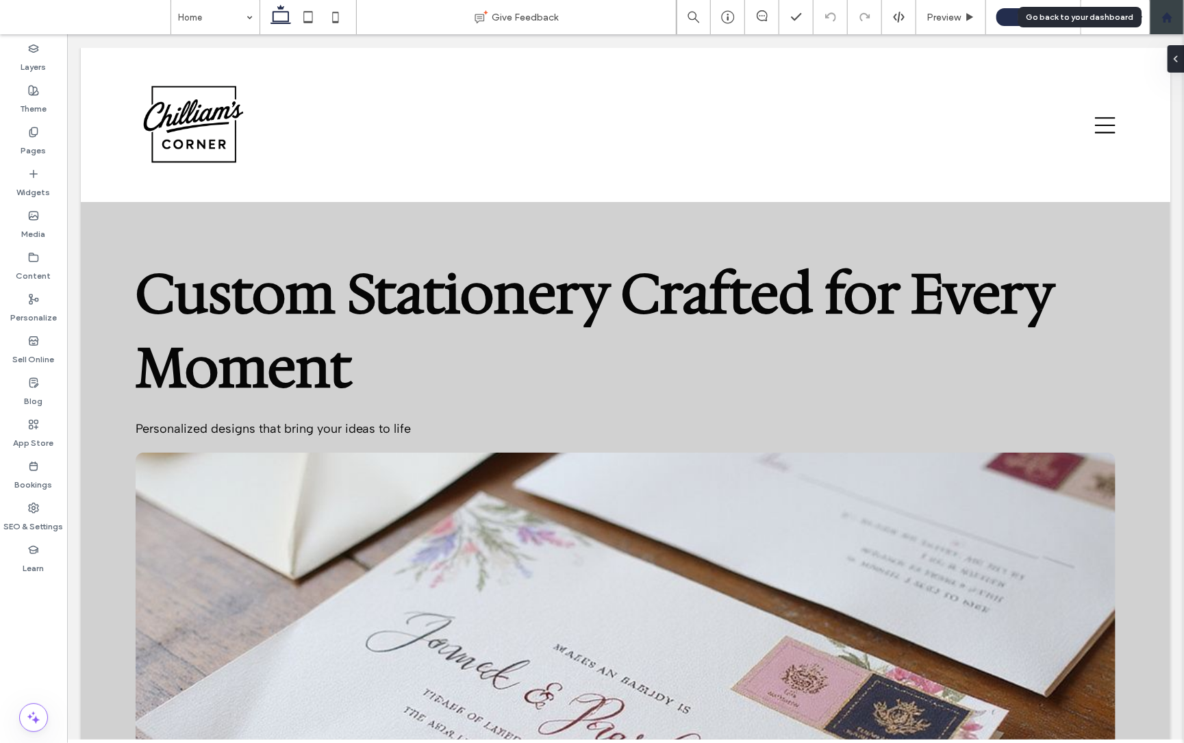
click at [1169, 15] on use at bounding box center [1166, 17] width 10 height 10
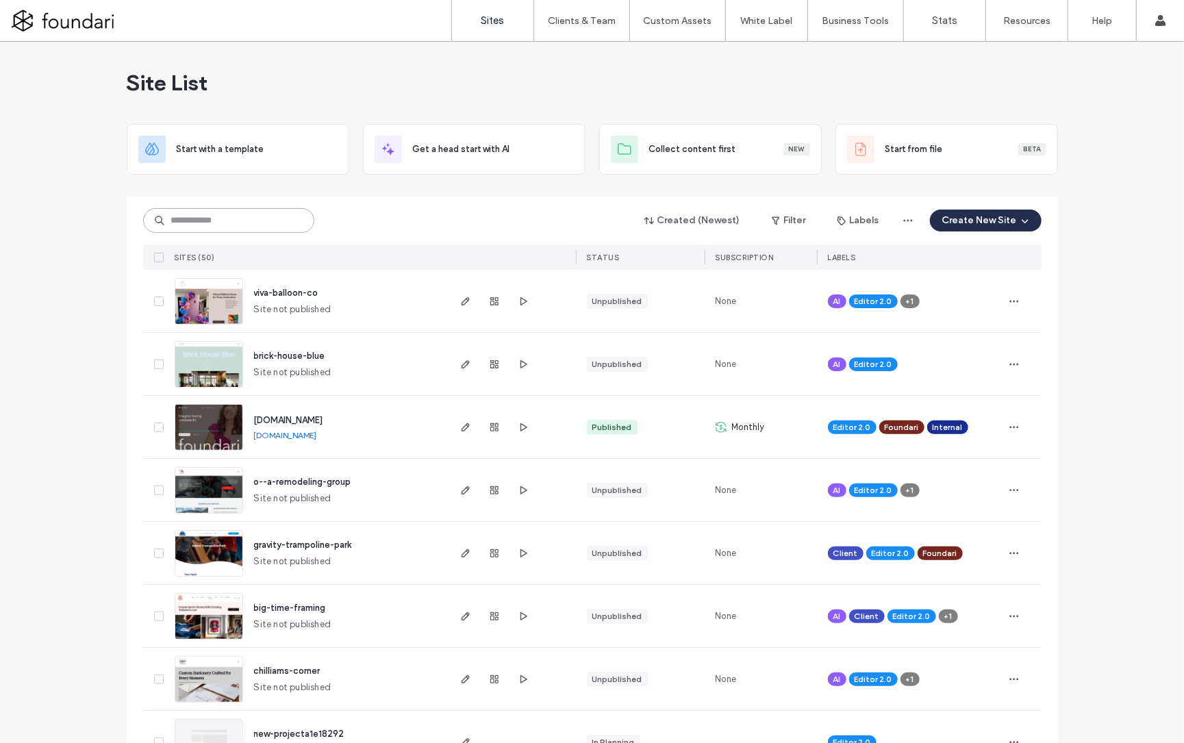
click at [227, 212] on input at bounding box center [228, 220] width 171 height 25
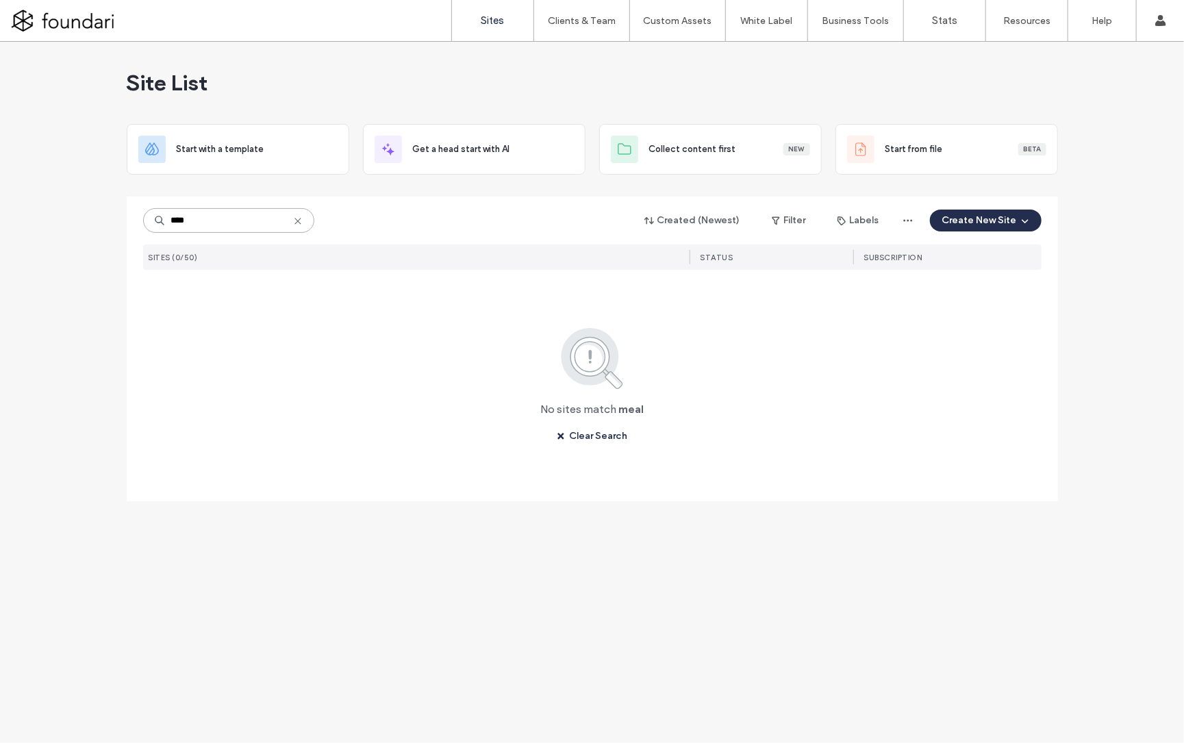
drag, startPoint x: 179, startPoint y: 207, endPoint x: 123, endPoint y: 201, distance: 56.4
click at [123, 201] on div "Site List Start with a template Get a head start with AI Collect content first …" at bounding box center [592, 392] width 1184 height 701
type input "******"
drag, startPoint x: 136, startPoint y: 207, endPoint x: 118, endPoint y: 206, distance: 17.8
click at [118, 206] on div "Site List Start with a template Get a head start with AI Collect content first …" at bounding box center [592, 392] width 1184 height 701
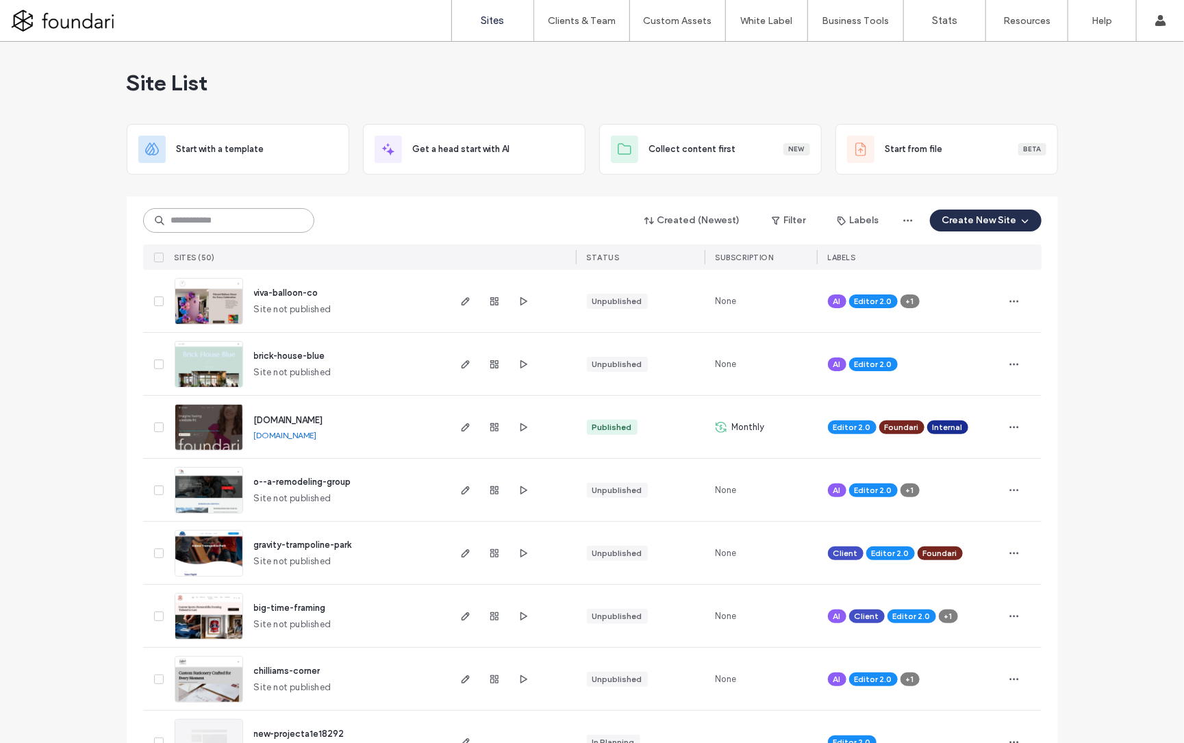
click at [244, 222] on input at bounding box center [228, 220] width 171 height 25
type input "***"
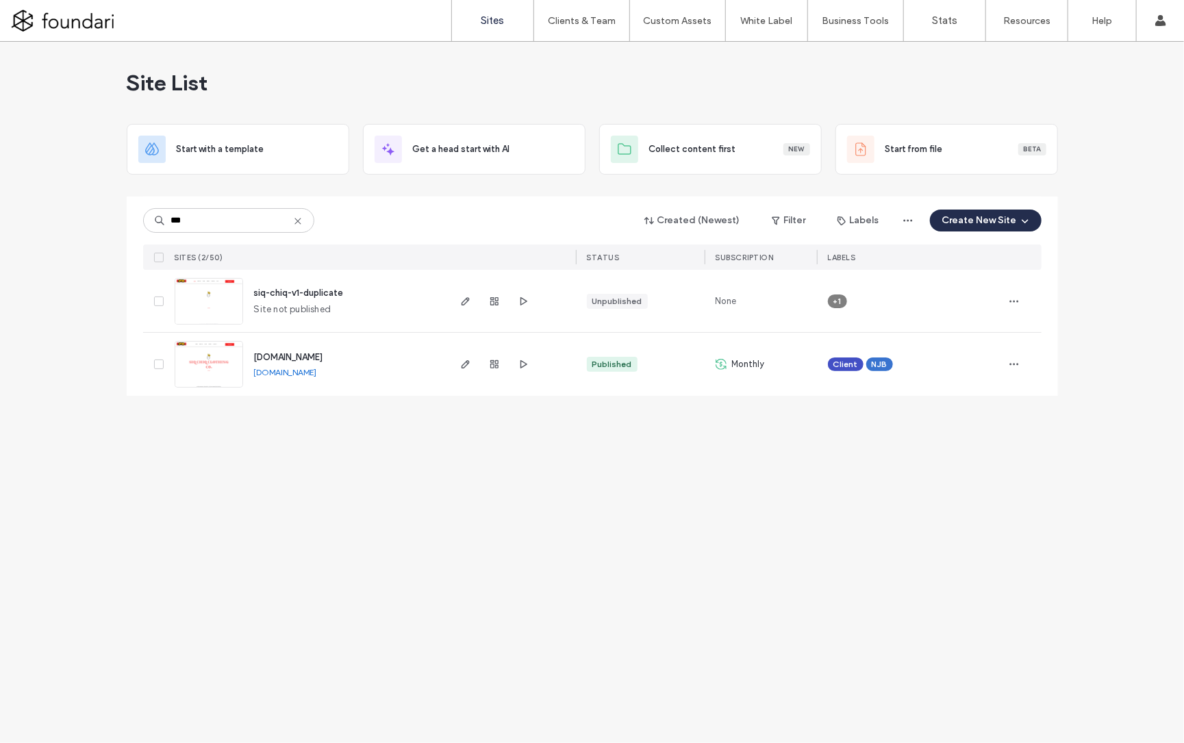
click at [305, 357] on span "www.siqchiqclothing.com" at bounding box center [288, 357] width 69 height 10
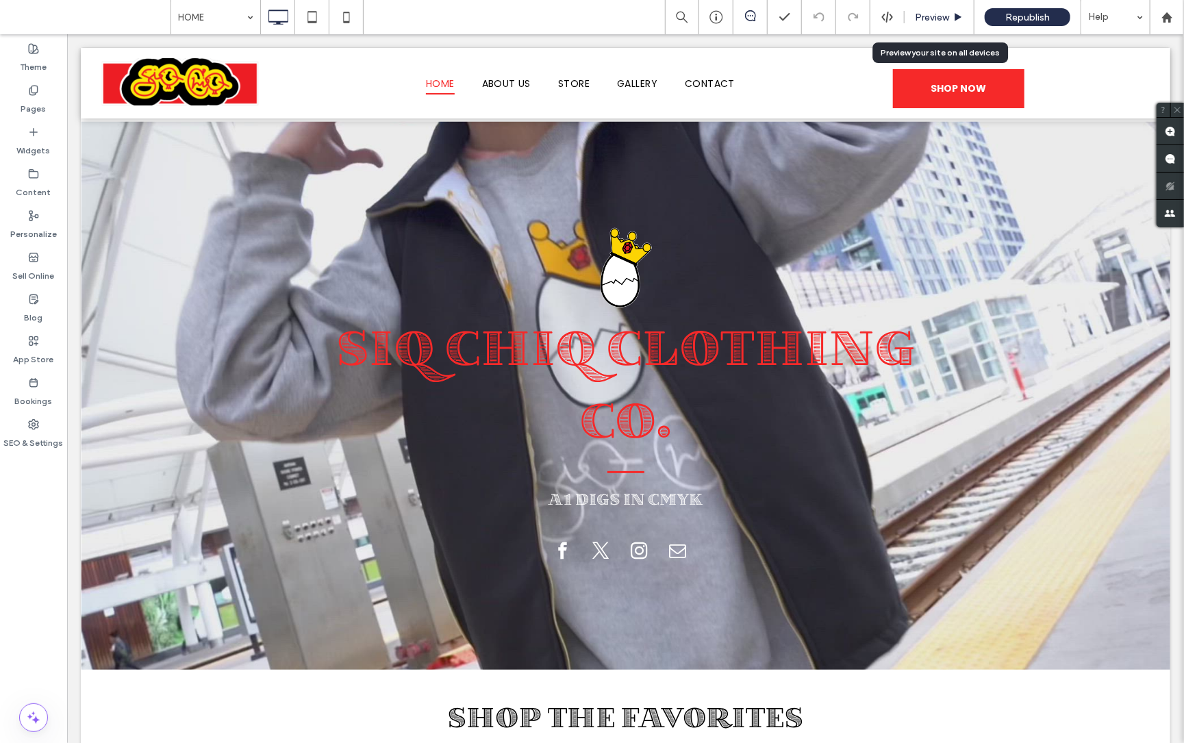
click at [929, 21] on span "Preview" at bounding box center [932, 18] width 34 height 12
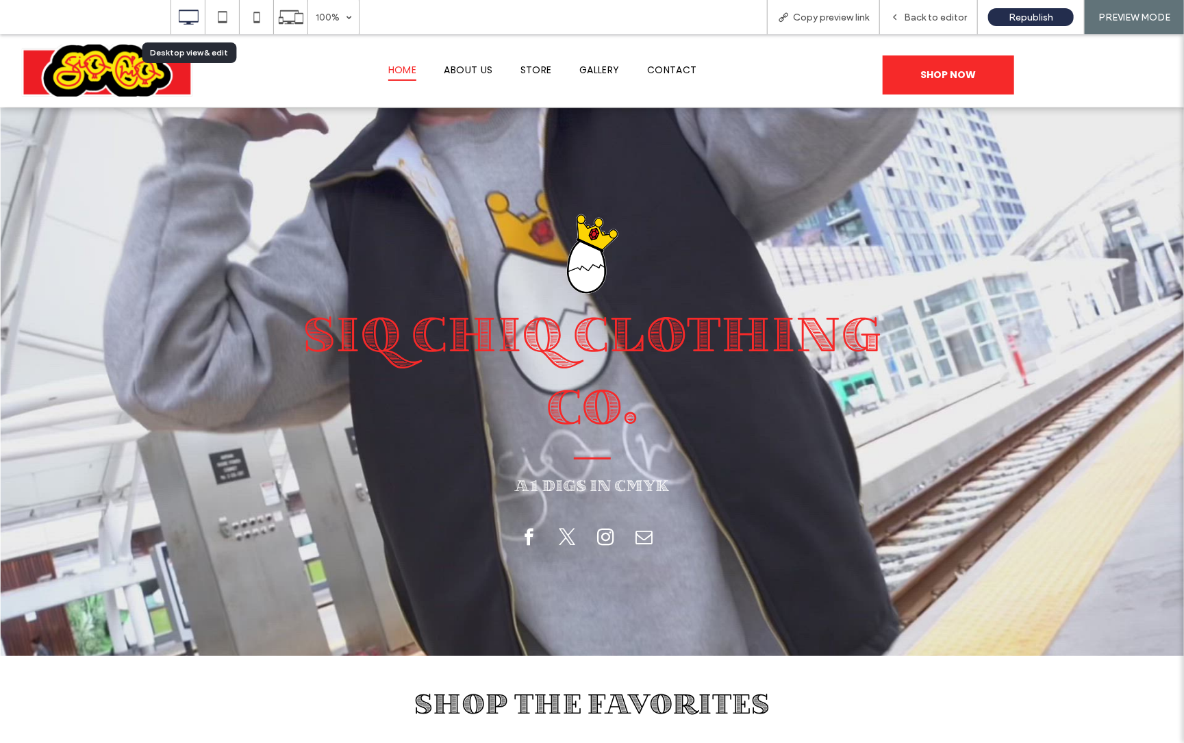
click at [199, 16] on icon at bounding box center [188, 16] width 27 height 27
click at [924, 15] on span "Back to editor" at bounding box center [935, 18] width 63 height 12
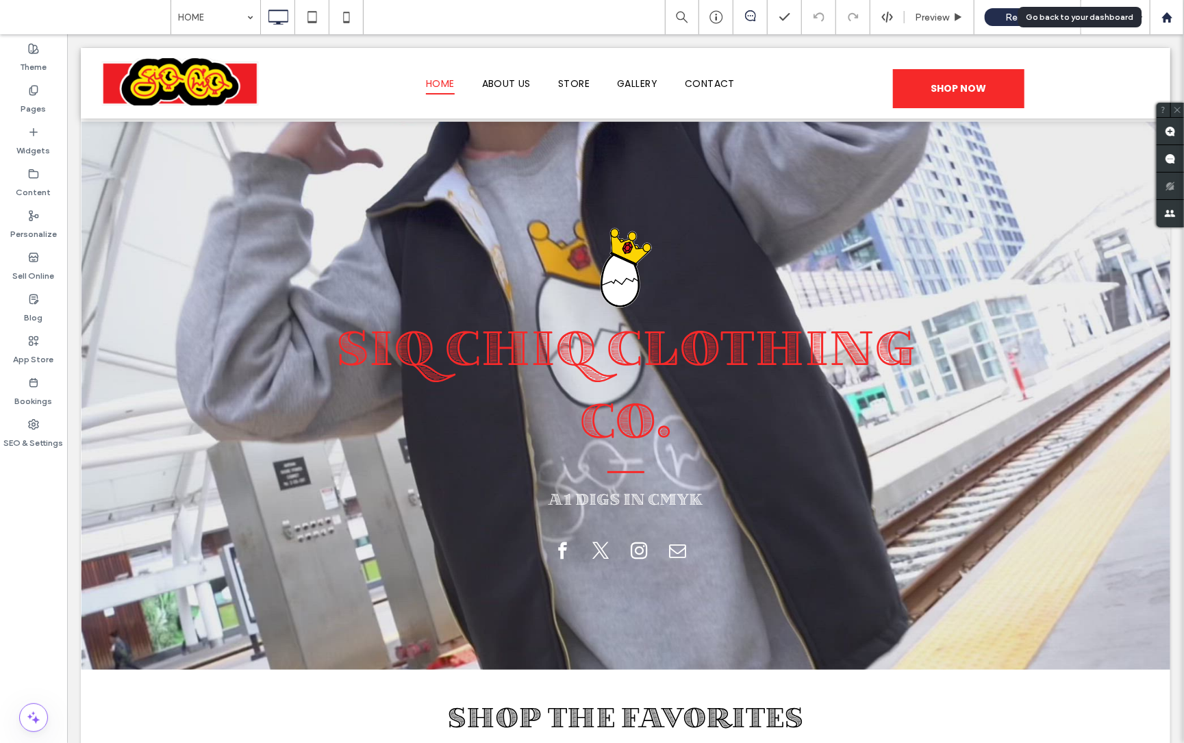
click at [1172, 15] on div at bounding box center [1166, 18] width 33 height 12
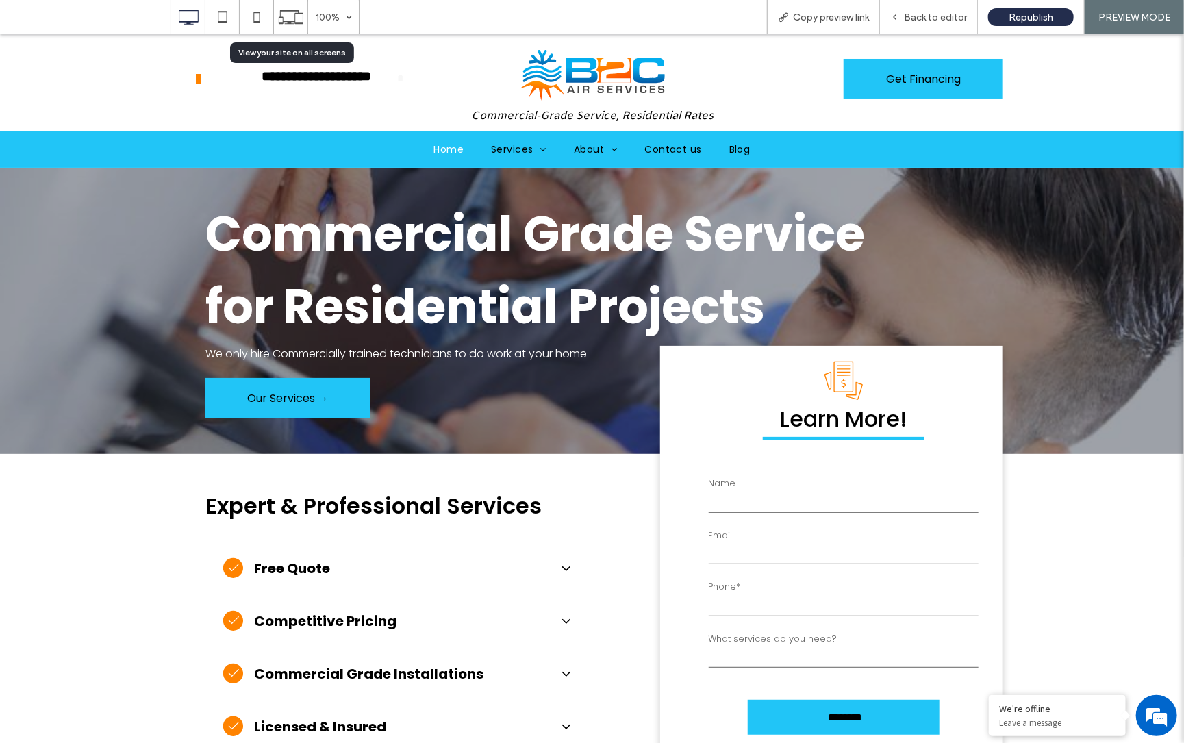
click at [293, 16] on icon at bounding box center [291, 17] width 26 height 26
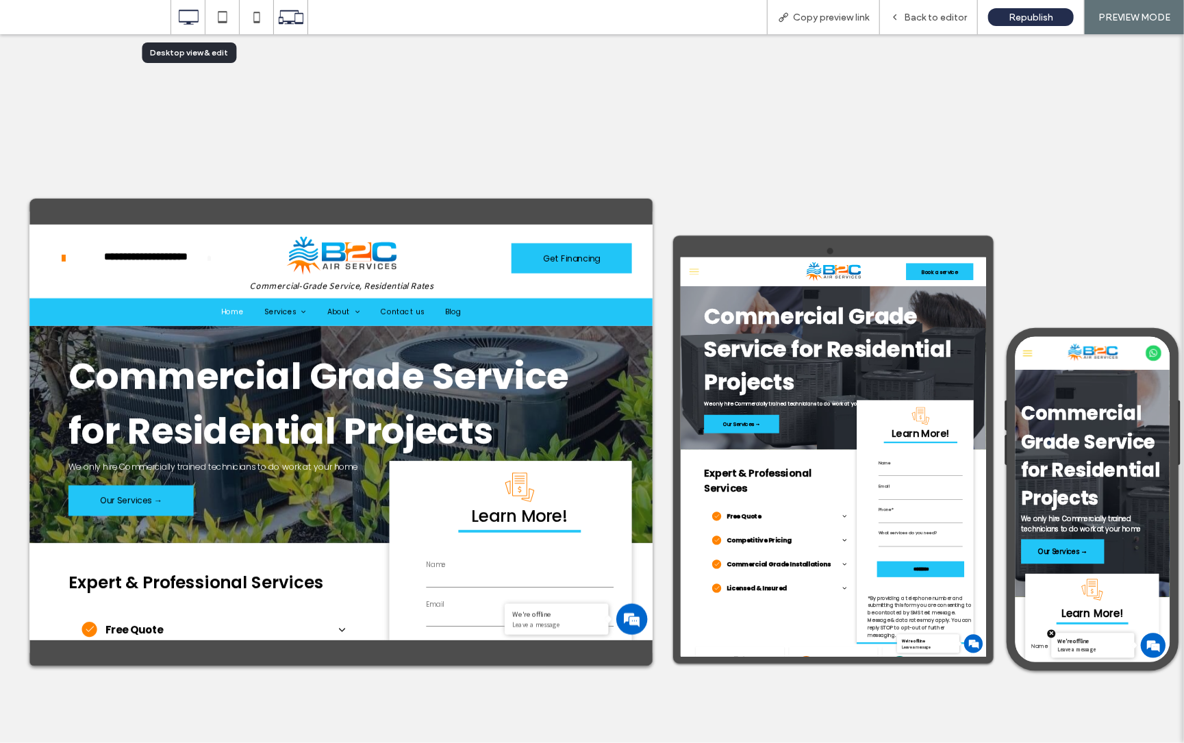
click at [190, 21] on use at bounding box center [189, 17] width 20 height 15
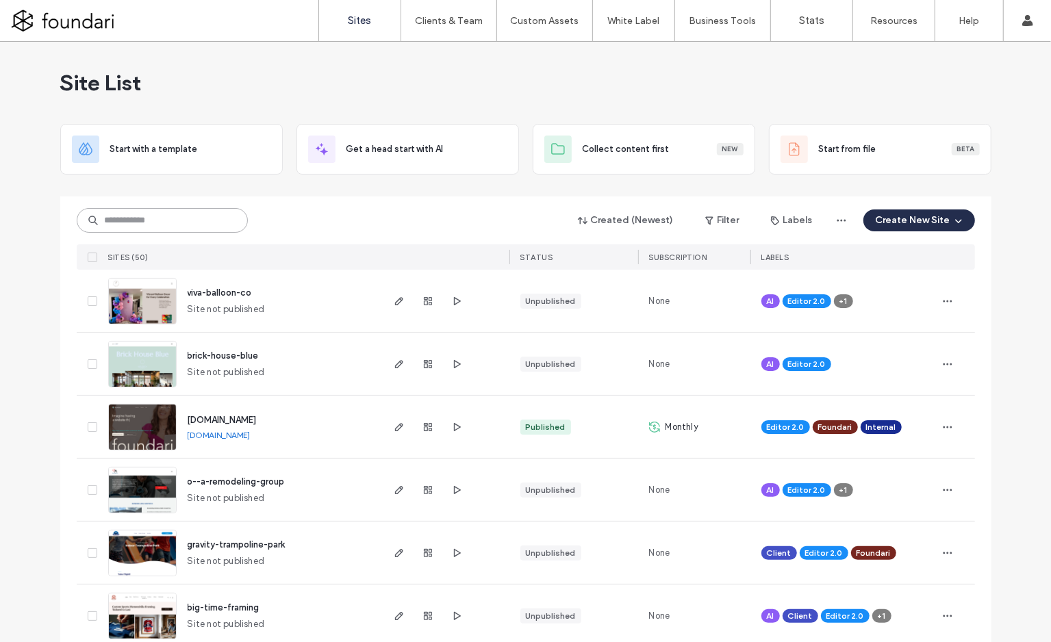
click at [136, 220] on input at bounding box center [162, 220] width 171 height 25
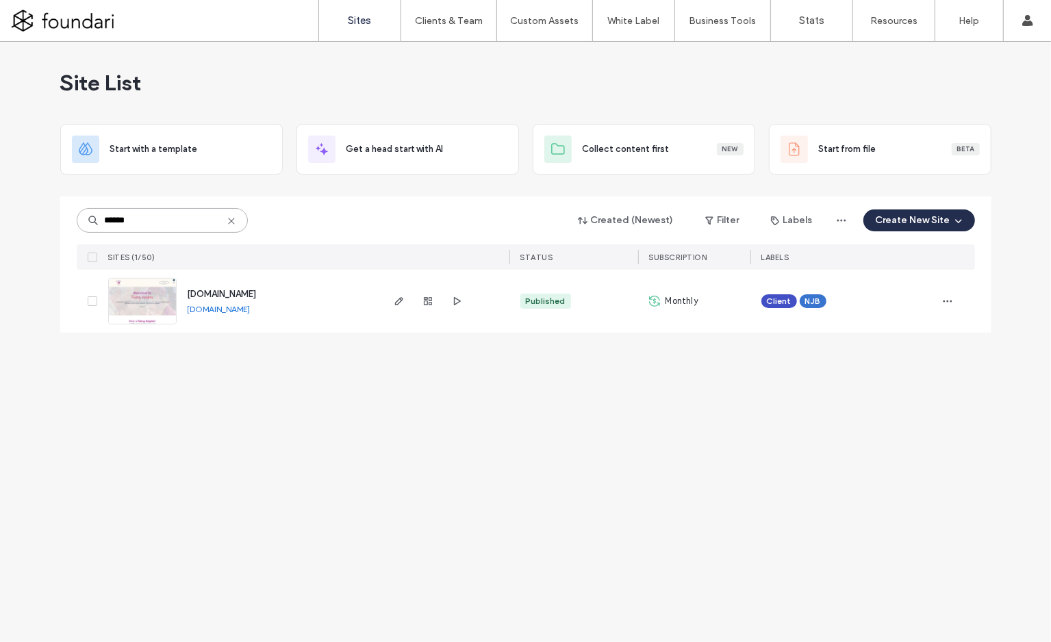
type input "******"
click at [236, 293] on span "www.risingheights.org" at bounding box center [222, 294] width 69 height 10
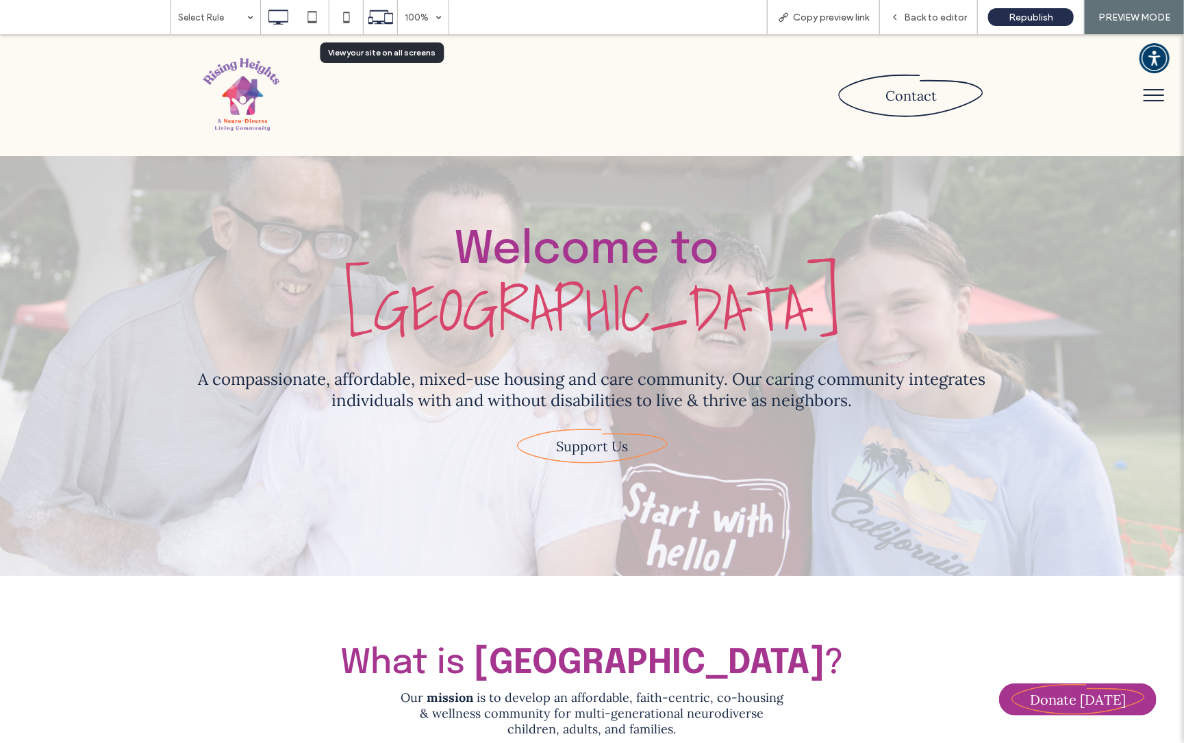
click at [376, 17] on icon at bounding box center [381, 17] width 26 height 26
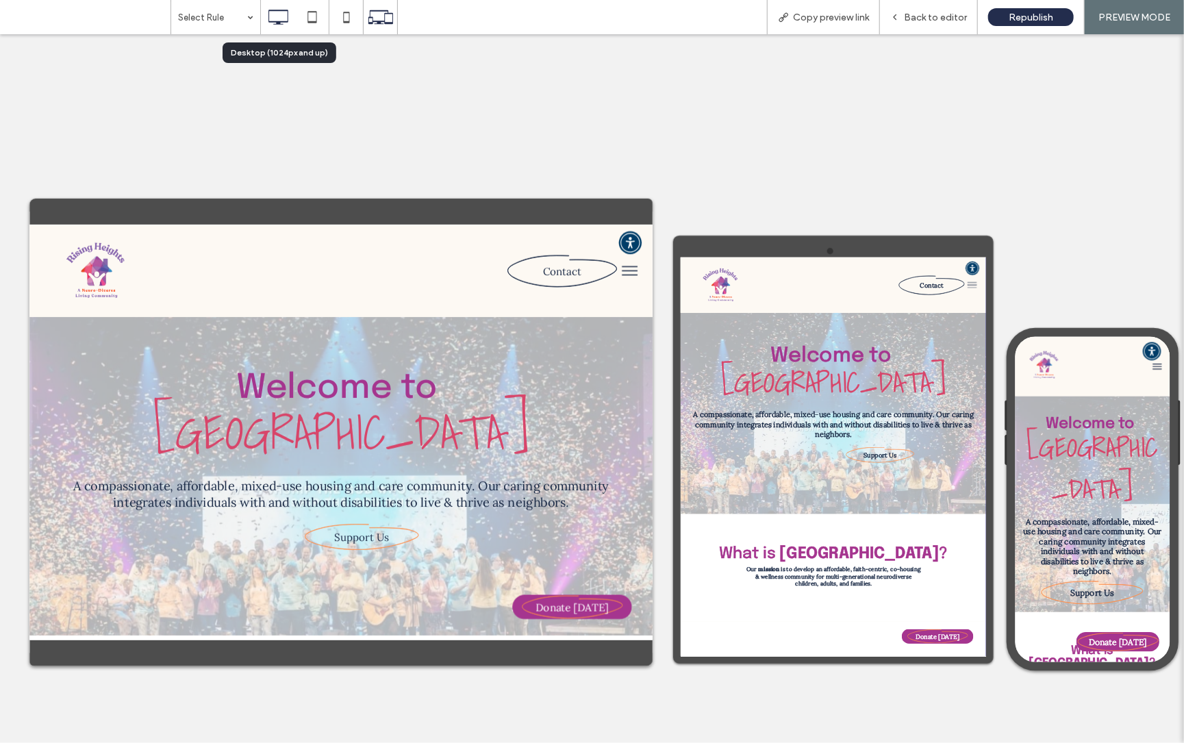
click at [279, 15] on icon at bounding box center [277, 16] width 27 height 27
